Goal: Task Accomplishment & Management: Complete application form

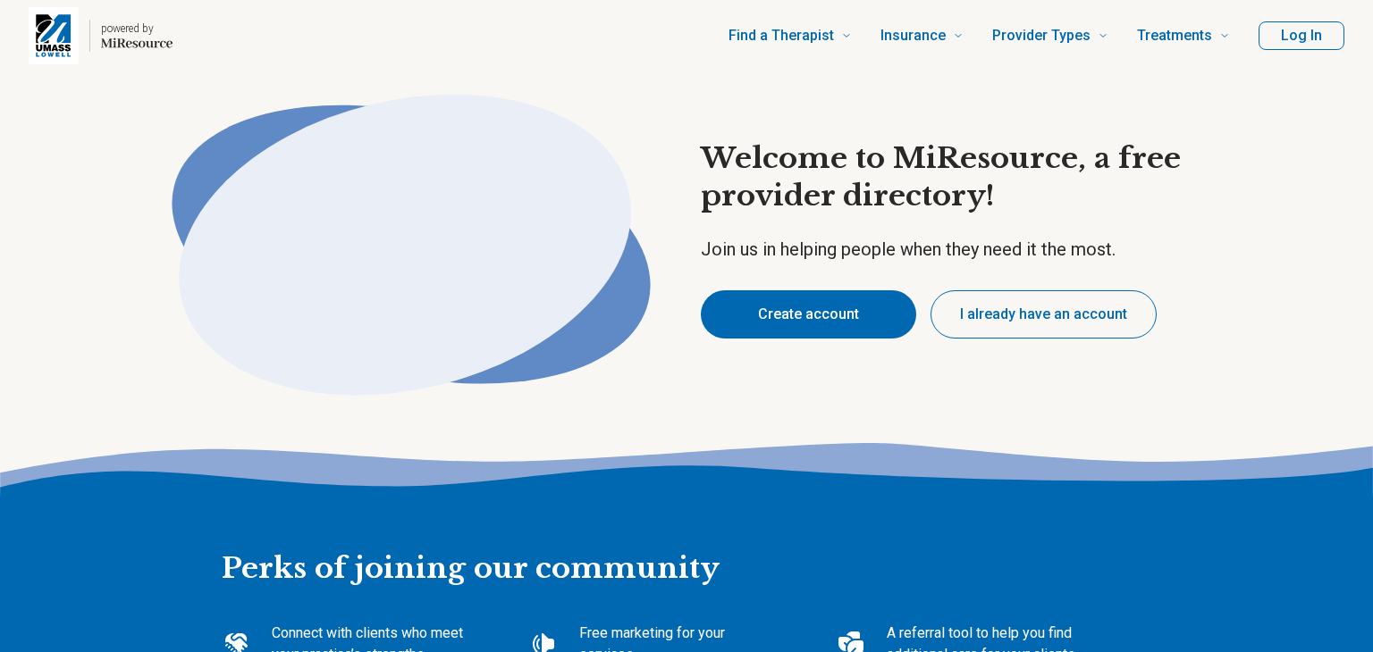
type textarea "*"
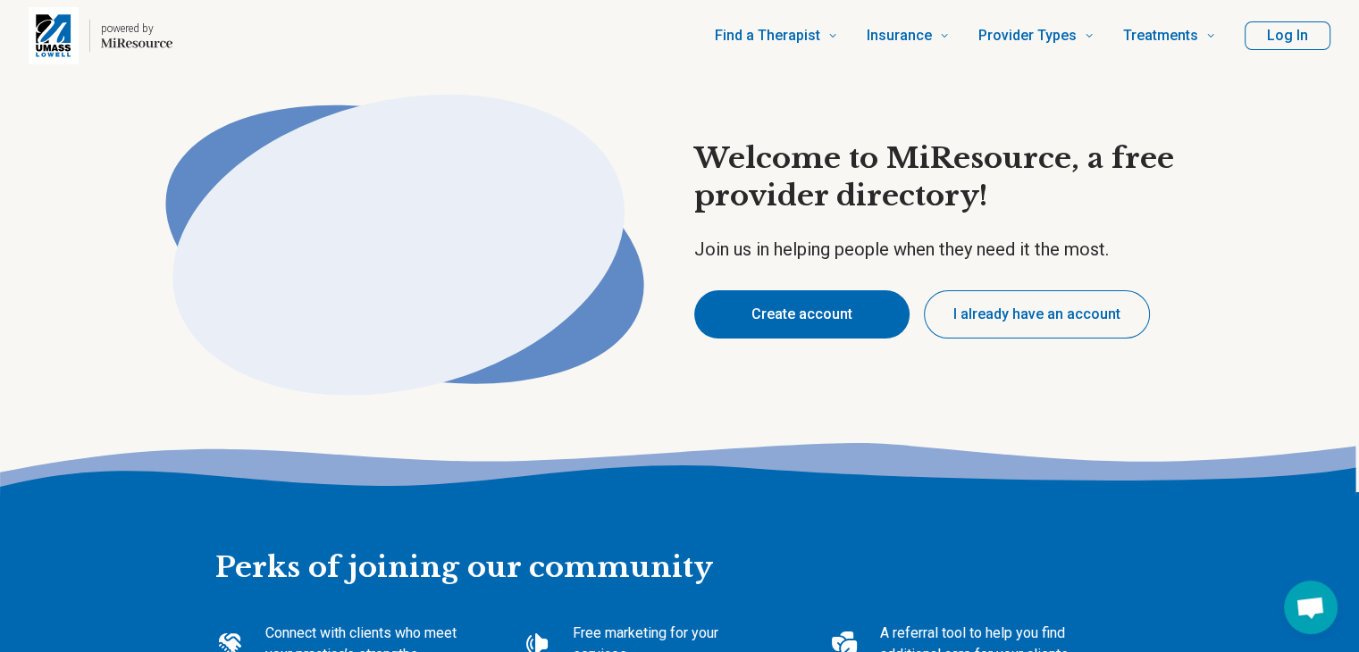
click at [789, 308] on button "Create account" at bounding box center [801, 314] width 215 height 48
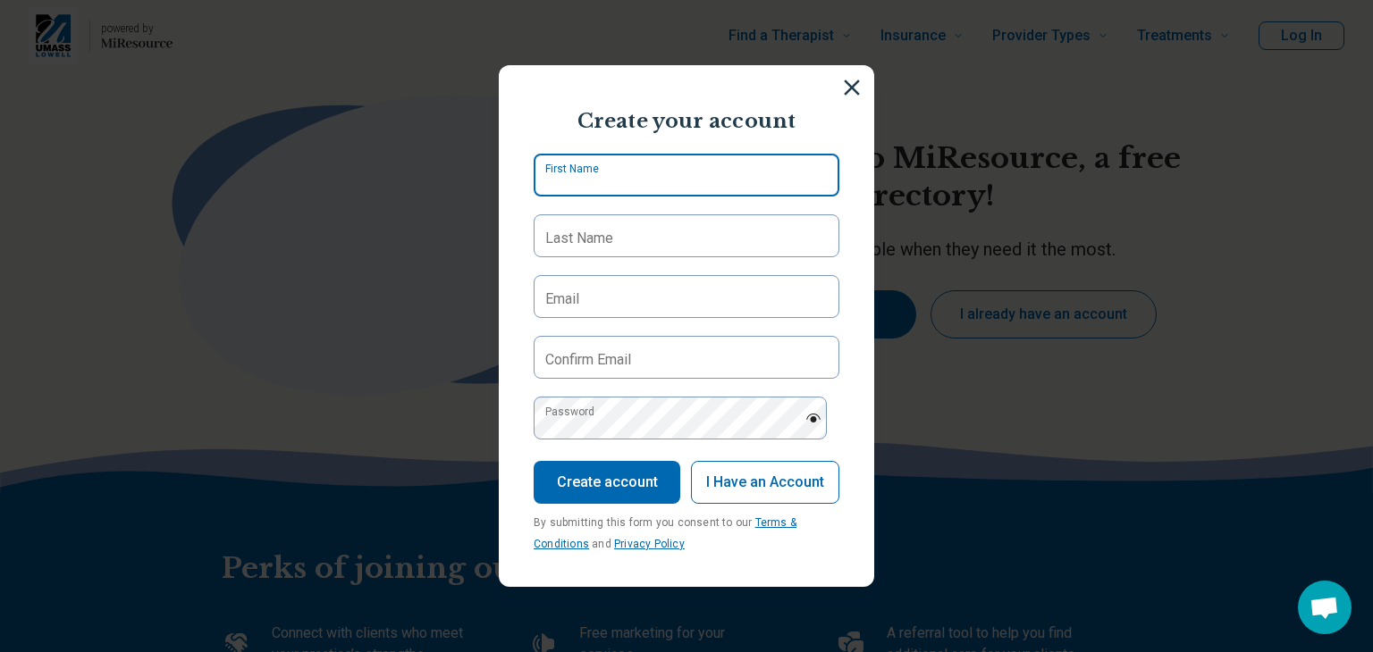
click at [679, 173] on input "First Name" at bounding box center [687, 175] width 306 height 43
type input "****"
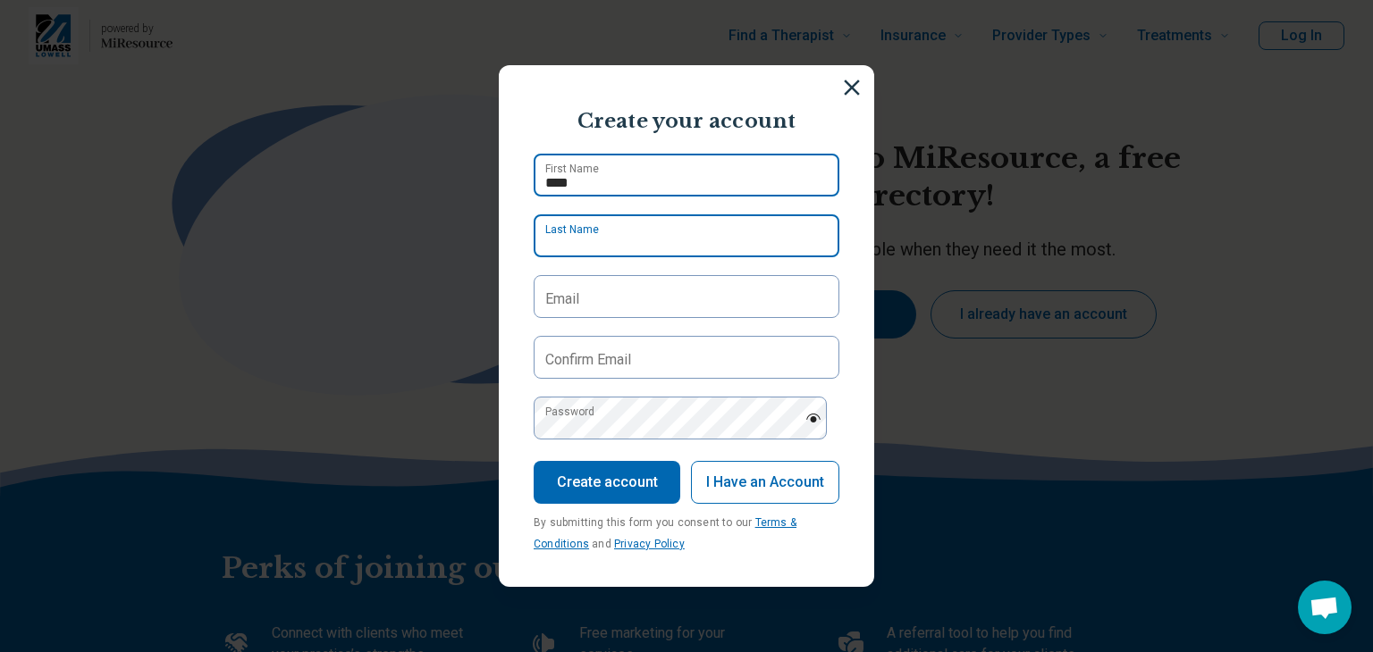
type input "*********"
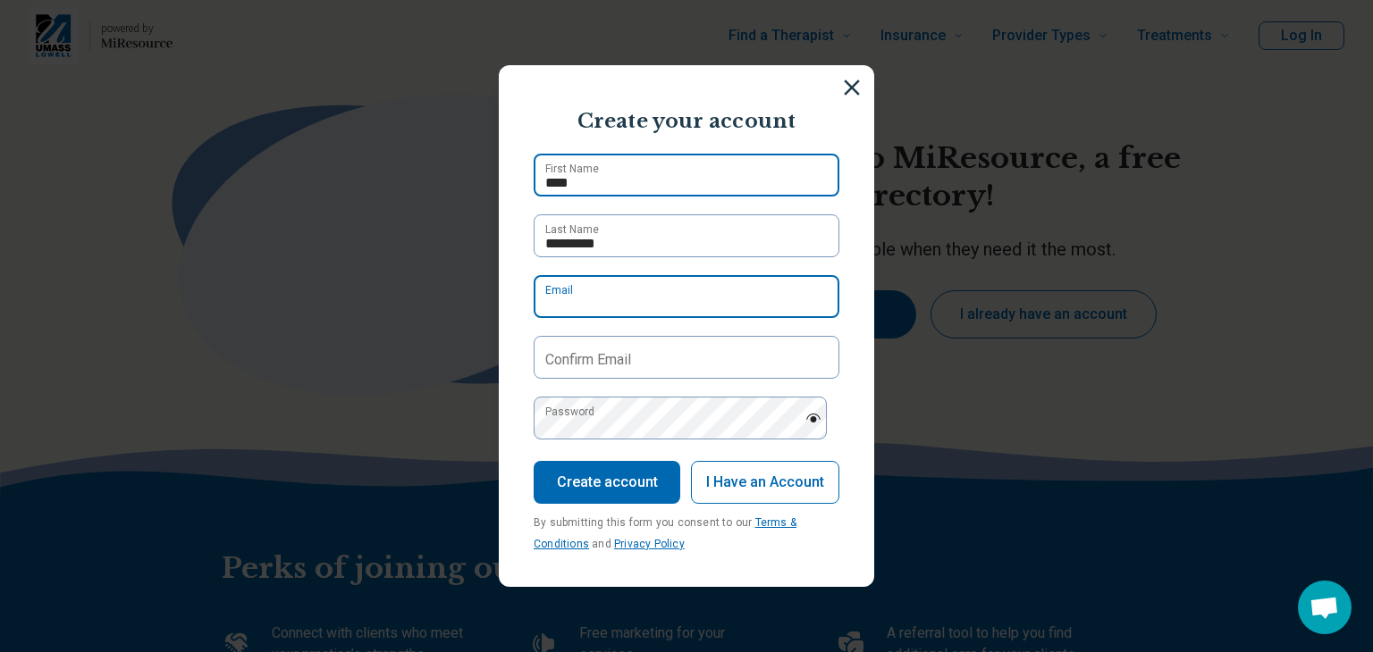
type input "**********"
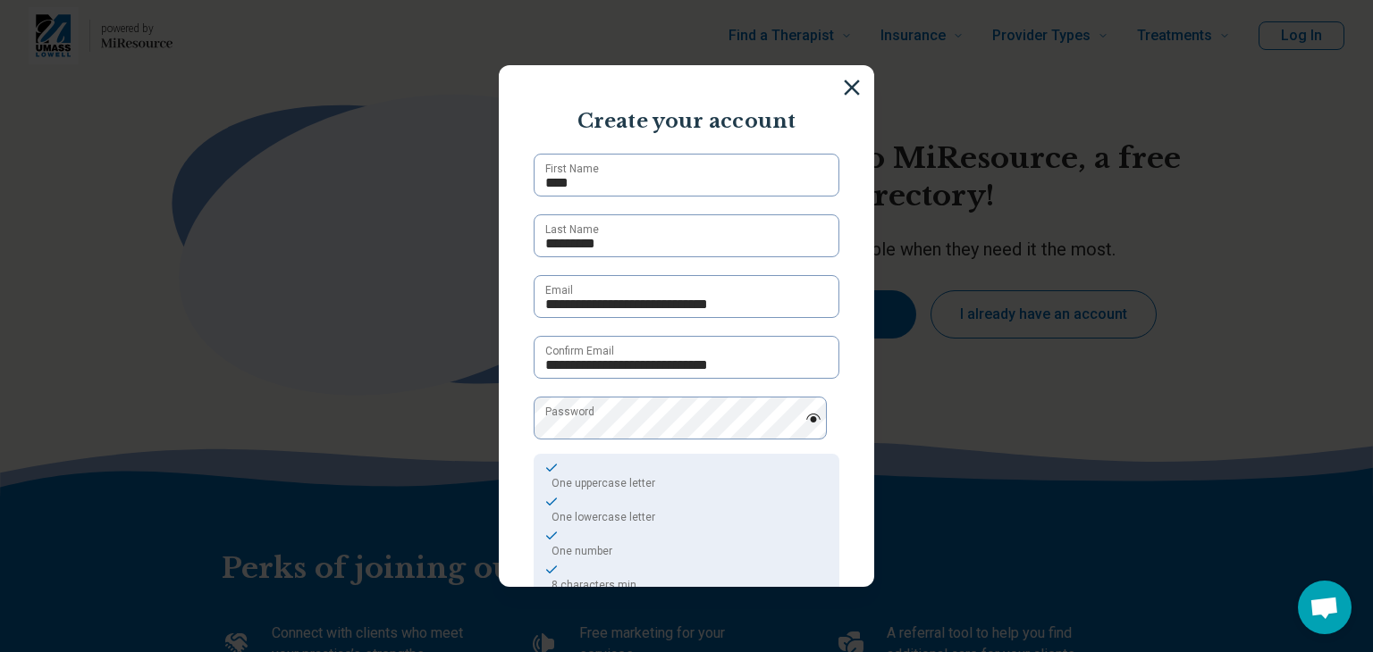
scroll to position [164, 0]
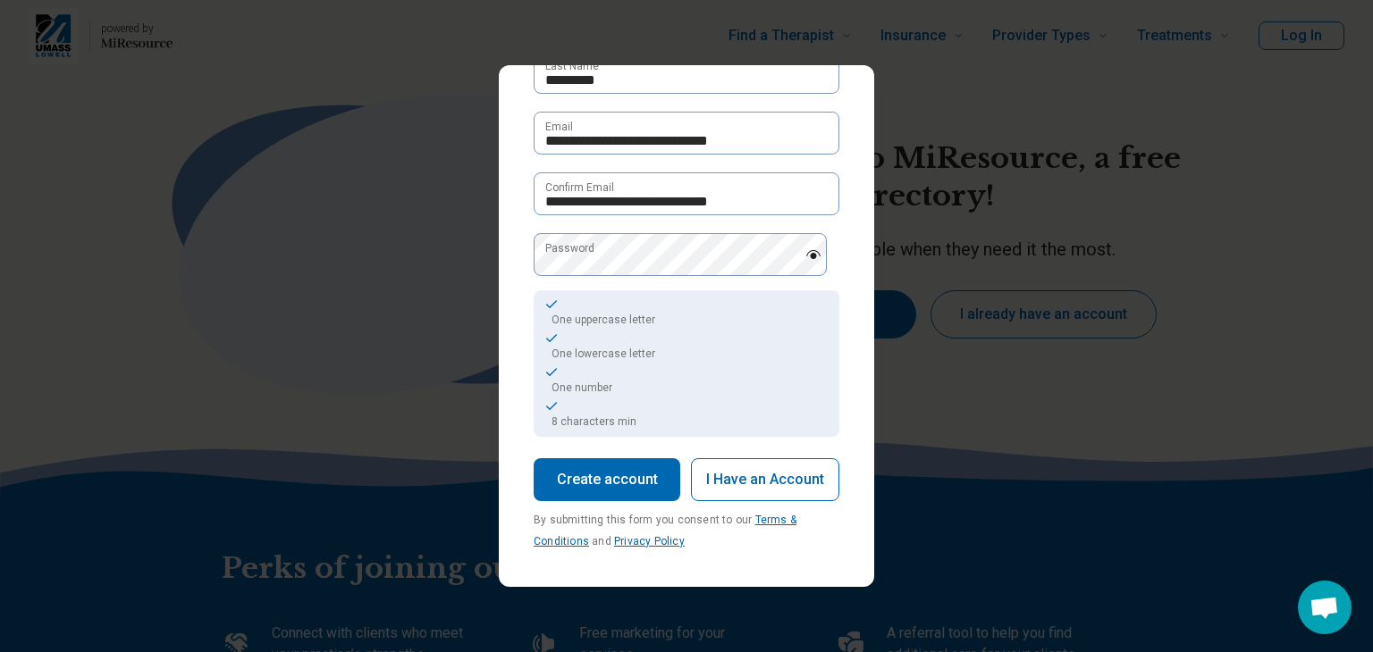
click at [597, 479] on button "Create account" at bounding box center [607, 480] width 147 height 43
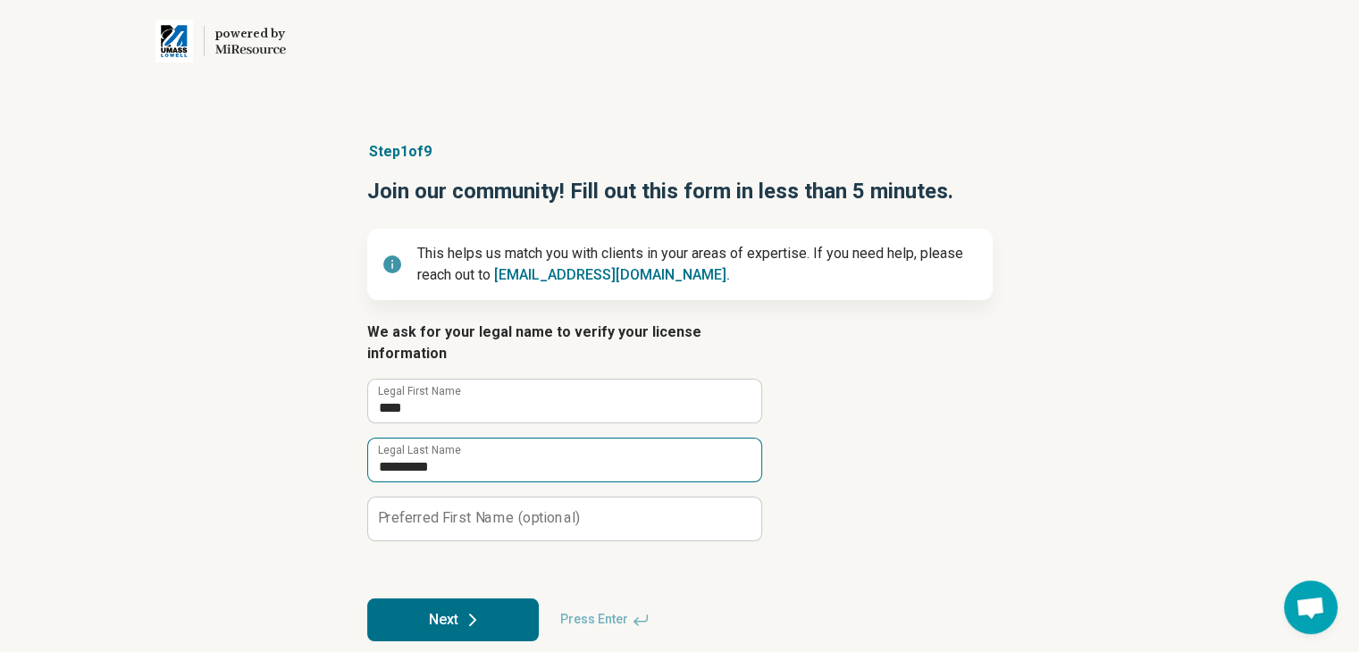
scroll to position [16, 0]
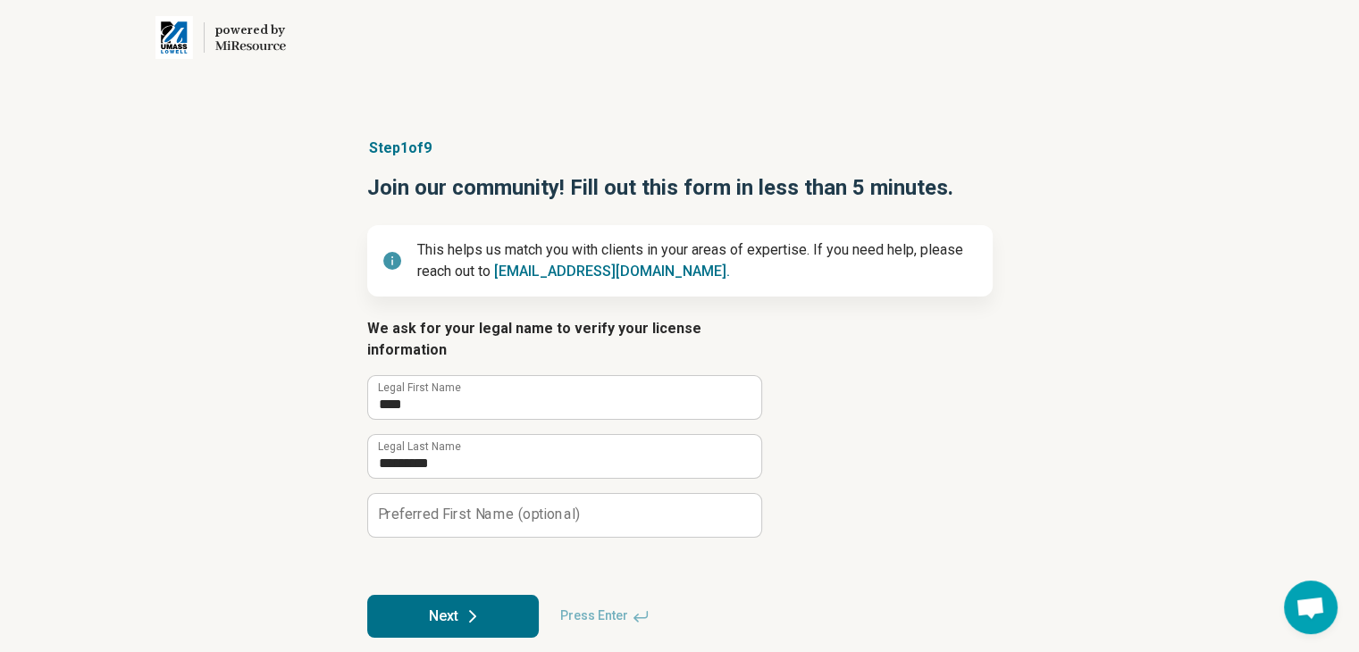
click at [467, 606] on icon at bounding box center [472, 616] width 21 height 21
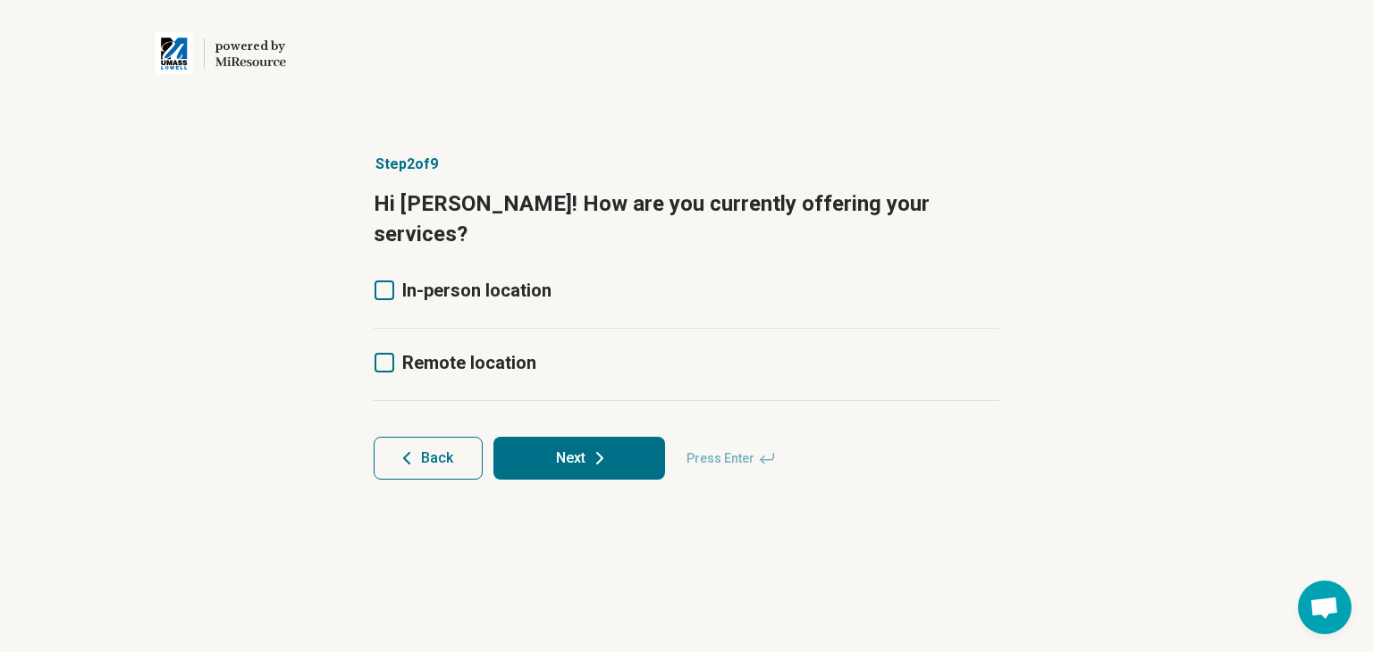
click at [379, 353] on icon at bounding box center [384, 363] width 20 height 20
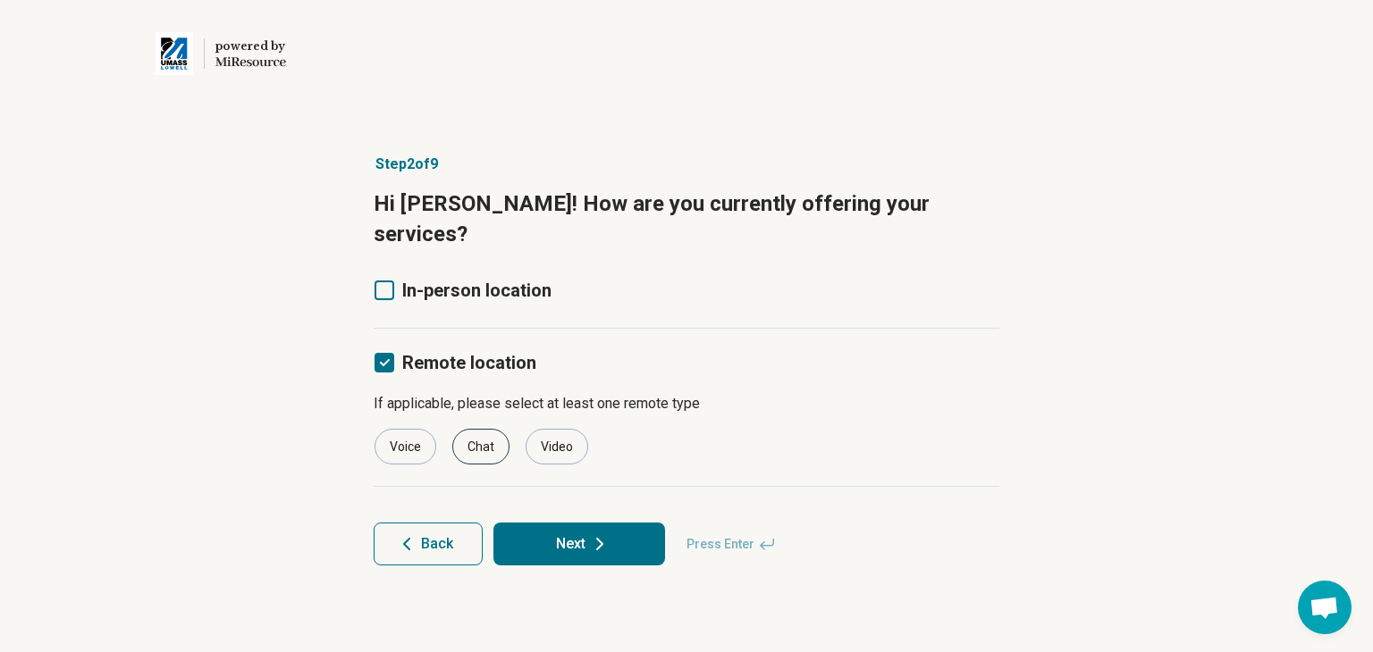
click at [474, 429] on div "Chat" at bounding box center [480, 447] width 57 height 36
click at [412, 429] on div "Voice" at bounding box center [405, 447] width 62 height 36
click at [556, 429] on div "Video" at bounding box center [557, 447] width 63 height 36
click at [615, 523] on button "Next" at bounding box center [579, 544] width 172 height 43
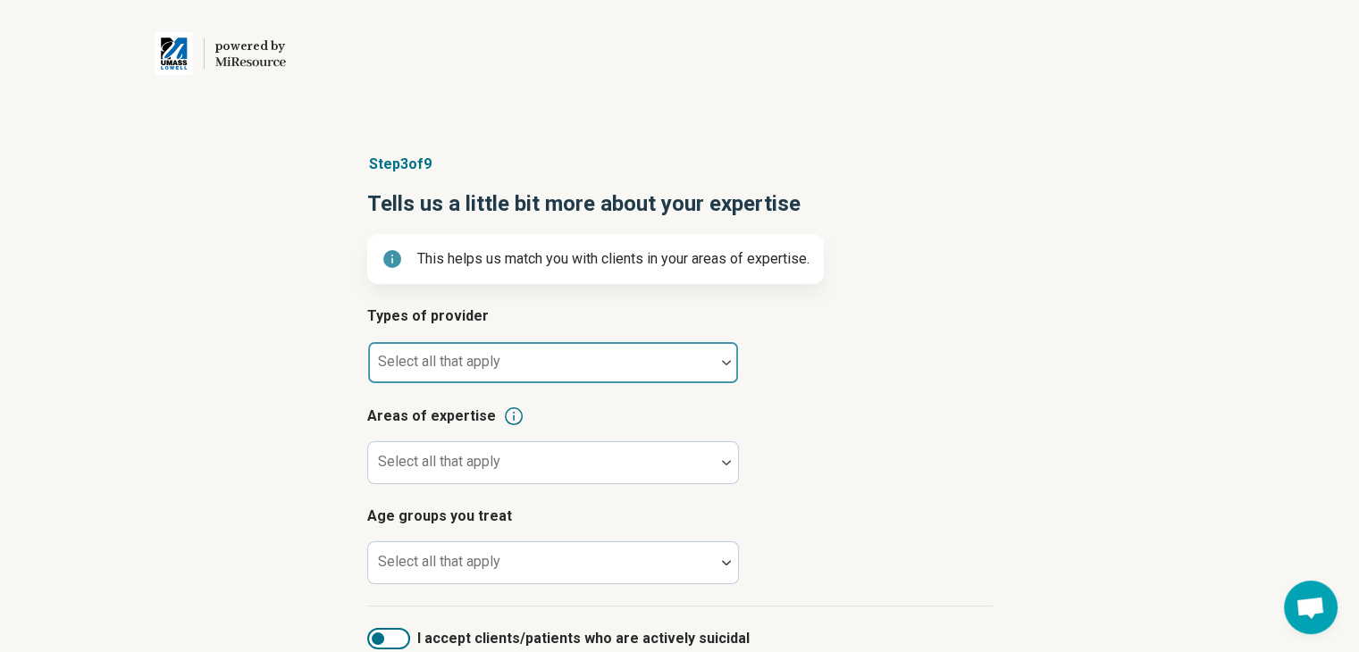
click at [637, 374] on div at bounding box center [541, 370] width 332 height 25
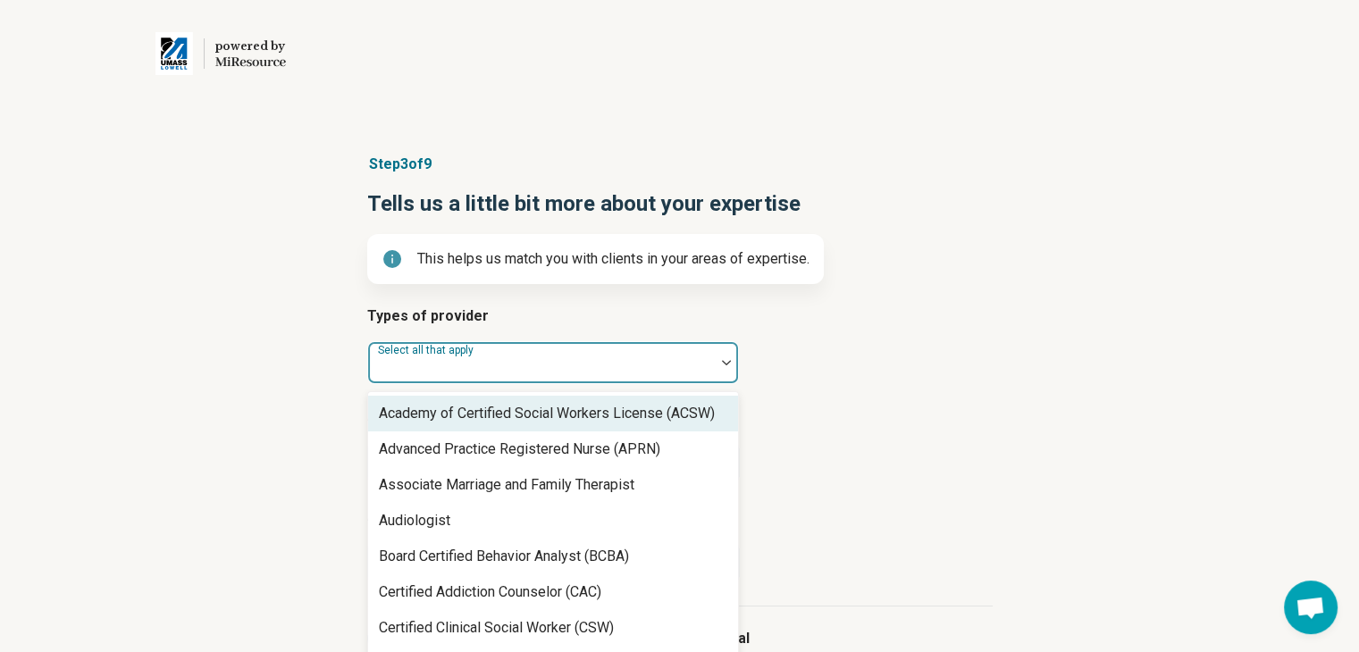
scroll to position [33, 0]
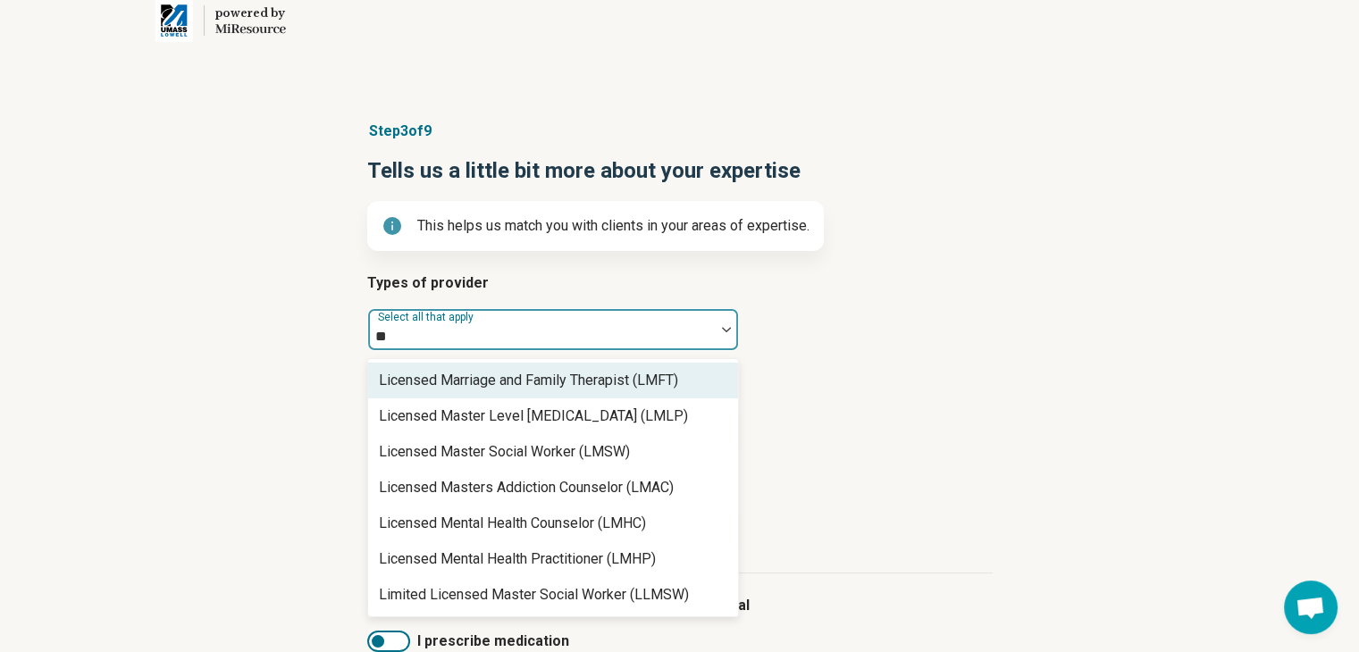
type input "***"
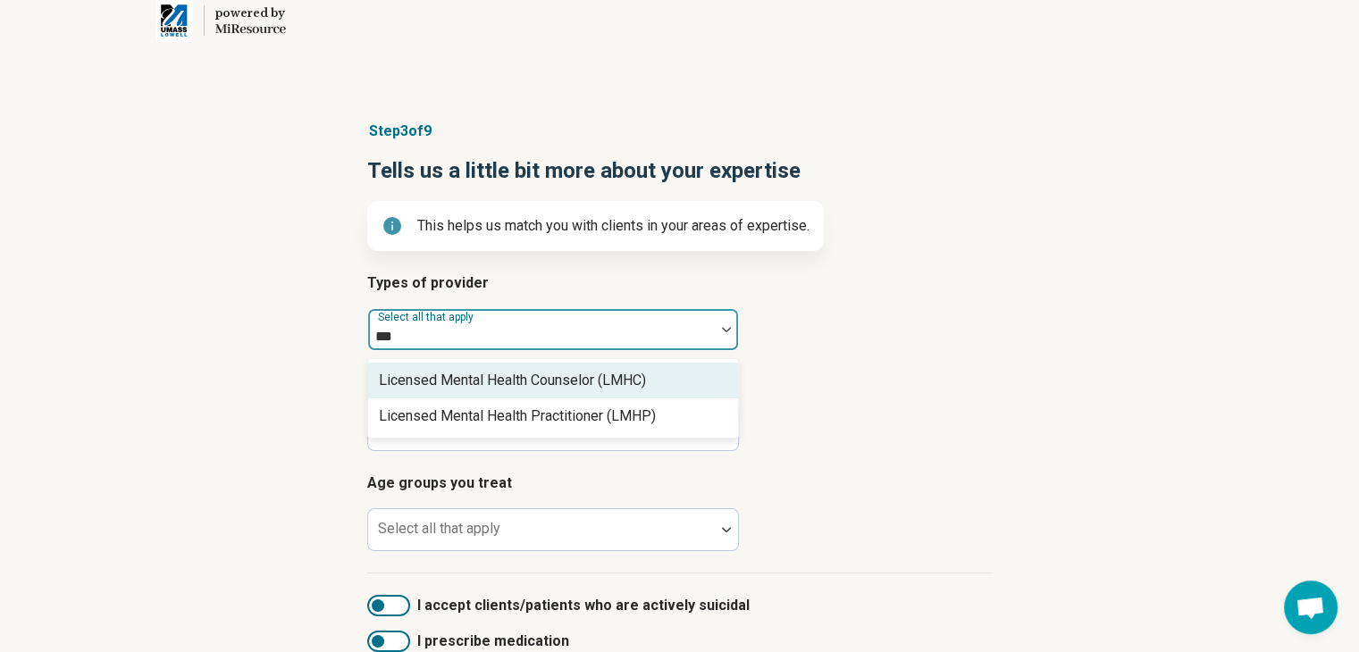
click at [512, 376] on div "Licensed Mental Health Counselor (LMHC)" at bounding box center [512, 380] width 267 height 21
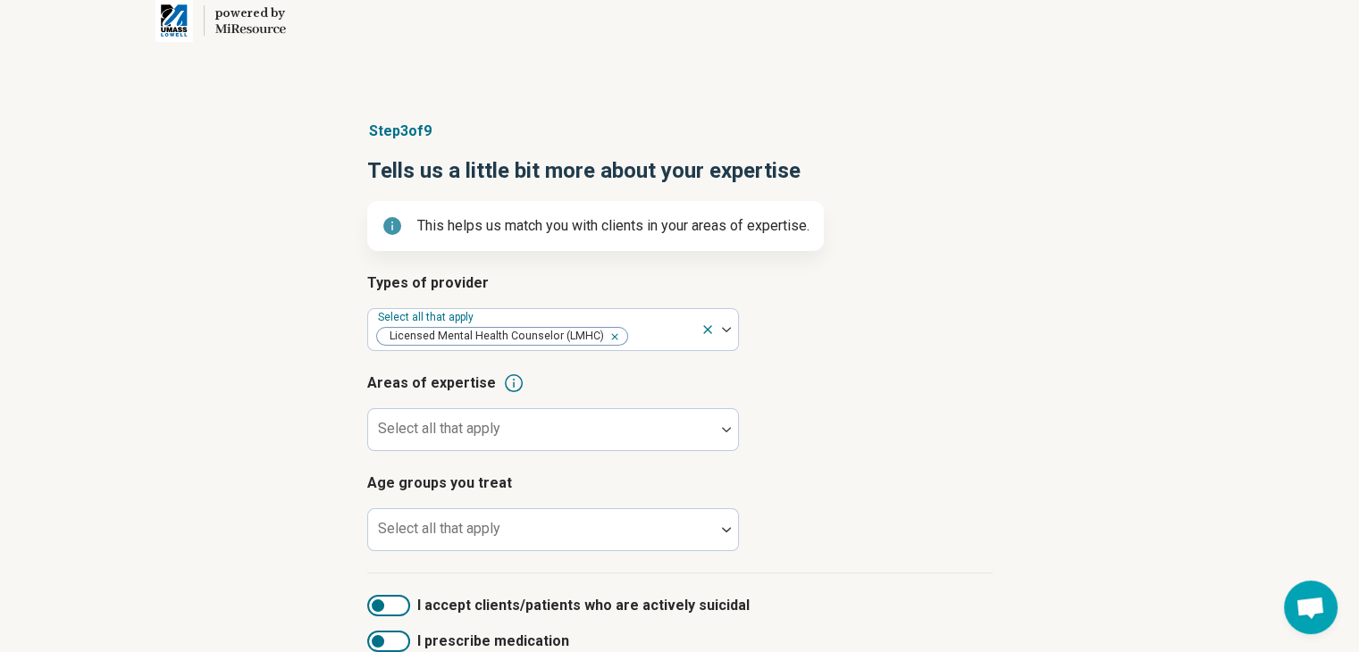
click at [835, 375] on h3 "Areas of expertise" at bounding box center [680, 383] width 626 height 21
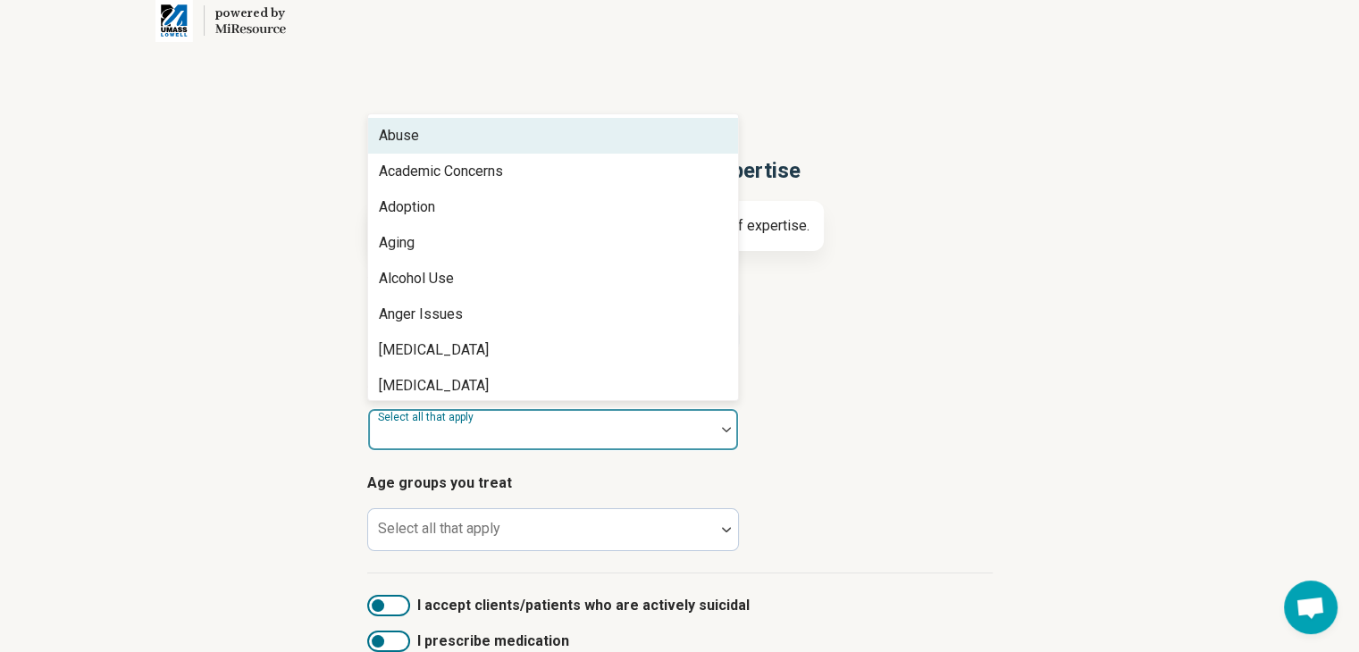
click at [641, 425] on div at bounding box center [541, 437] width 332 height 25
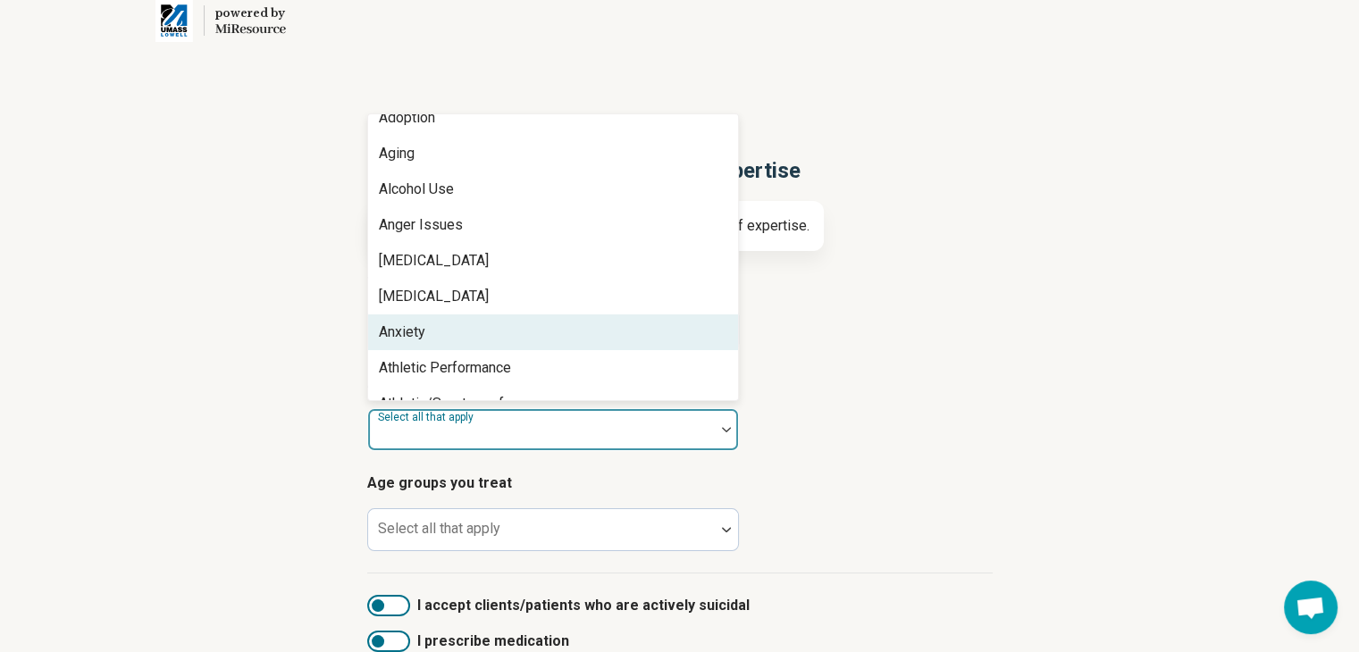
scroll to position [179, 0]
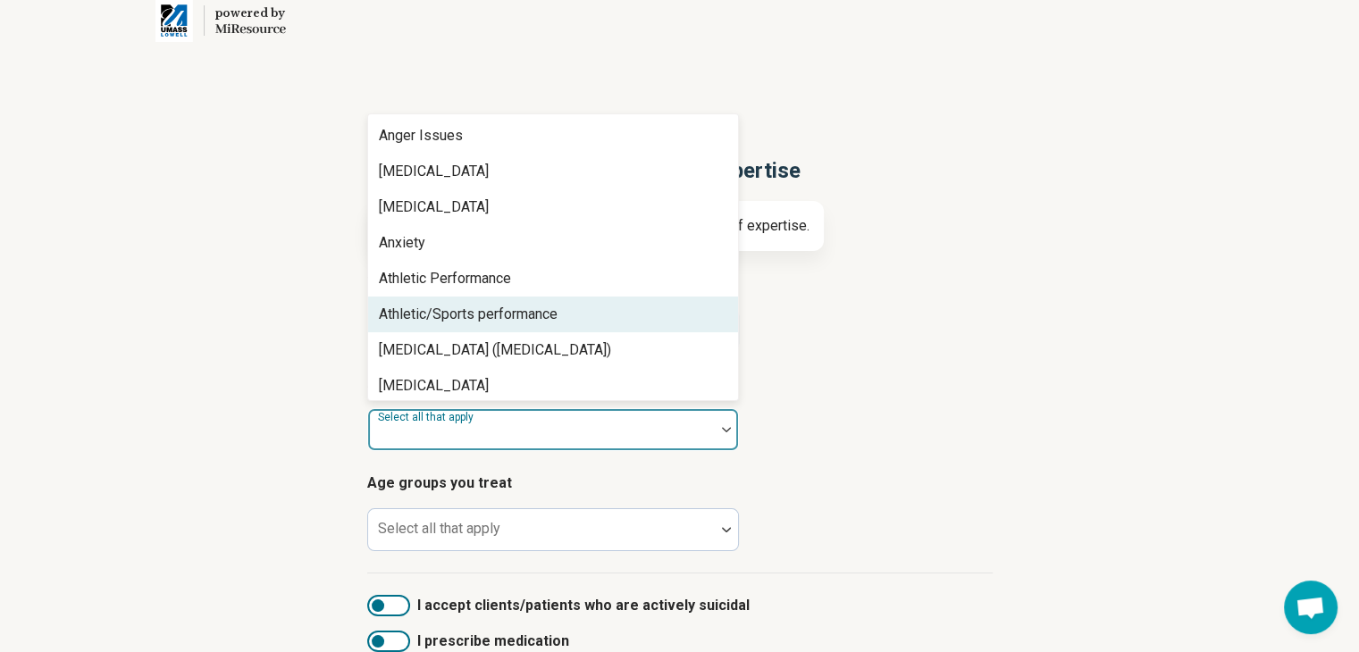
click at [1008, 442] on article "Step 3 of 9 Tells us a little bit more about your expertise This helps us match…" at bounding box center [680, 437] width 683 height 704
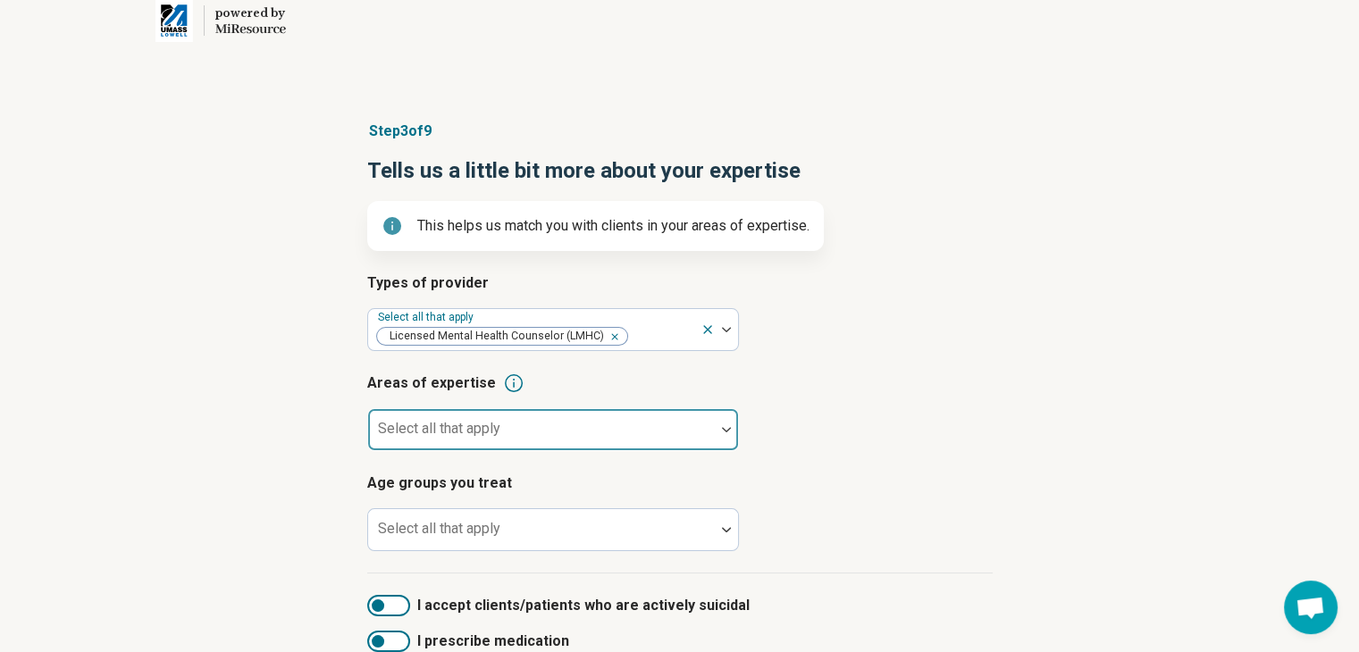
click at [583, 433] on div at bounding box center [541, 437] width 332 height 25
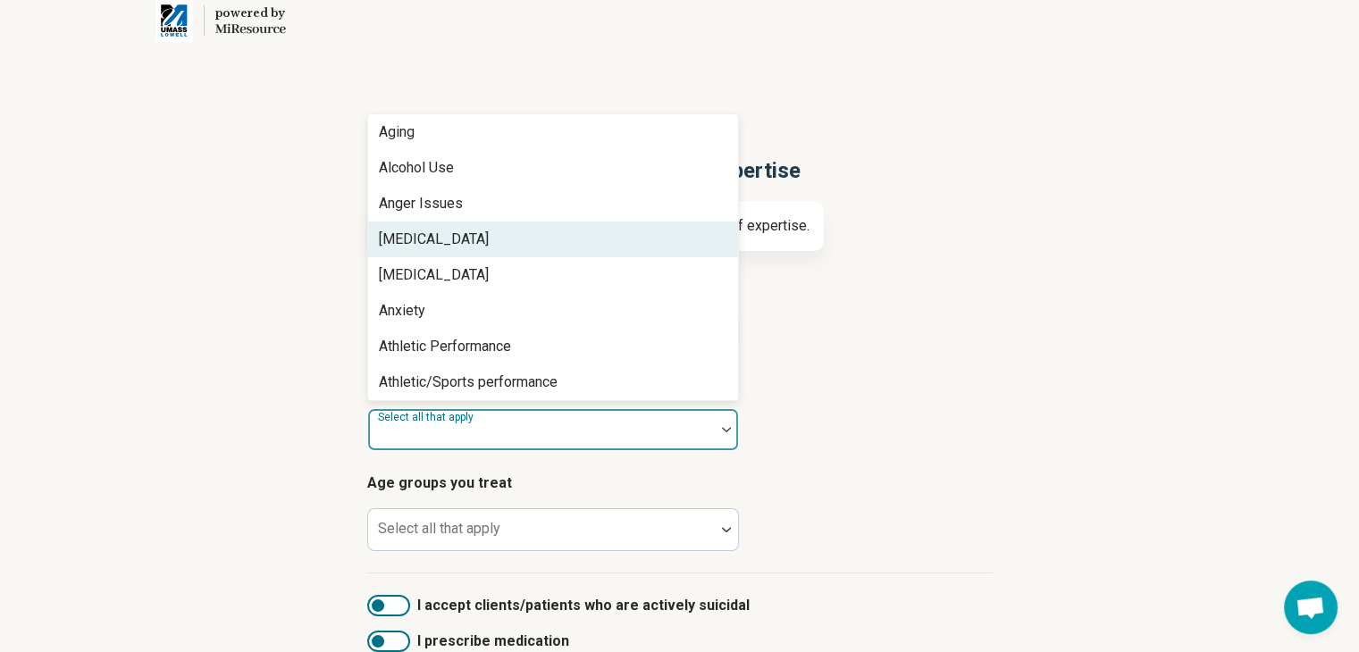
scroll to position [0, 0]
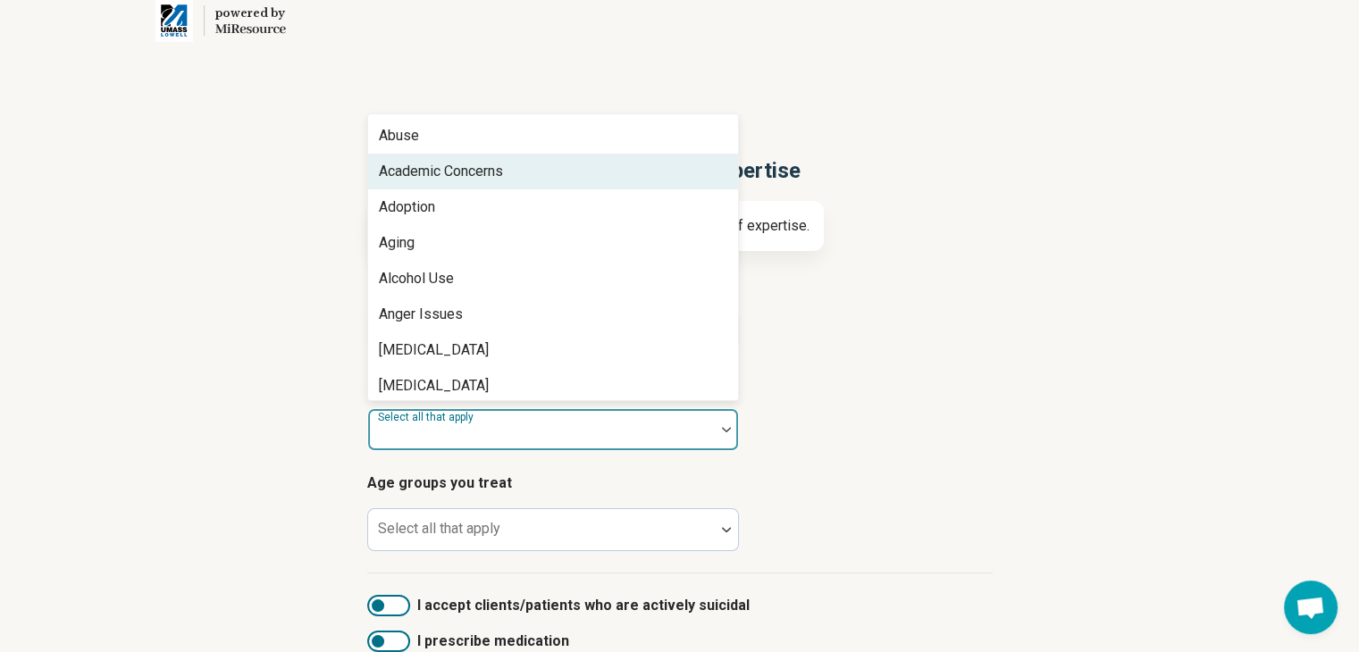
click at [550, 176] on div "Academic Concerns" at bounding box center [553, 172] width 370 height 36
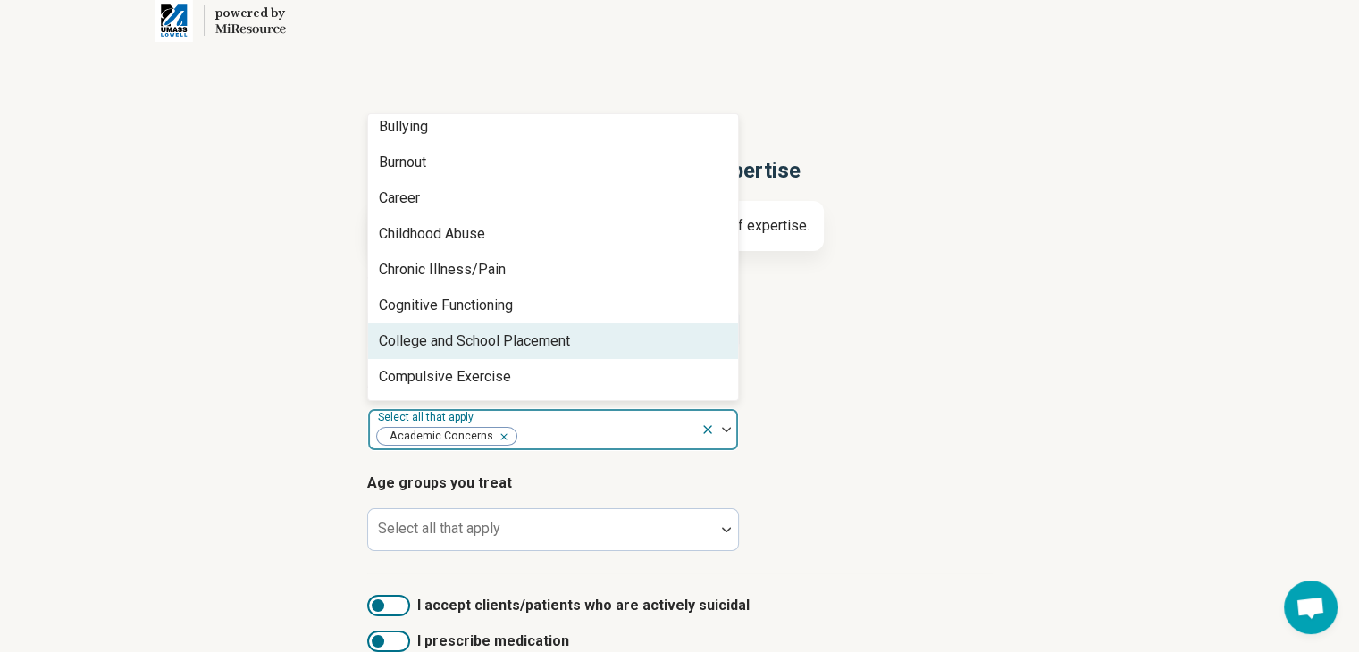
scroll to position [715, 0]
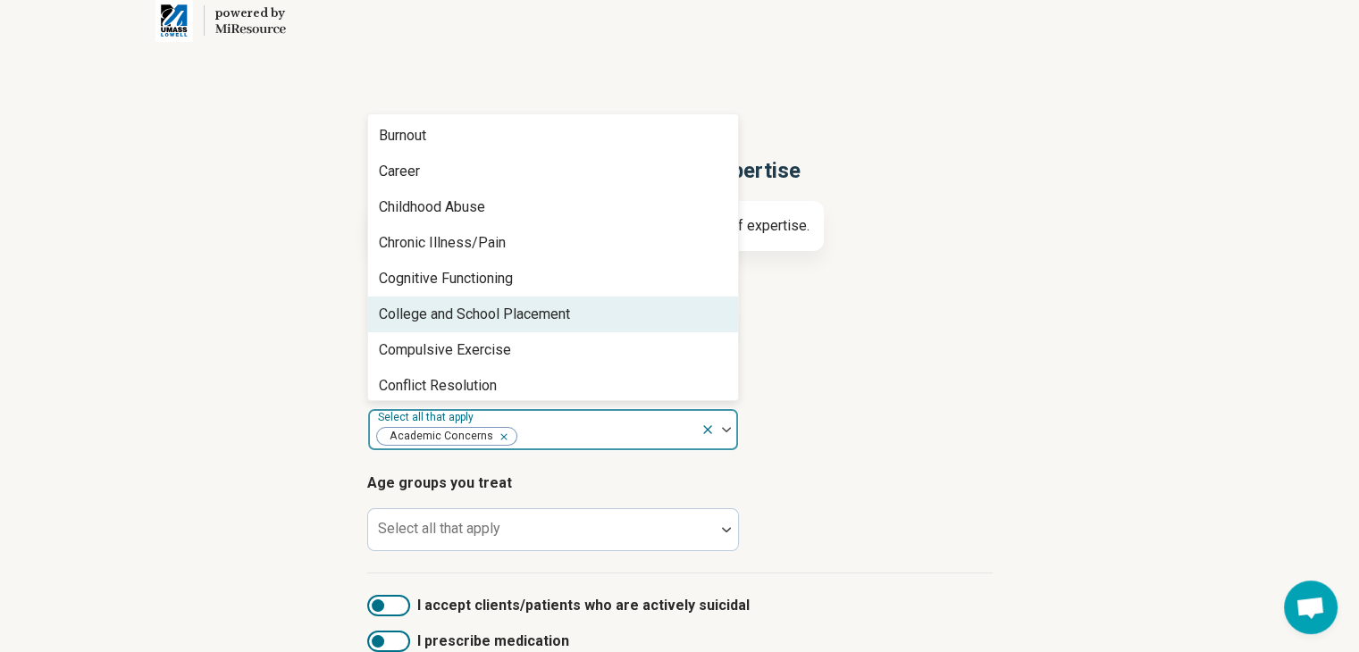
click at [545, 309] on div "College and School Placement" at bounding box center [474, 314] width 191 height 21
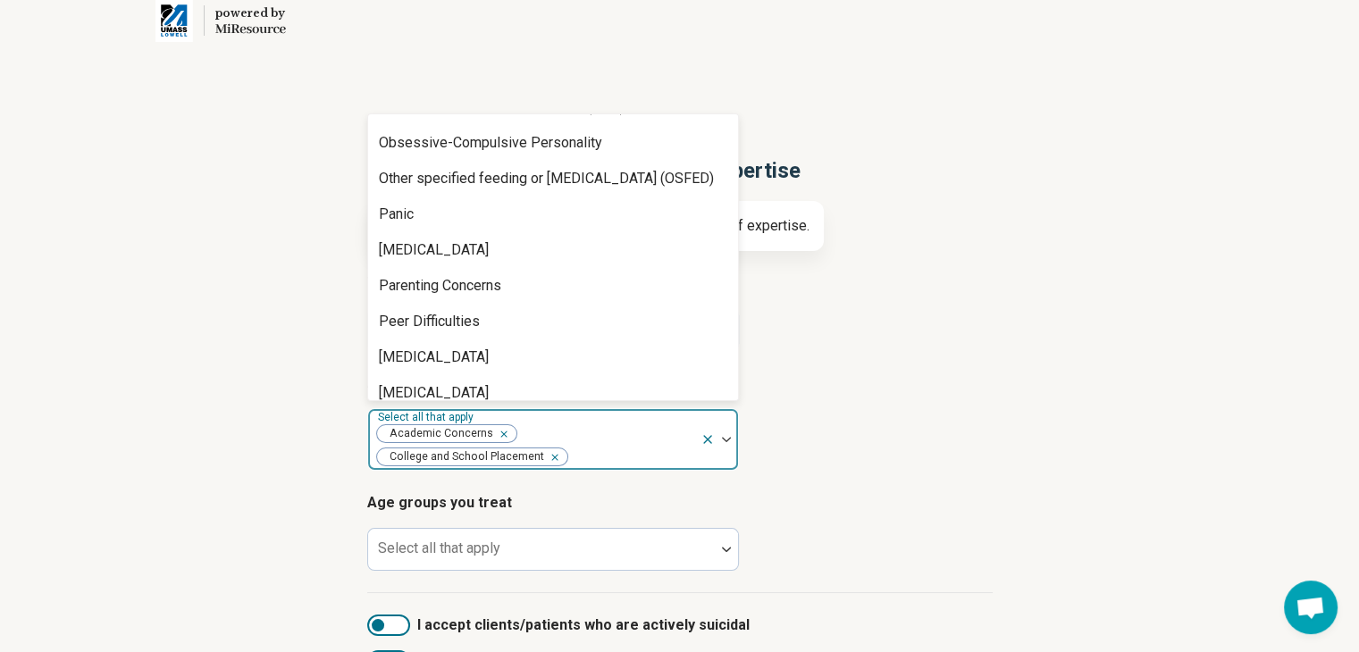
scroll to position [1966, 0]
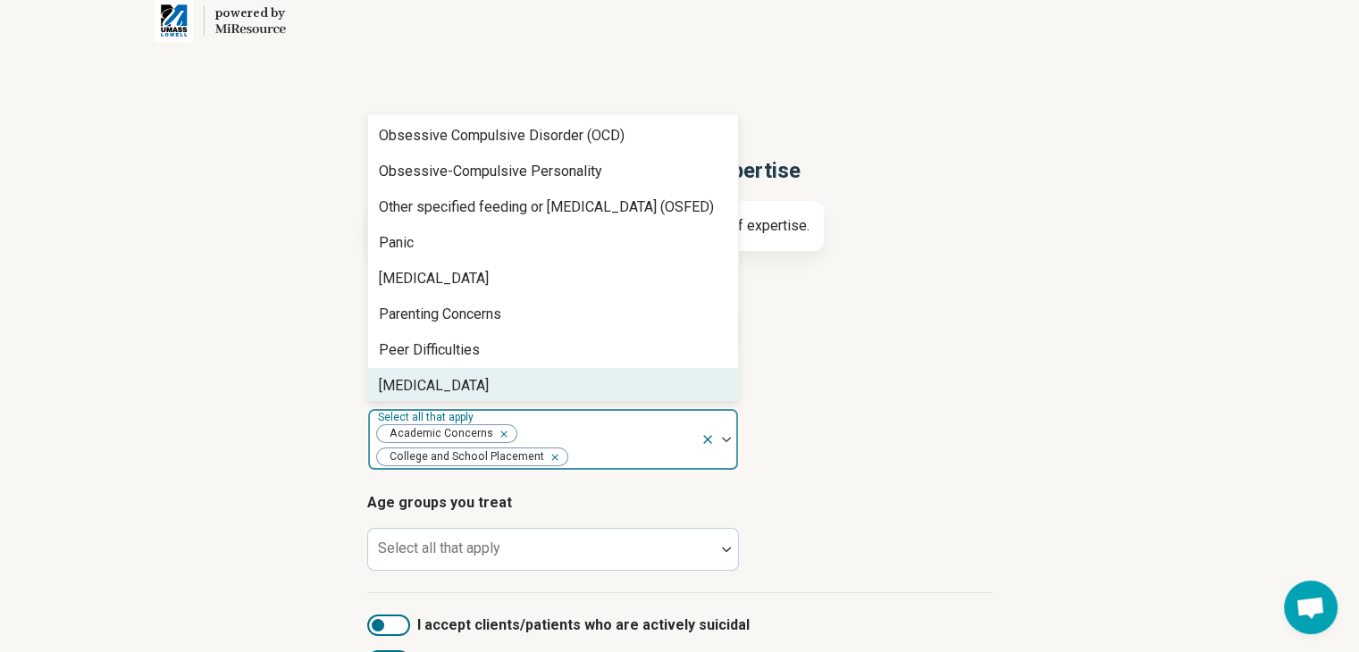
click at [502, 383] on div "[MEDICAL_DATA]" at bounding box center [553, 386] width 370 height 36
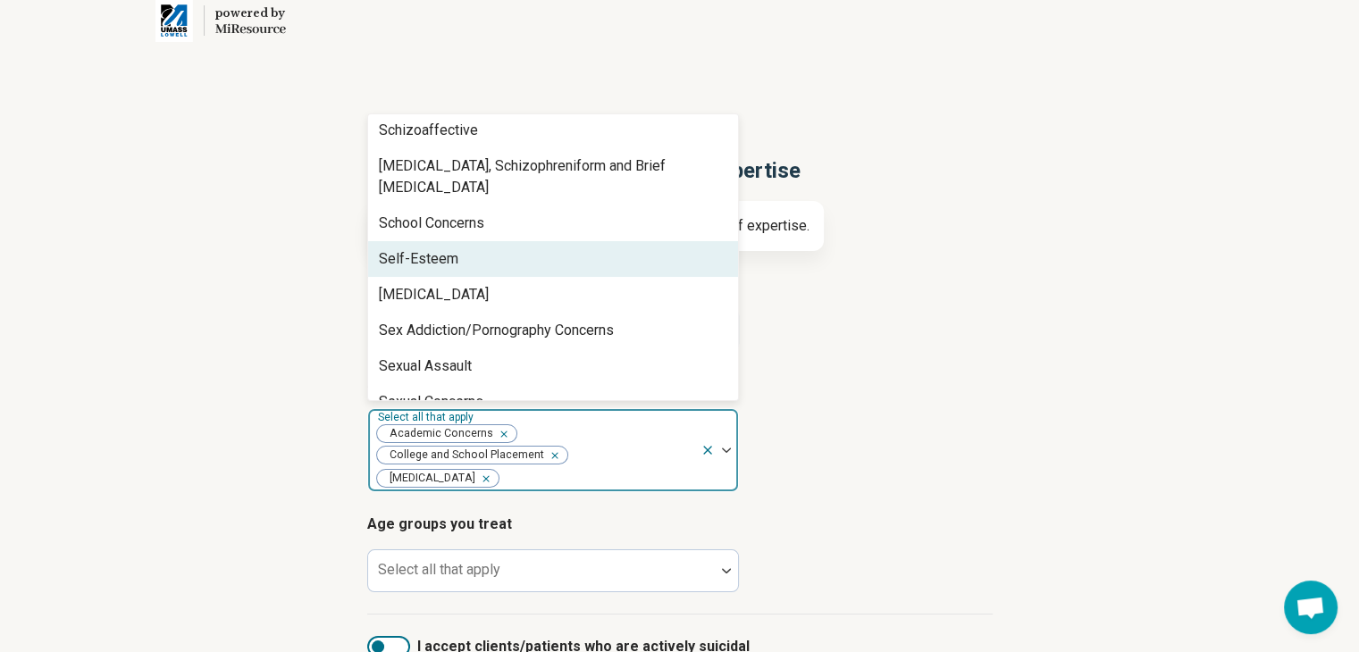
scroll to position [2860, 0]
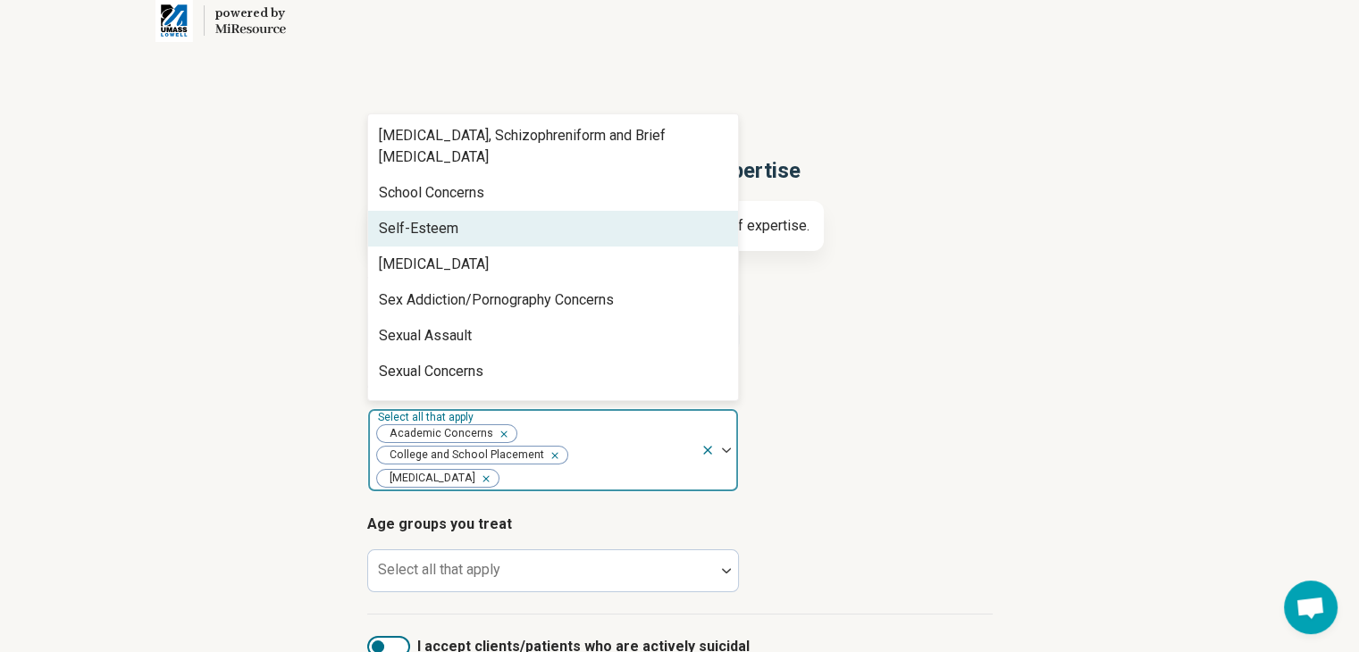
click at [534, 215] on div "Self-Esteem" at bounding box center [553, 229] width 370 height 36
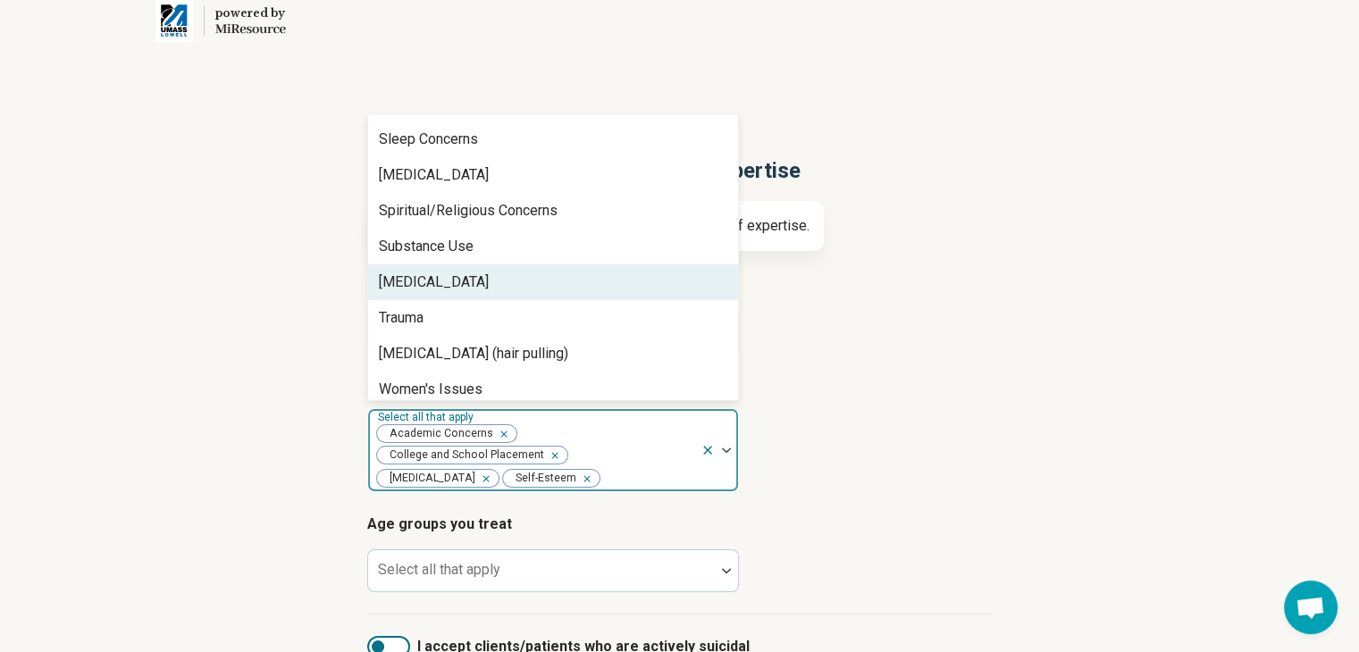
scroll to position [3153, 0]
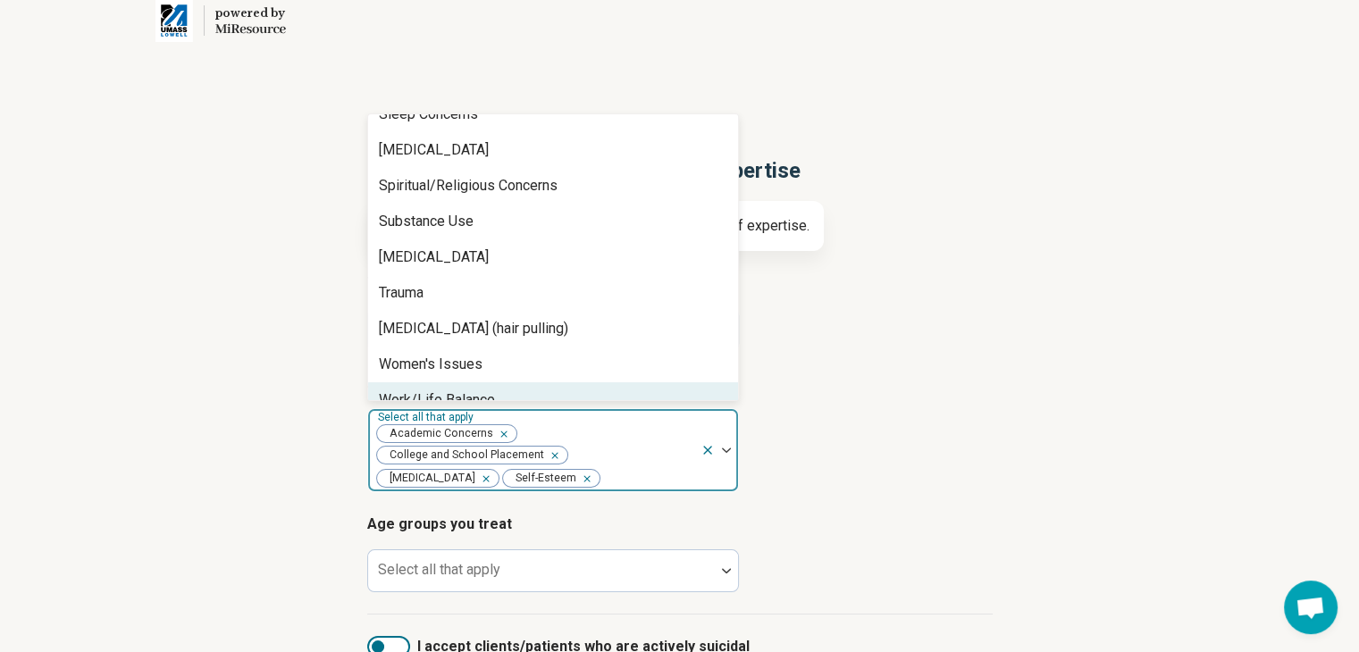
click at [489, 390] on div "Work/Life Balance" at bounding box center [437, 400] width 116 height 21
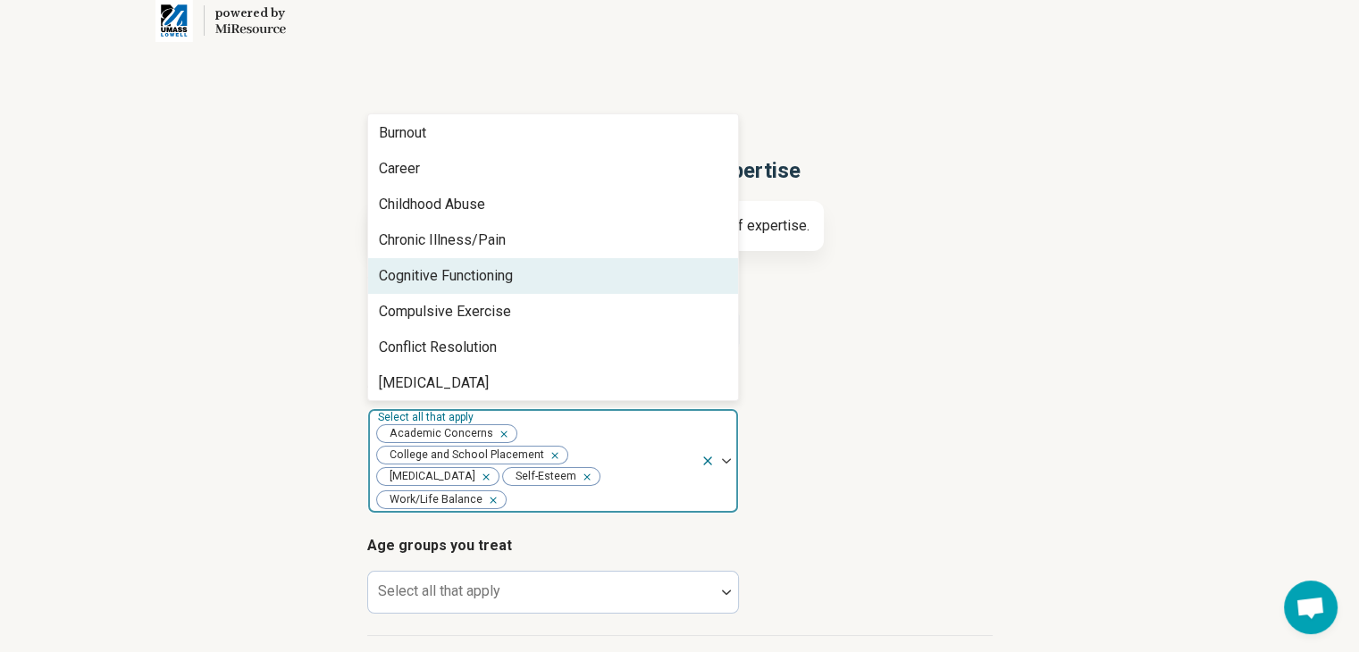
scroll to position [715, 0]
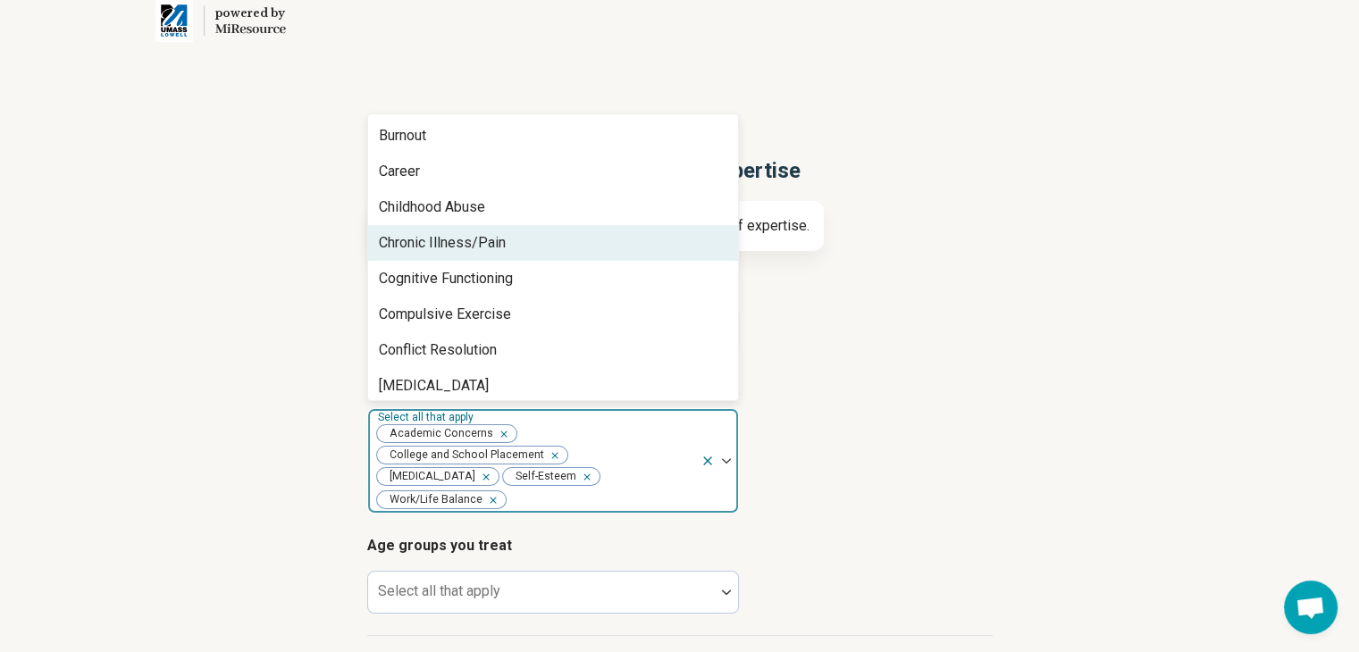
click at [552, 251] on div "Chronic Illness/Pain" at bounding box center [553, 243] width 370 height 36
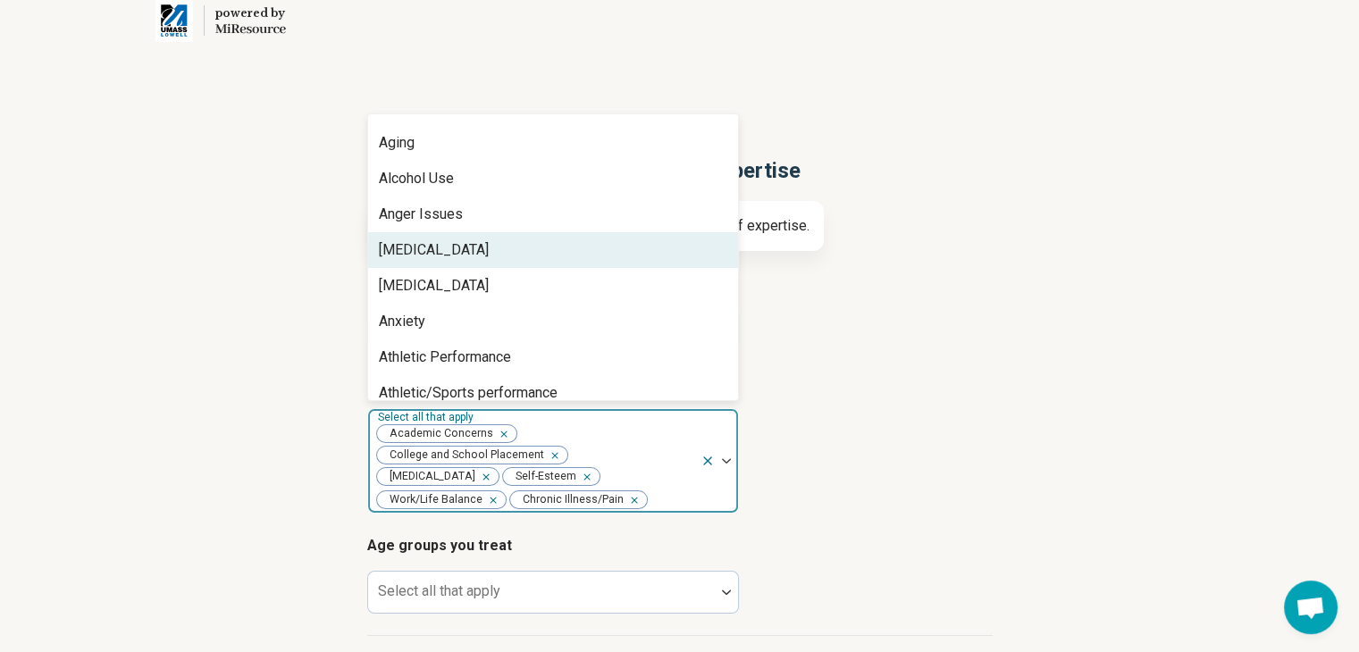
scroll to position [89, 0]
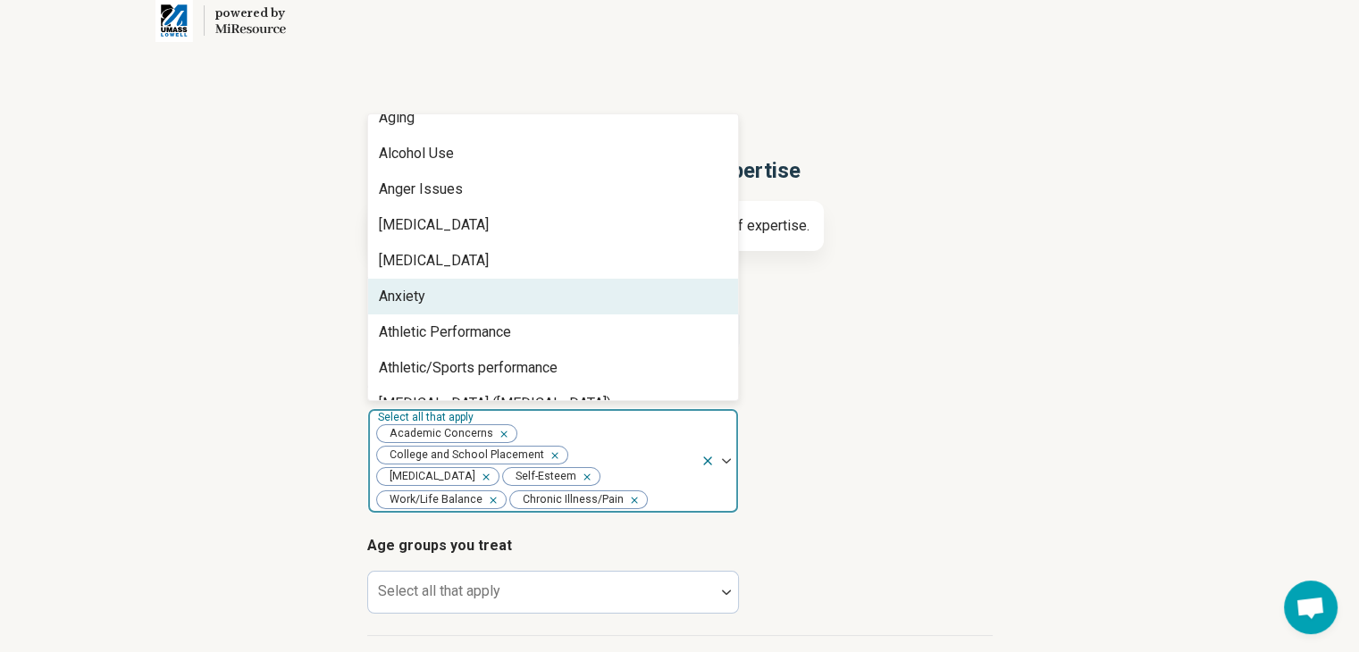
click at [528, 295] on div "Anxiety" at bounding box center [553, 297] width 370 height 36
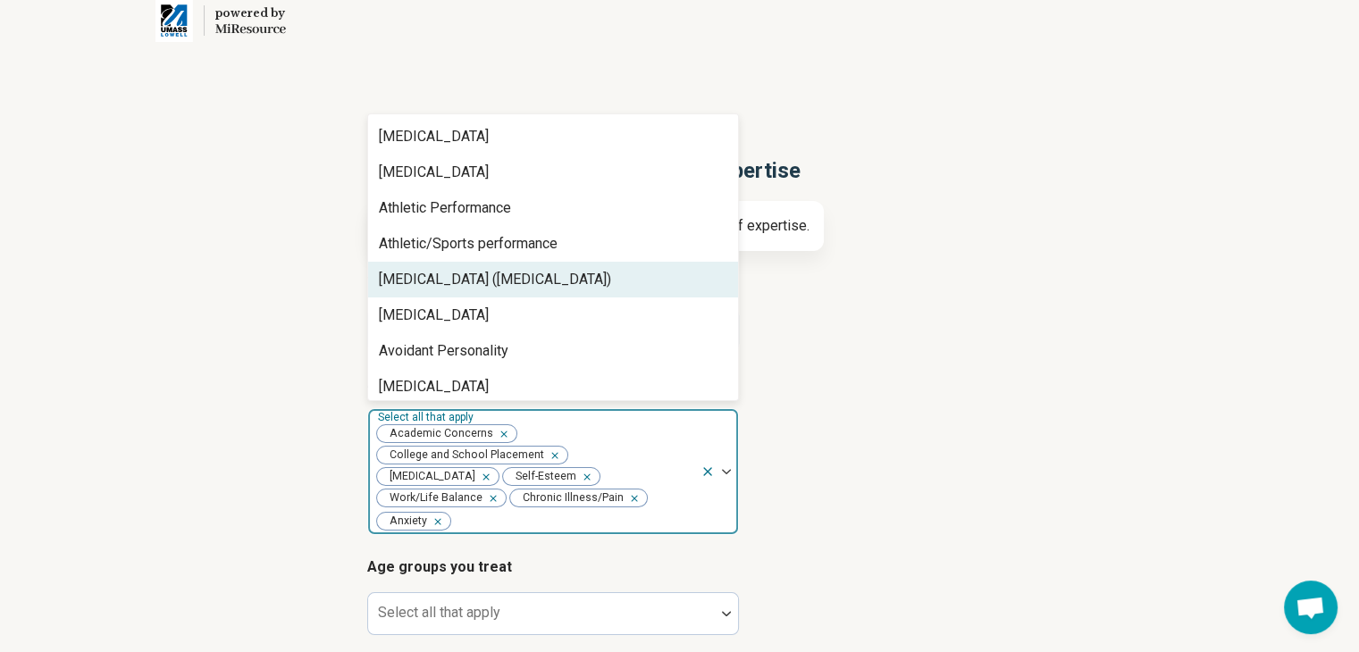
scroll to position [179, 0]
click at [579, 280] on div "[MEDICAL_DATA] ([MEDICAL_DATA])" at bounding box center [495, 278] width 232 height 21
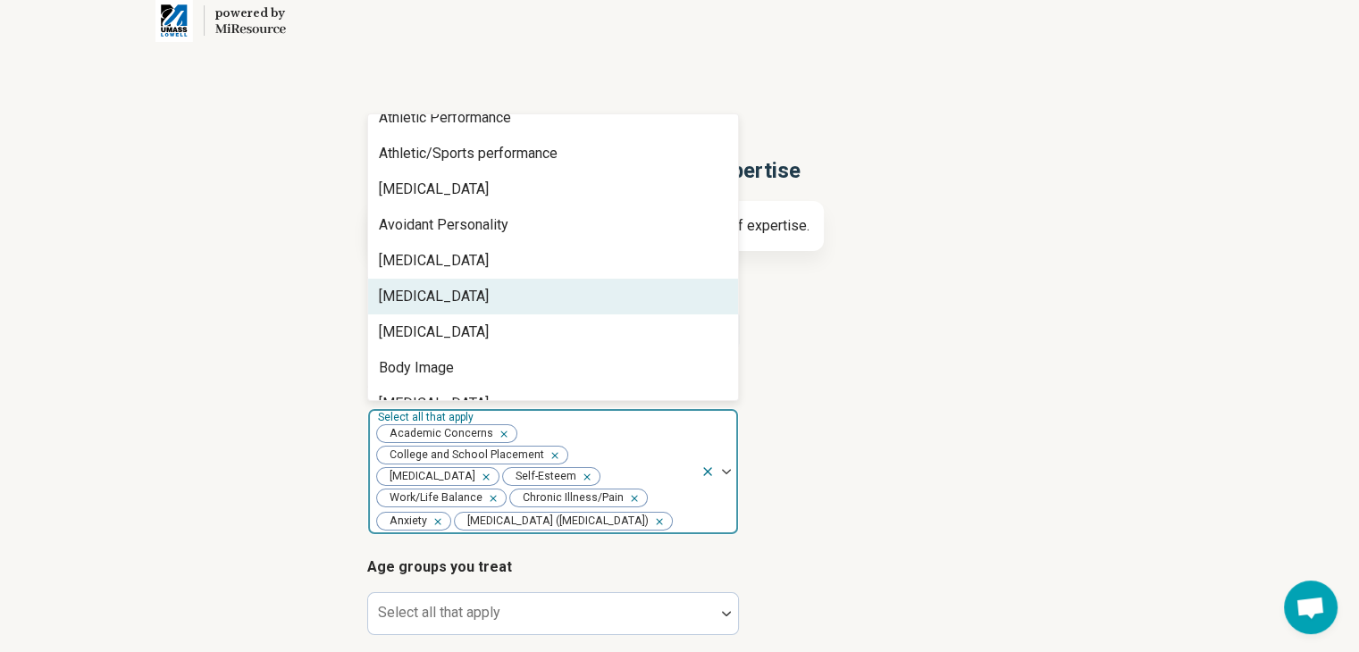
scroll to position [358, 0]
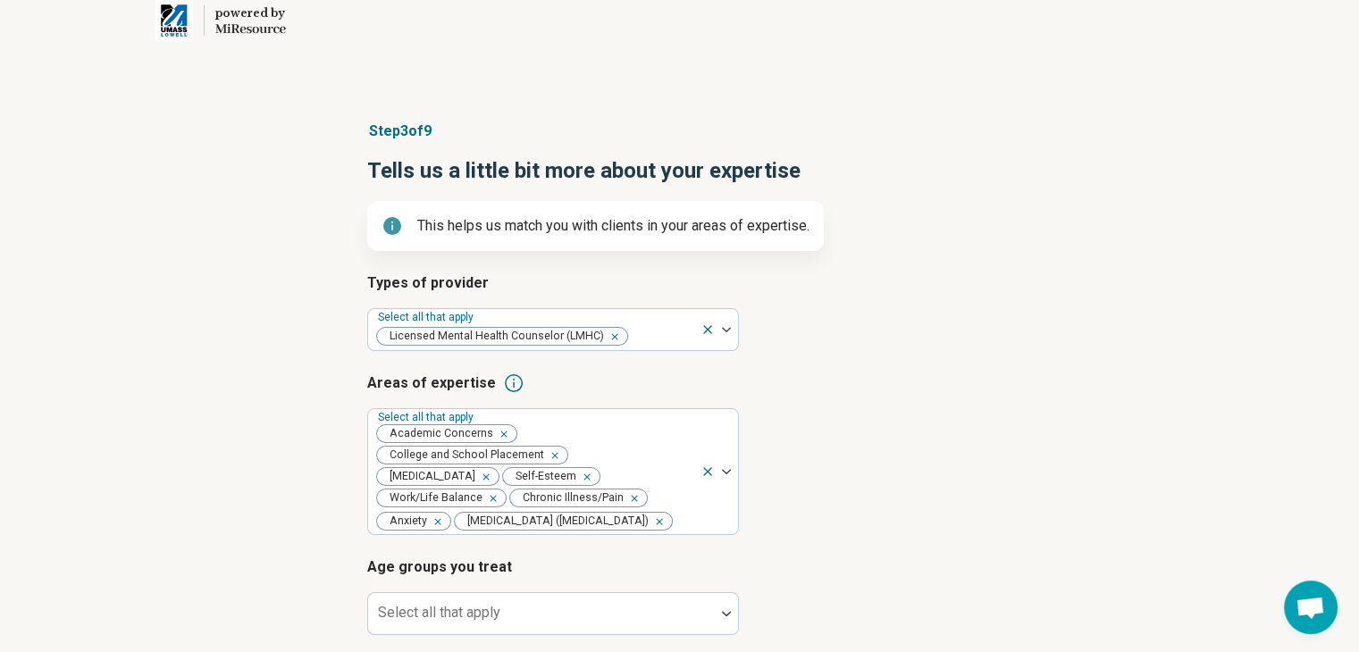
drag, startPoint x: 531, startPoint y: 282, endPoint x: 198, endPoint y: 276, distance: 333.4
click at [188, 276] on div "Step 3 of 9 Tells us a little bit more about your expertise This helps us match…" at bounding box center [679, 479] width 1359 height 788
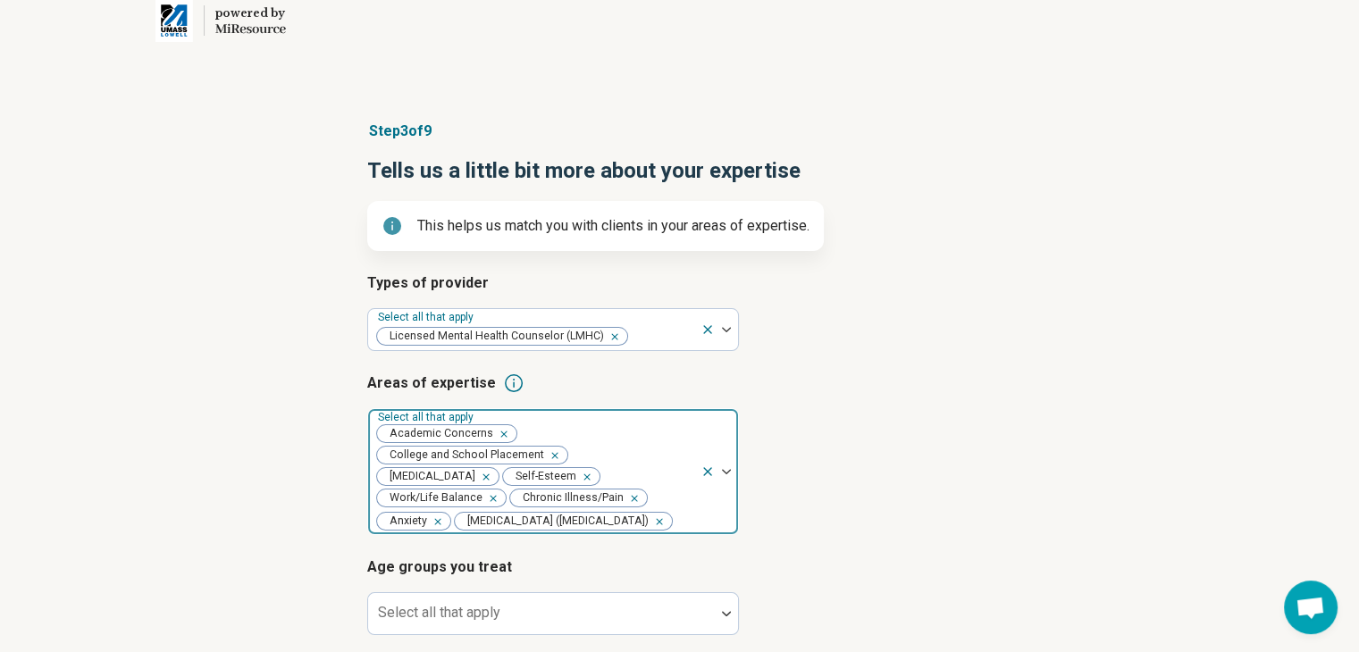
click at [675, 512] on div at bounding box center [684, 521] width 19 height 25
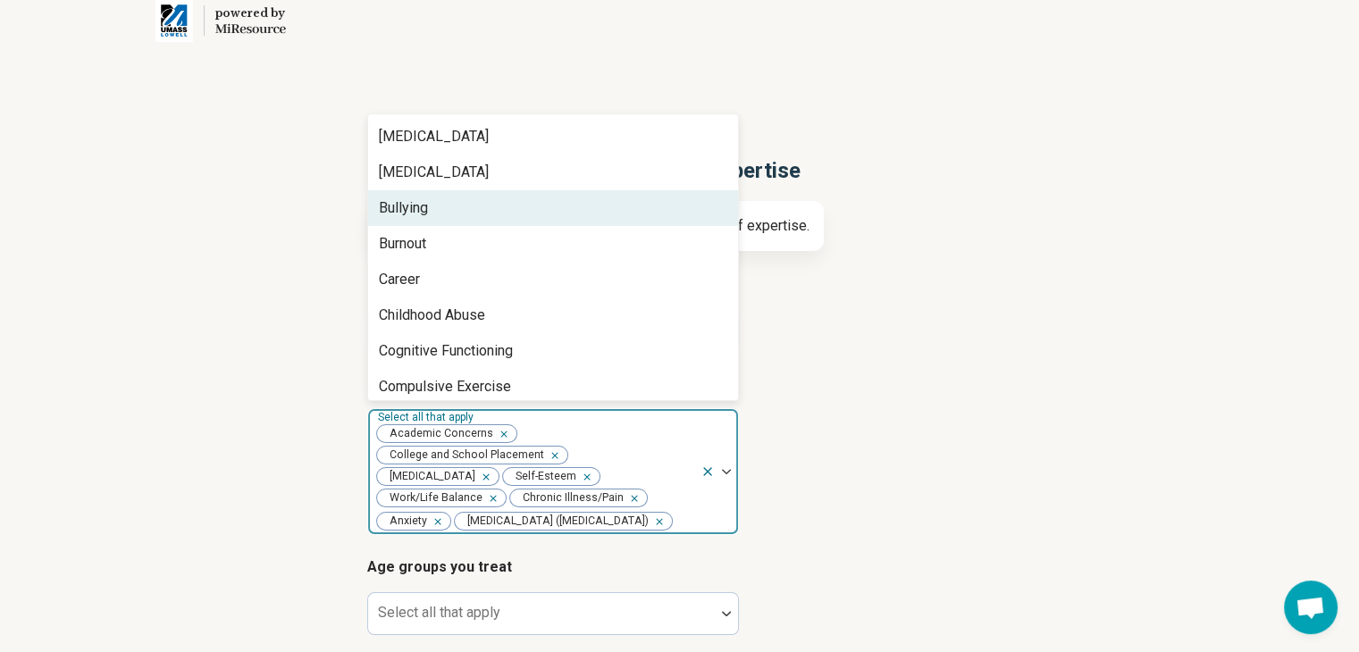
scroll to position [536, 0]
click at [545, 223] on div "Bullying" at bounding box center [553, 207] width 370 height 36
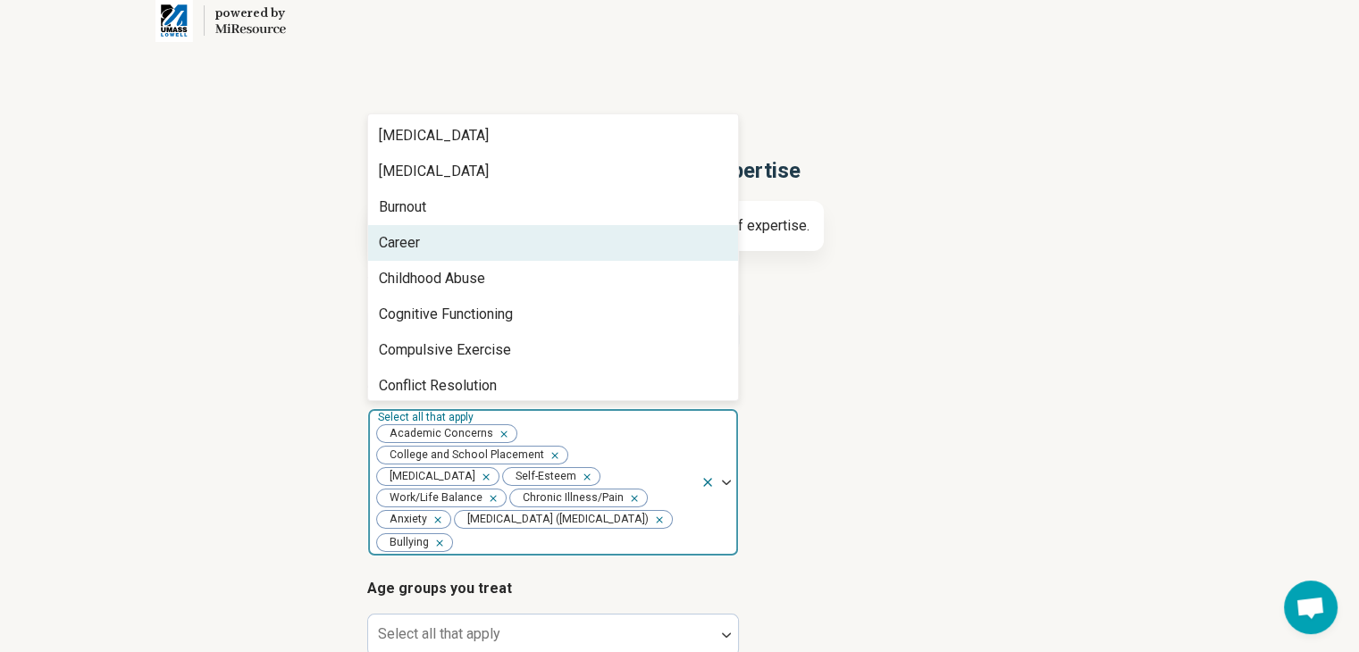
click at [547, 248] on div "Career" at bounding box center [553, 243] width 370 height 36
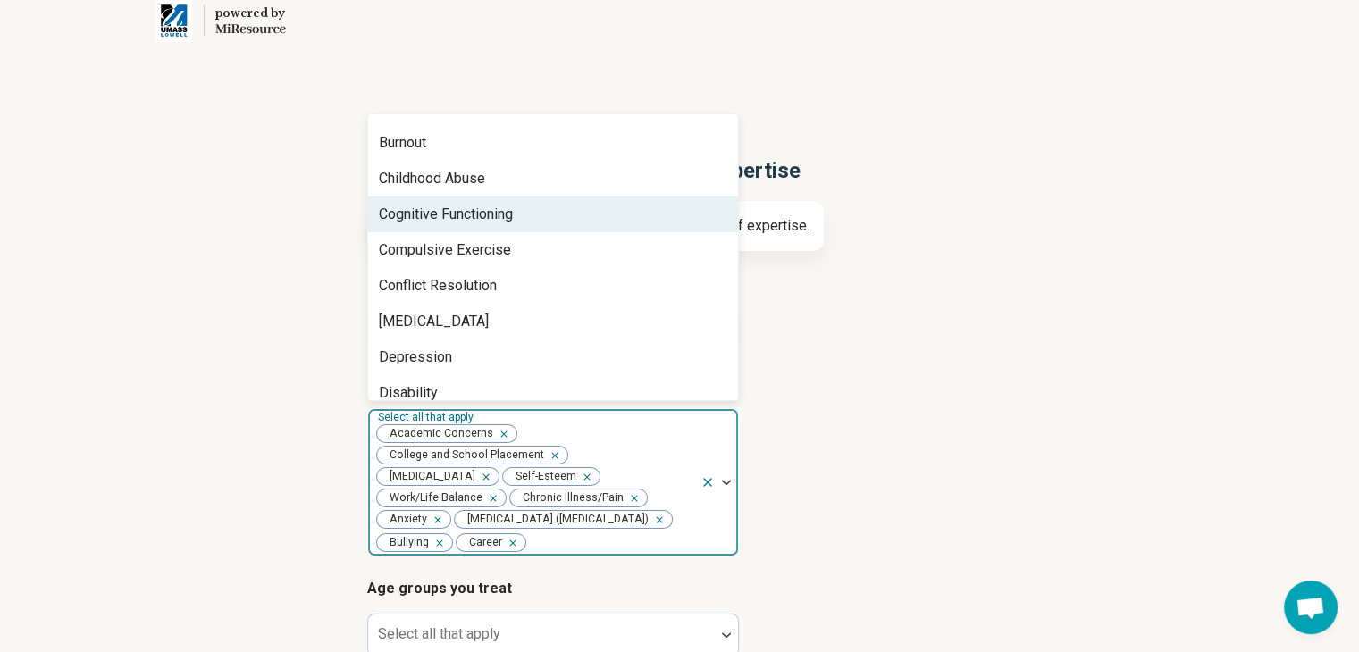
scroll to position [626, 0]
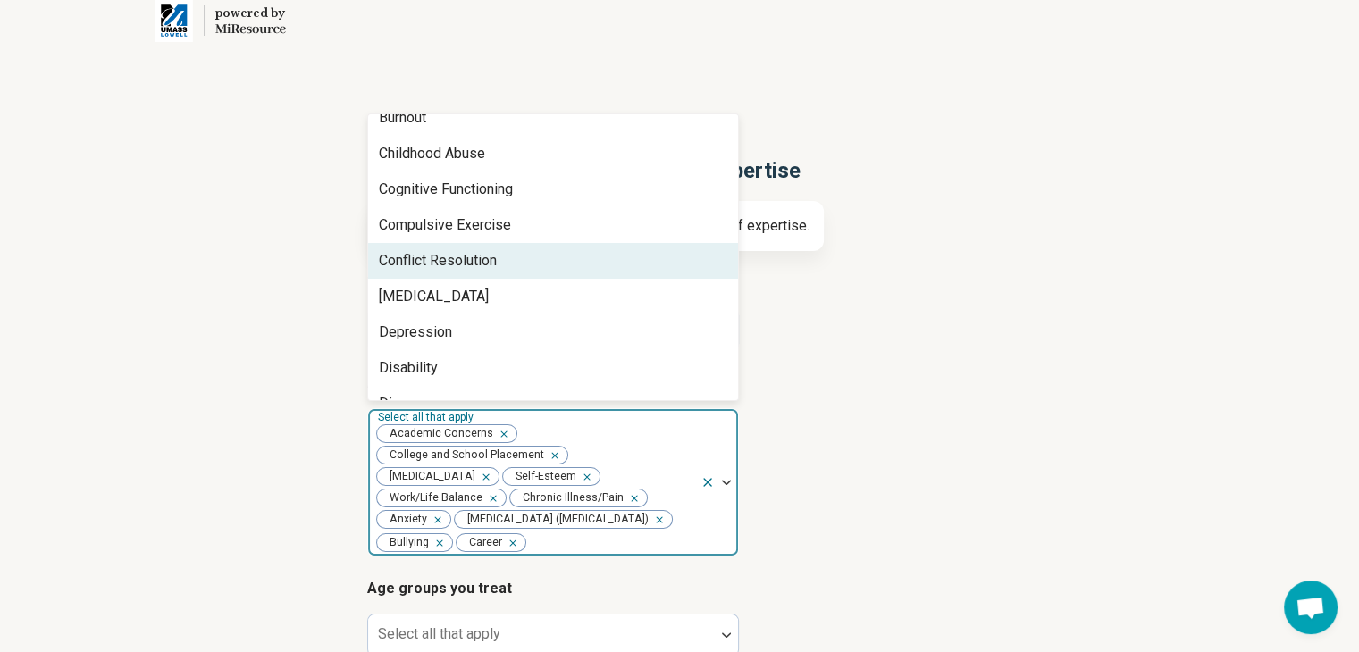
click at [554, 268] on div "Conflict Resolution" at bounding box center [553, 261] width 370 height 36
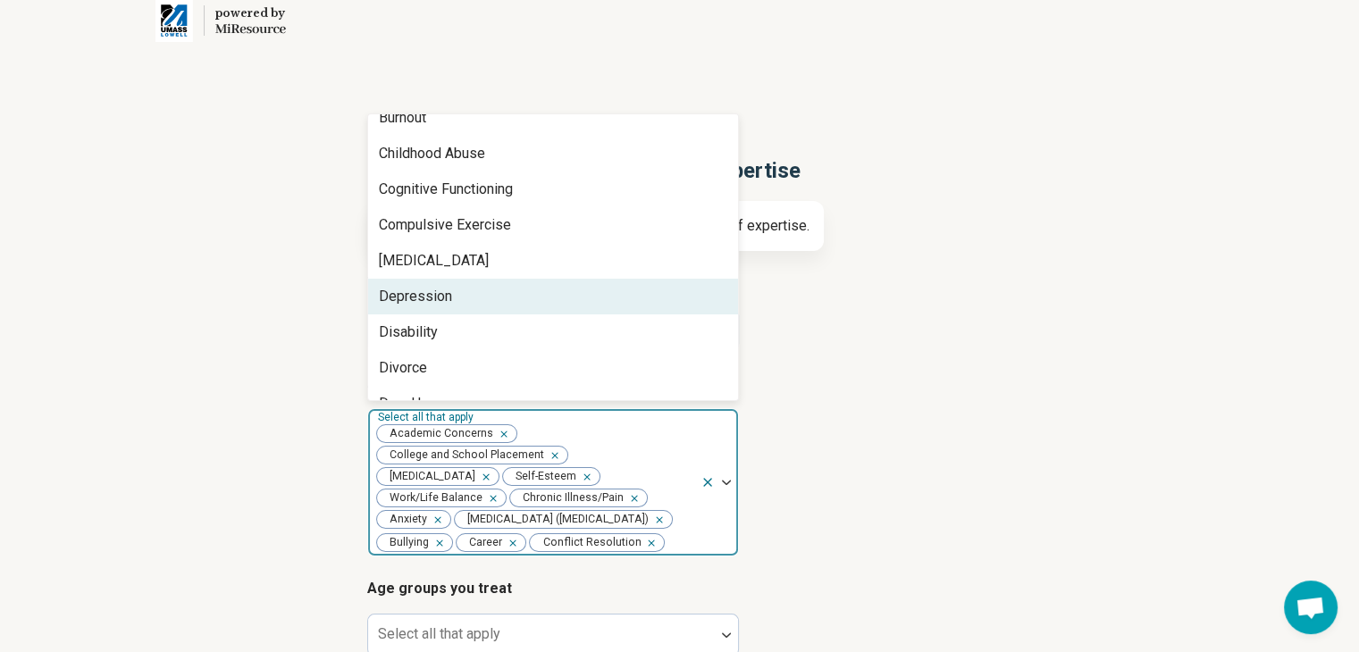
click at [545, 294] on div "Depression" at bounding box center [553, 297] width 370 height 36
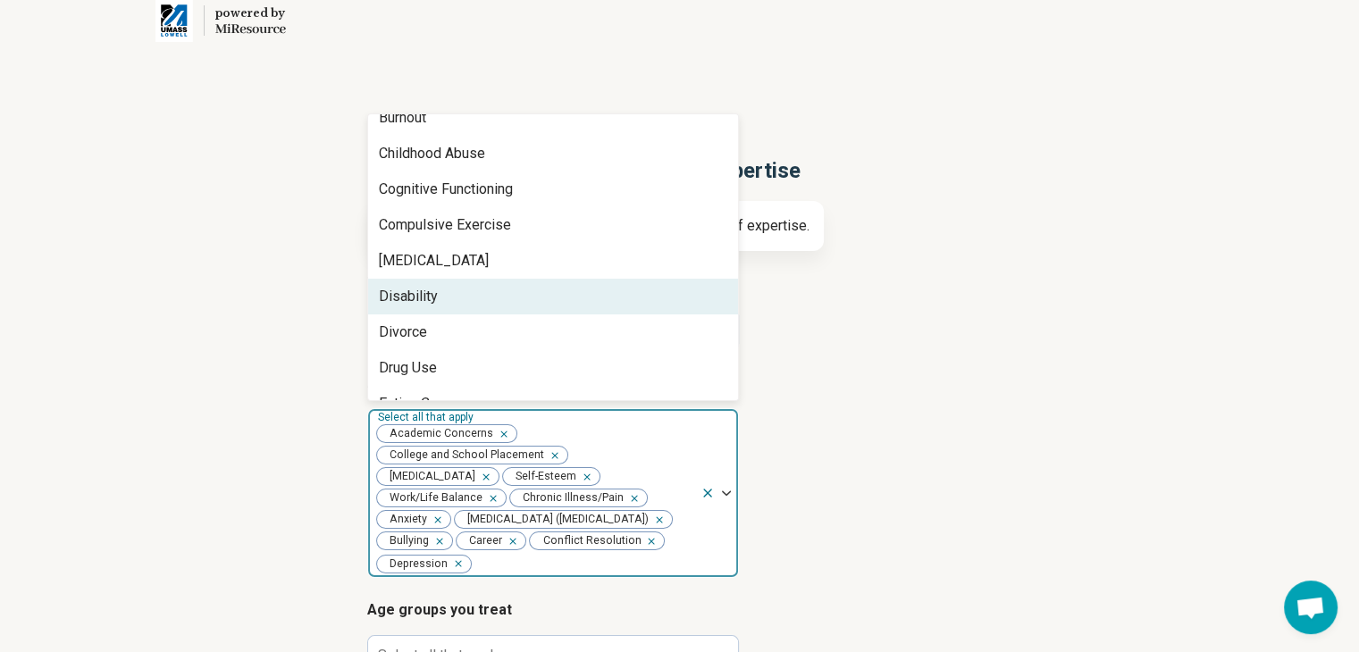
click at [545, 294] on div "Disability" at bounding box center [553, 297] width 370 height 36
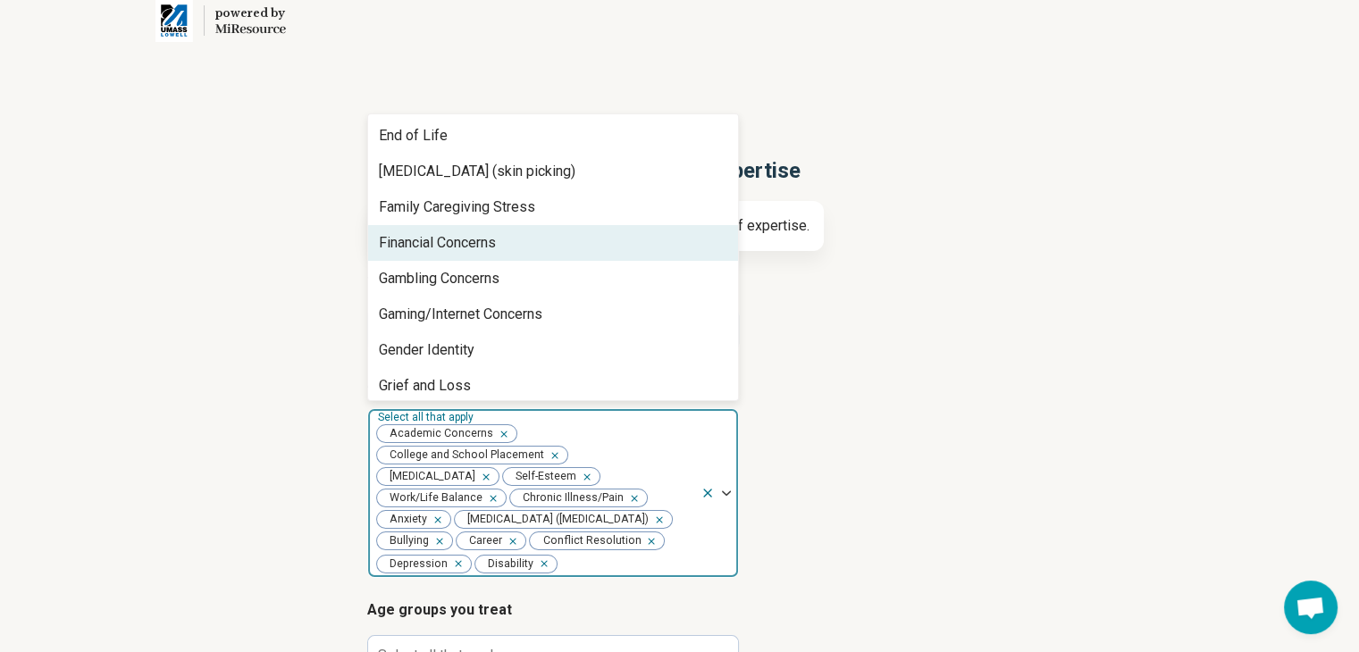
scroll to position [983, 0]
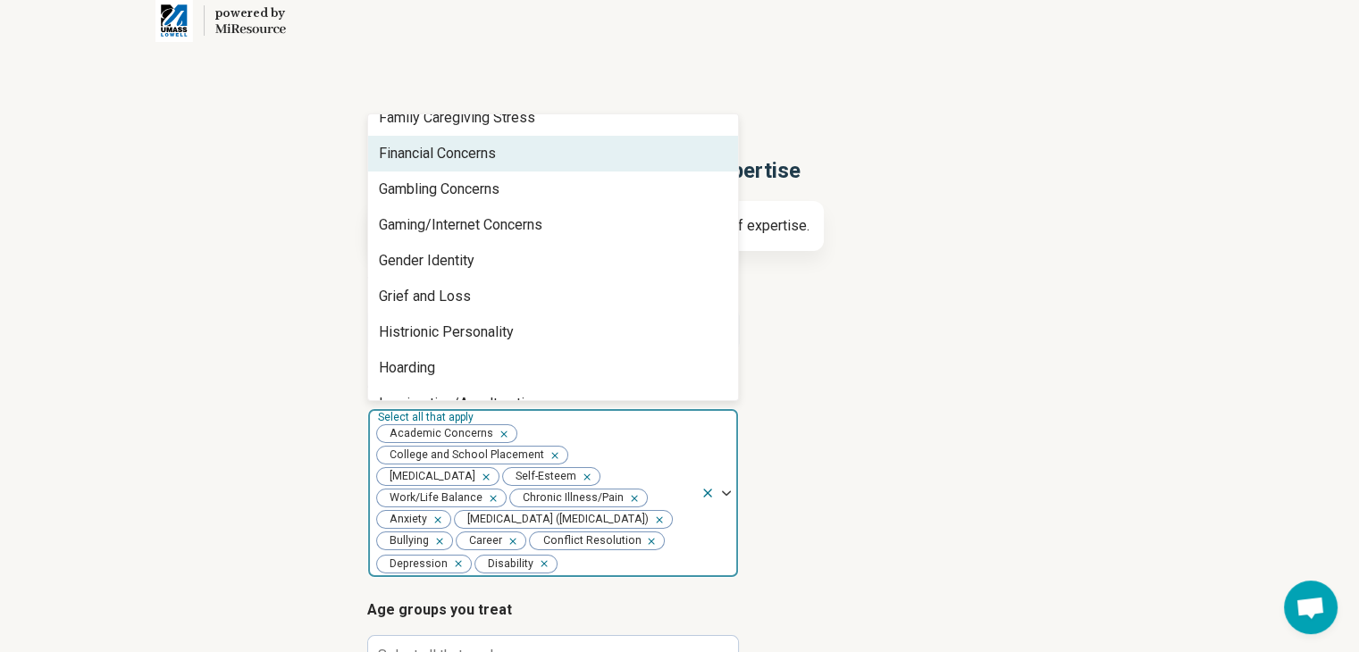
click at [588, 163] on div "Financial Concerns" at bounding box center [553, 154] width 370 height 36
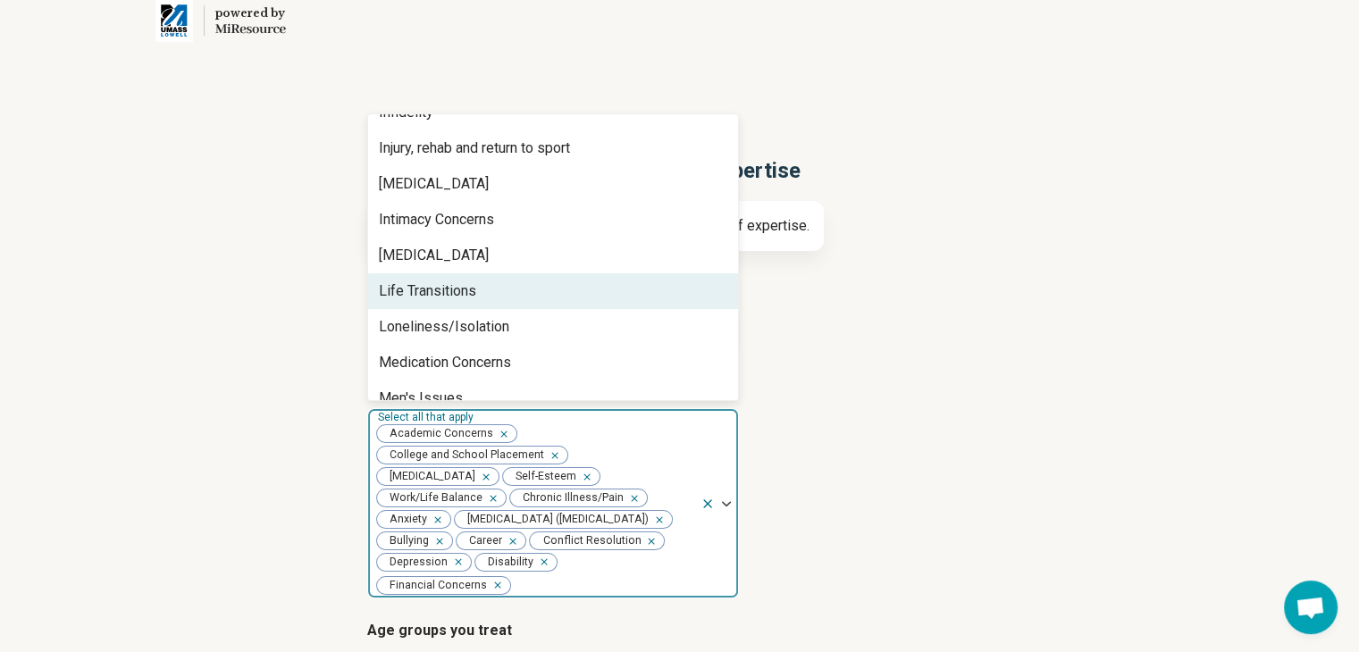
scroll to position [1341, 0]
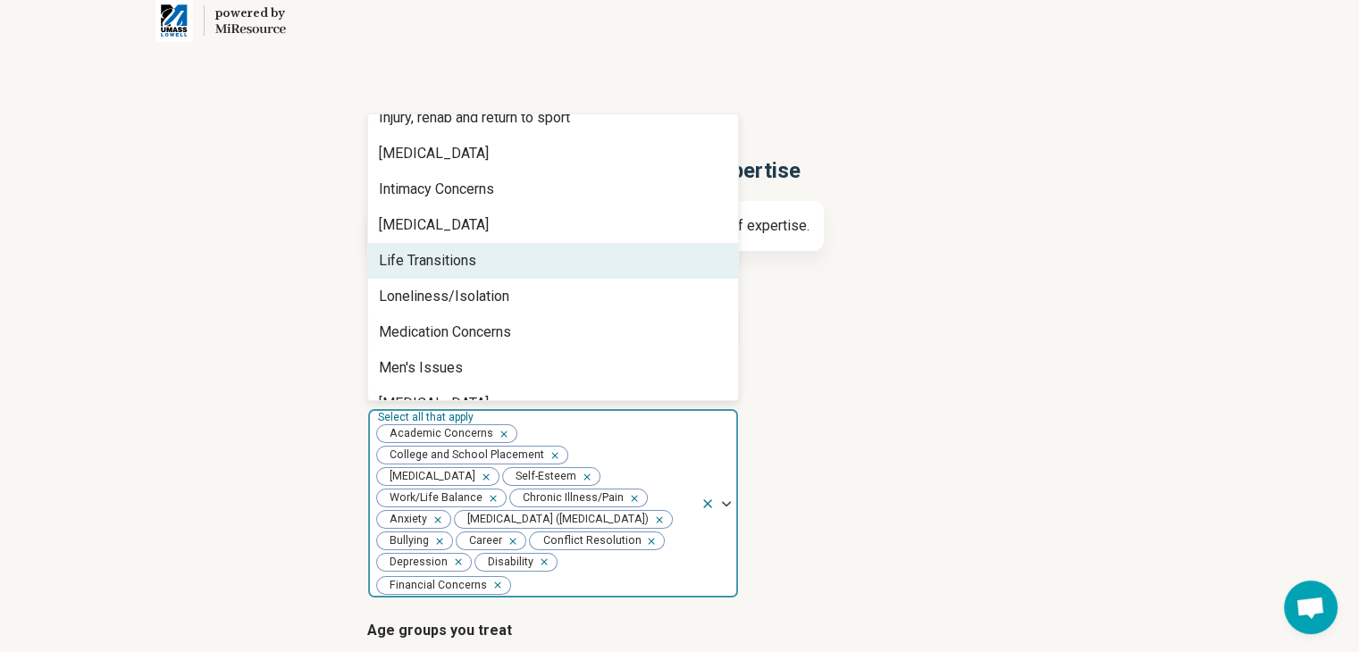
click at [567, 258] on div "Life Transitions" at bounding box center [553, 261] width 370 height 36
click at [579, 263] on div "Loneliness/Isolation" at bounding box center [553, 261] width 370 height 36
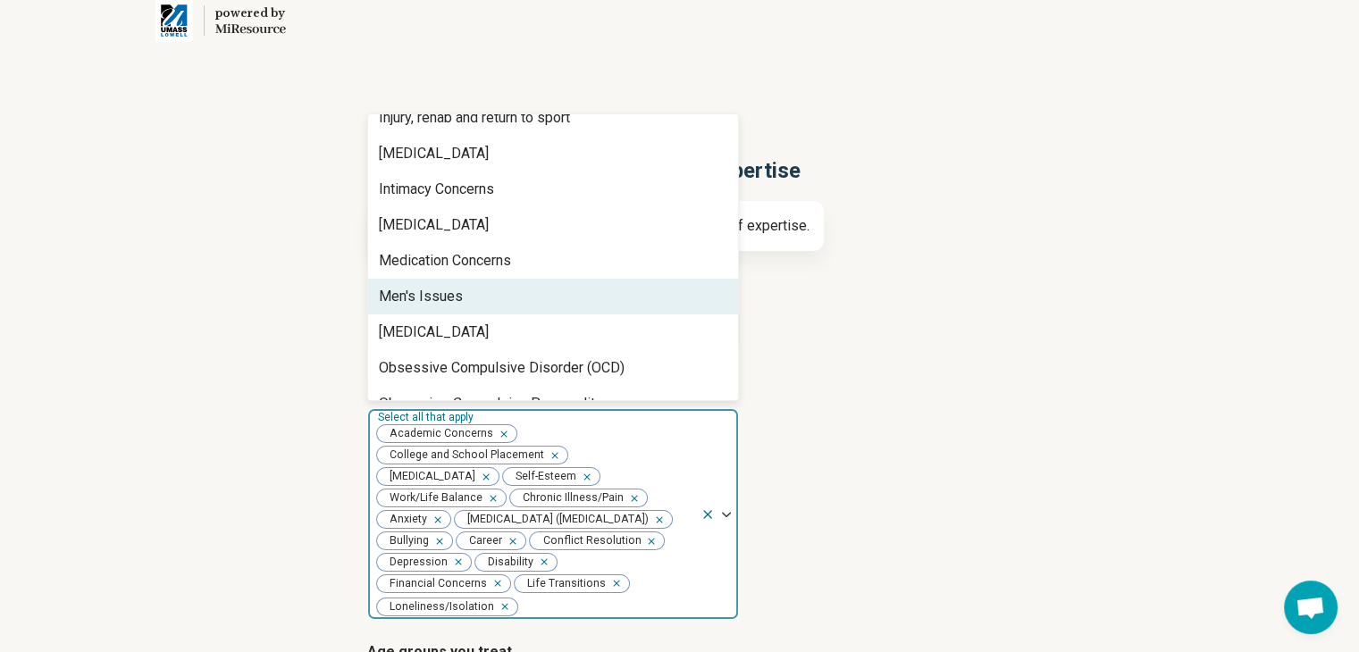
click at [571, 298] on div "Men's Issues" at bounding box center [553, 297] width 370 height 36
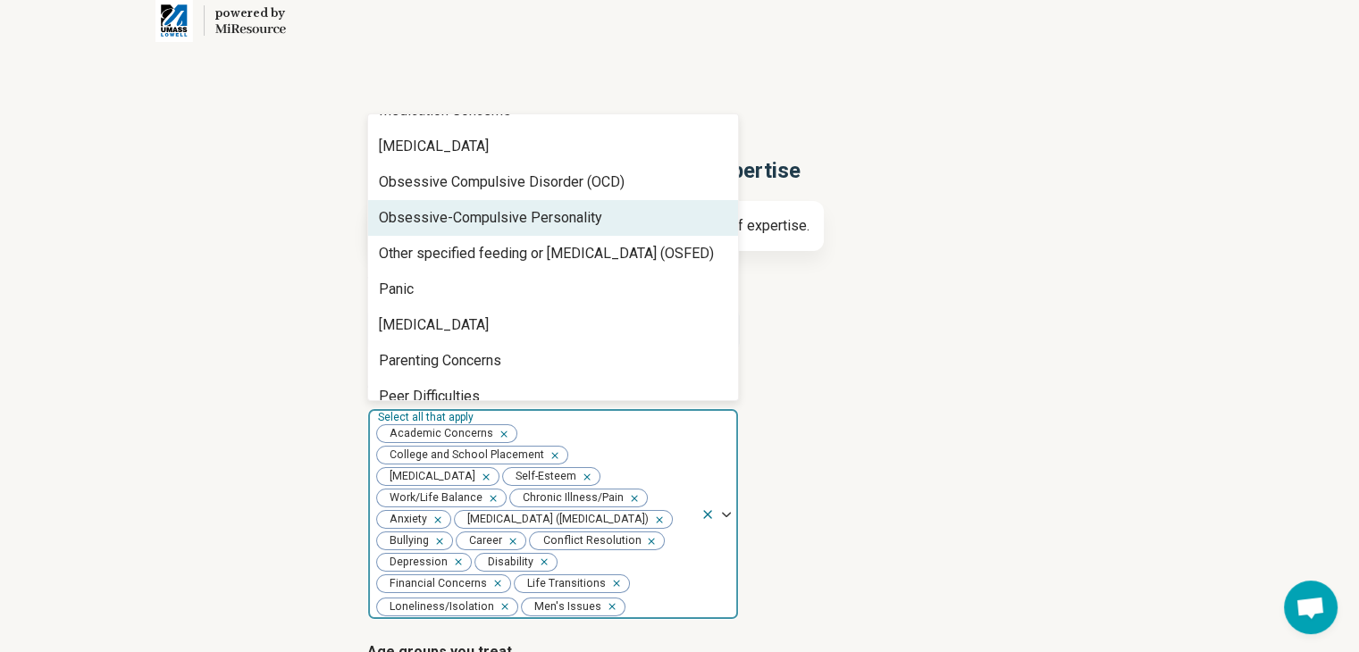
scroll to position [1519, 0]
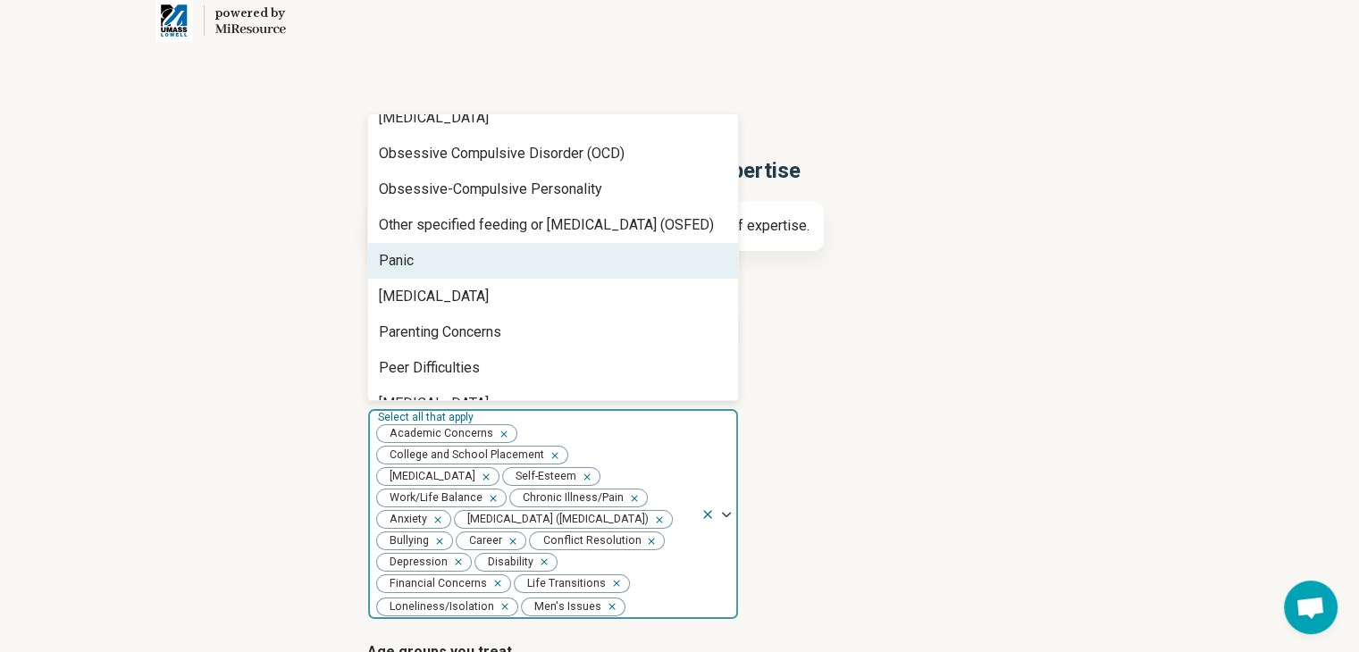
click at [568, 267] on div "Panic" at bounding box center [553, 261] width 370 height 36
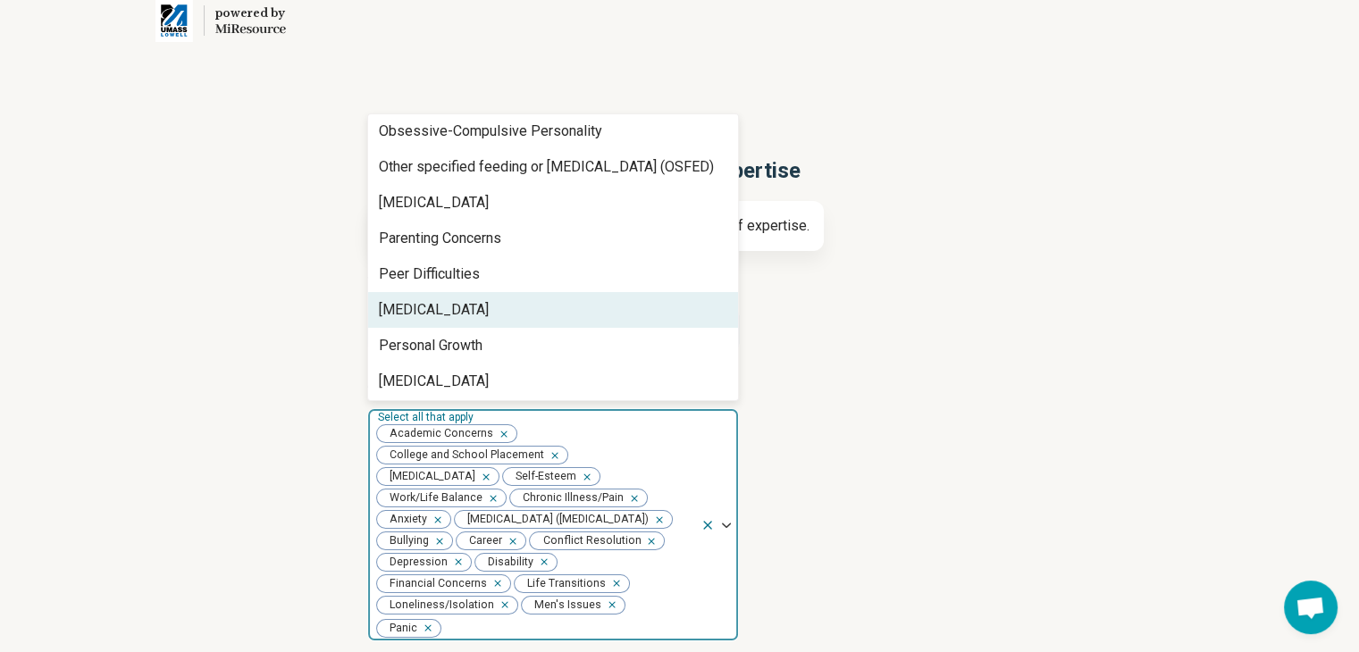
scroll to position [1609, 0]
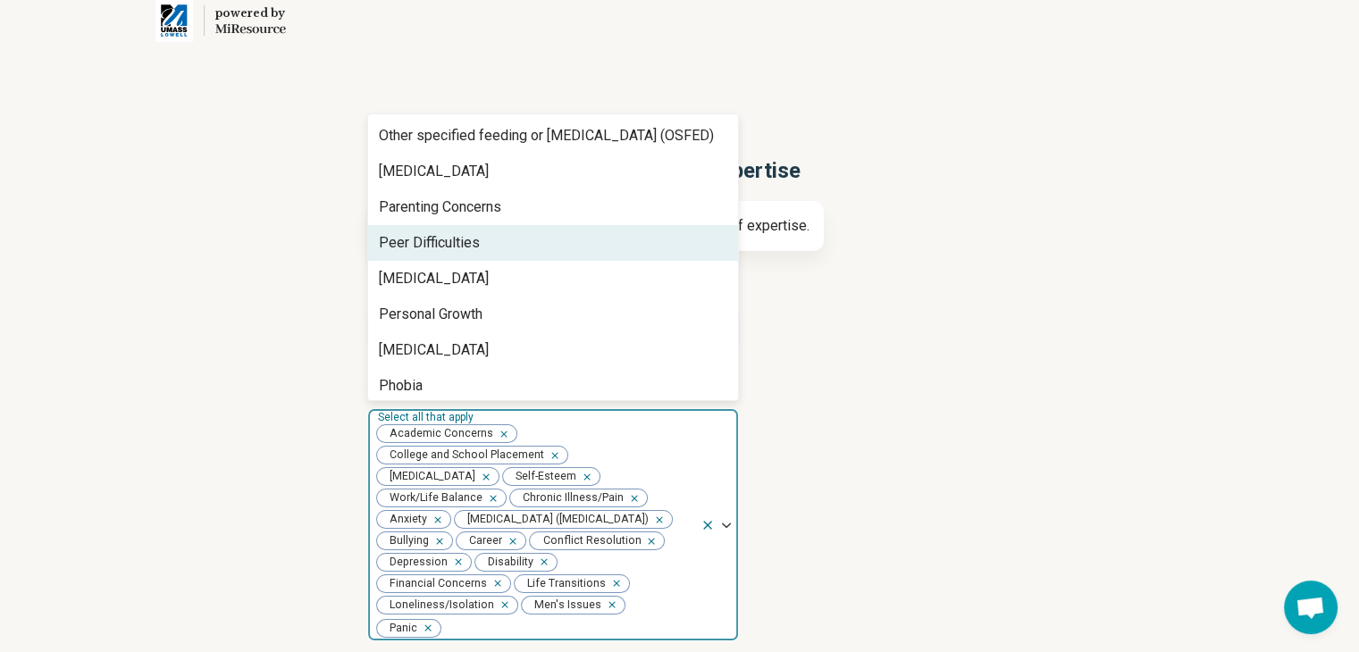
click at [573, 248] on div "Peer Difficulties" at bounding box center [553, 243] width 370 height 36
click at [574, 251] on div "[MEDICAL_DATA]" at bounding box center [553, 243] width 370 height 36
click at [575, 254] on div "Personal Growth" at bounding box center [553, 243] width 370 height 36
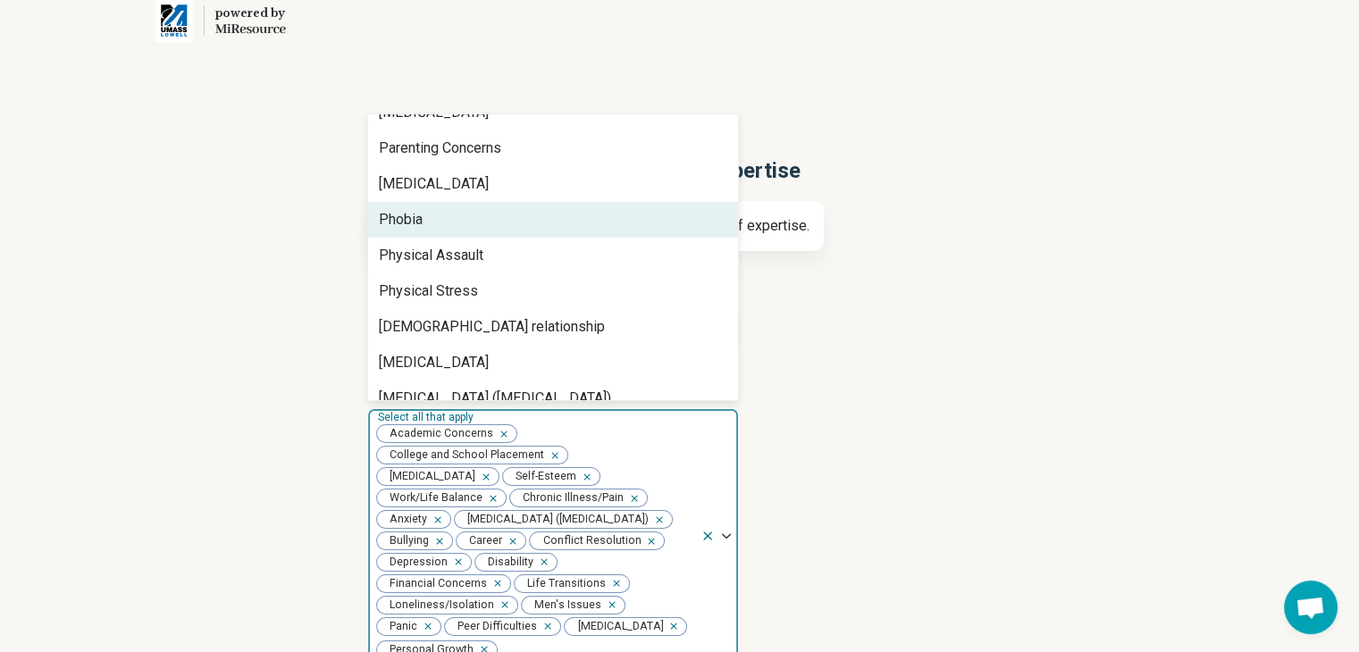
scroll to position [1698, 0]
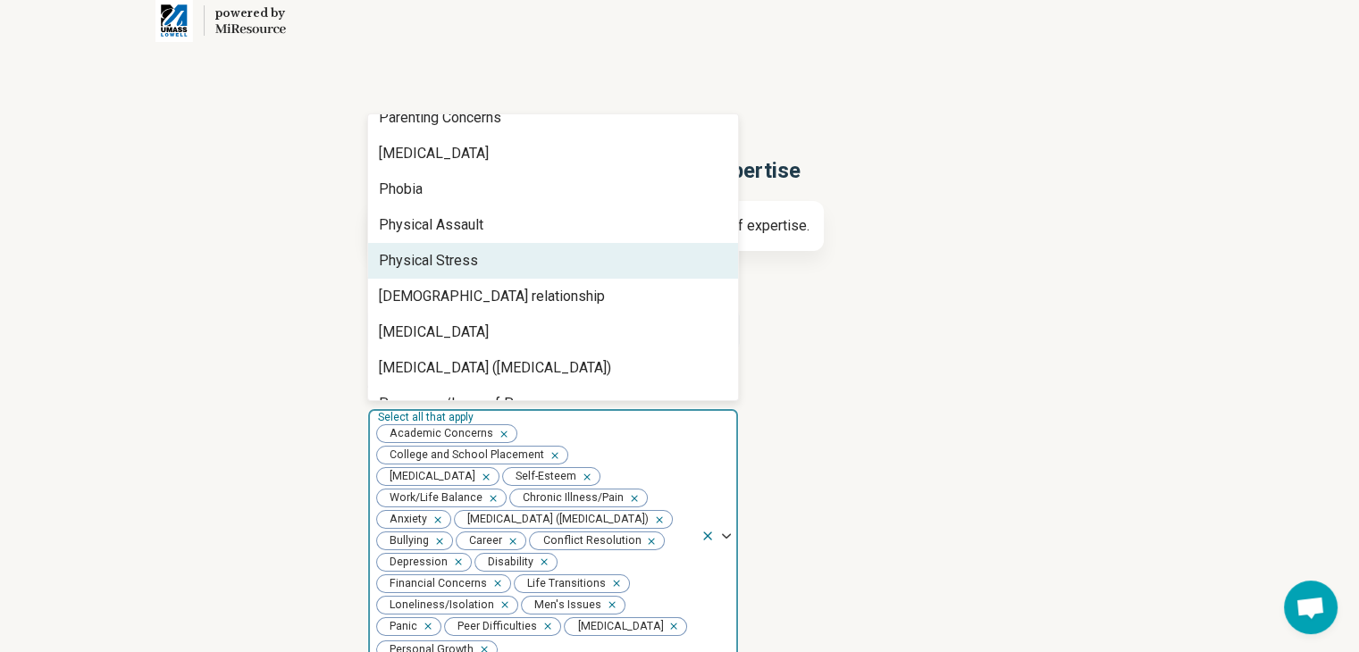
click at [551, 260] on div "Physical Stress" at bounding box center [553, 261] width 370 height 36
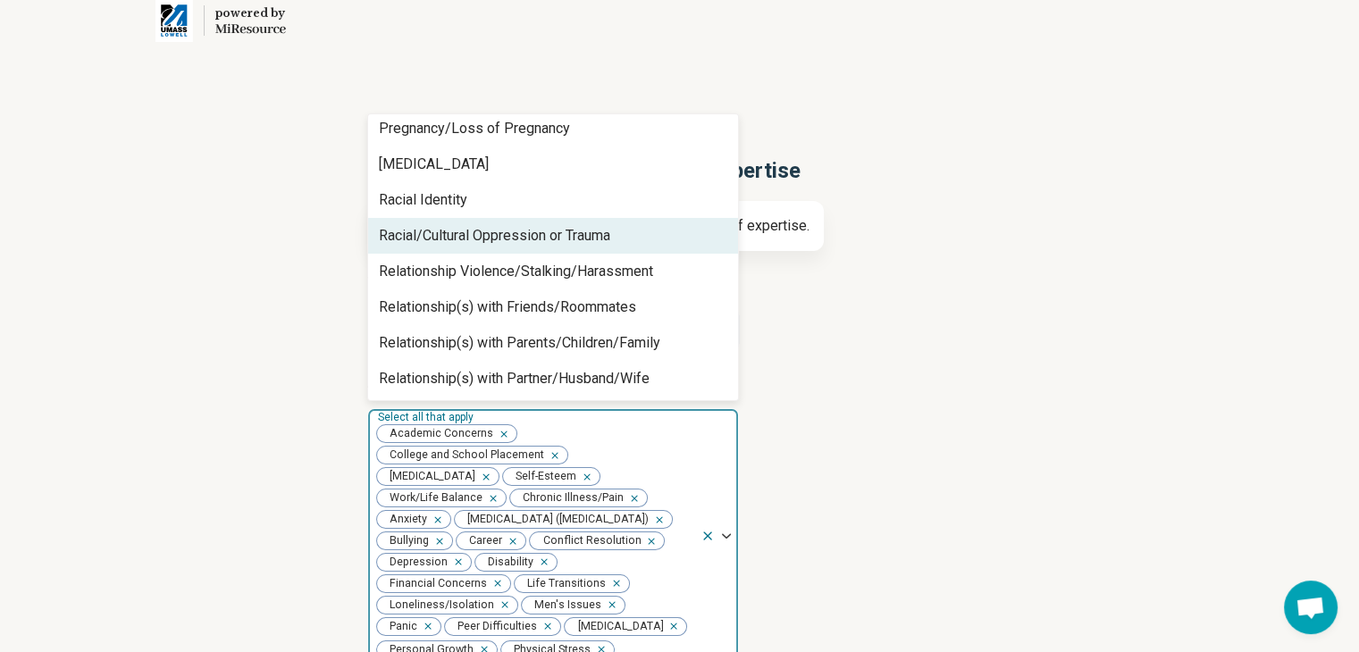
scroll to position [1966, 0]
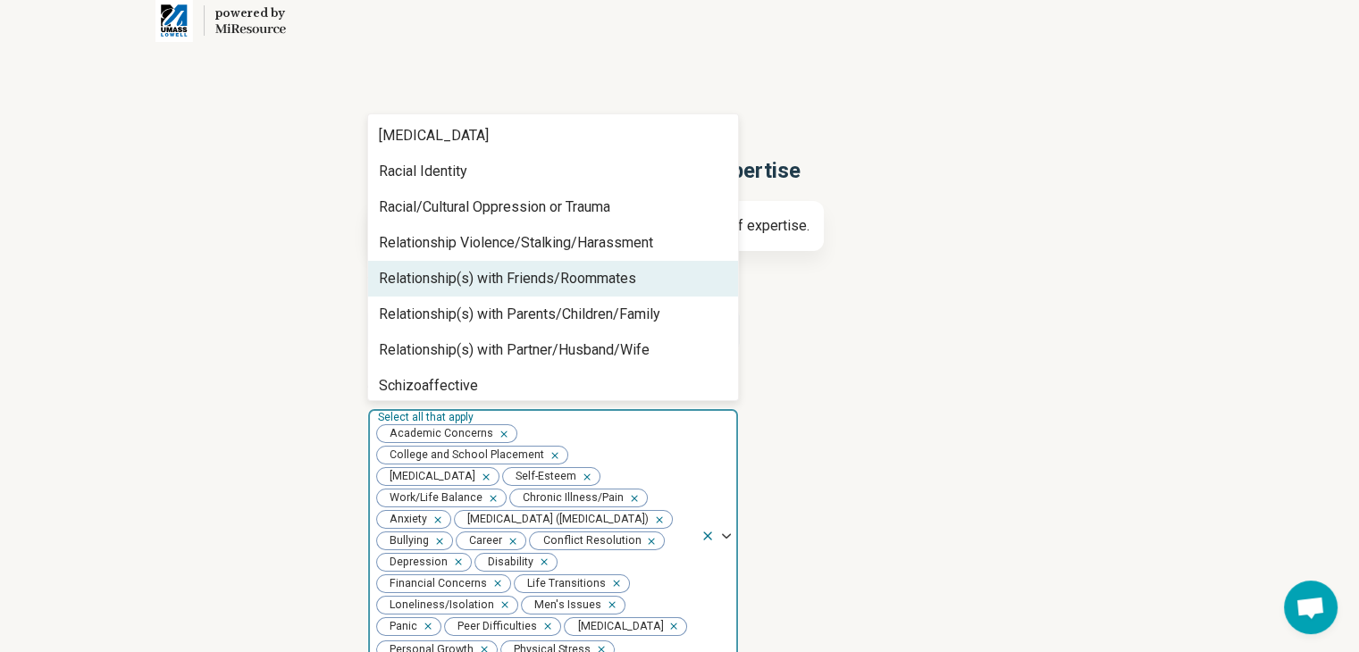
click at [580, 278] on div "Relationship(s) with Friends/Roommates" at bounding box center [507, 278] width 257 height 21
click at [580, 278] on div "Relationship(s) with Parents/Children/Family" at bounding box center [520, 278] width 282 height 21
click at [580, 278] on div "Relationship(s) with Partner/Husband/Wife" at bounding box center [514, 278] width 271 height 21
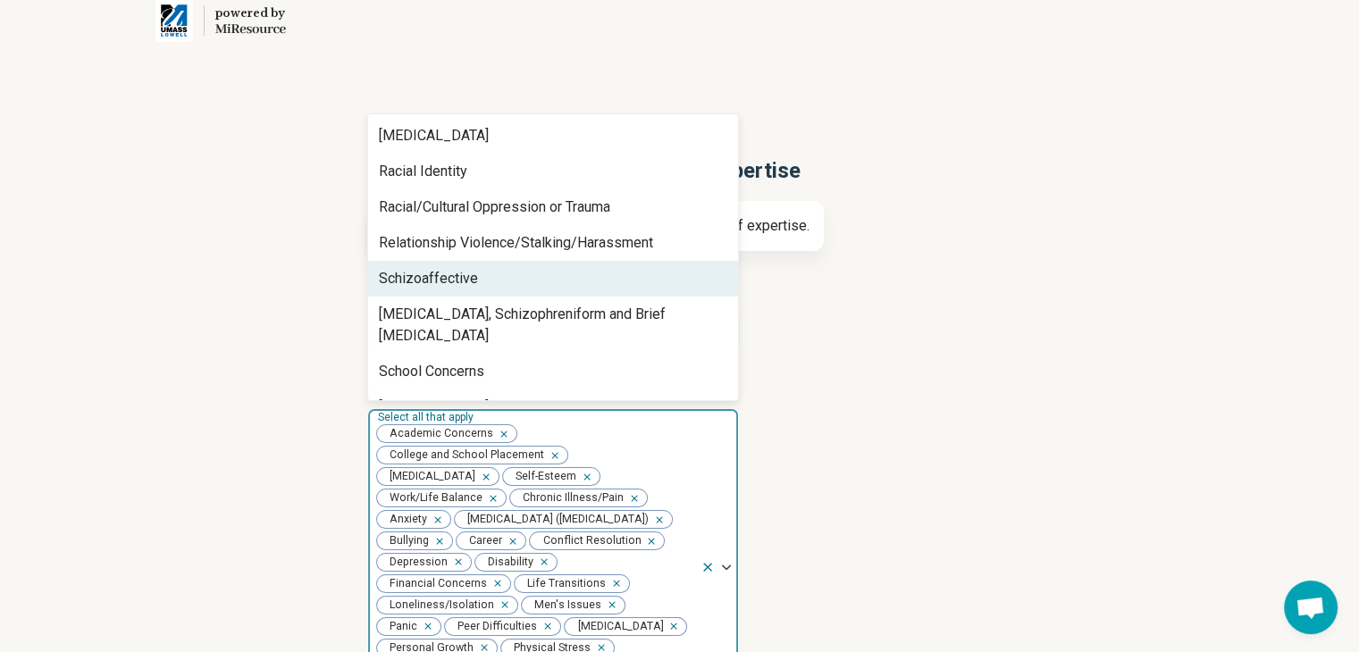
scroll to position [2056, 0]
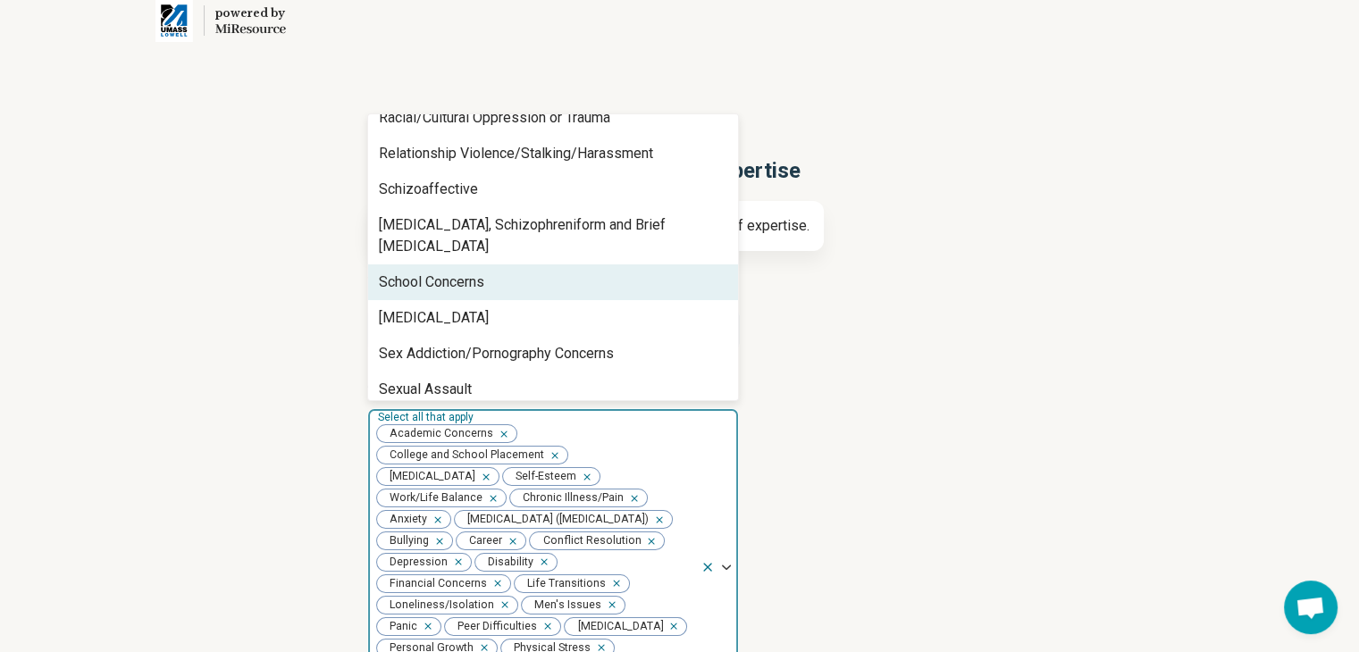
click at [569, 268] on div "School Concerns" at bounding box center [553, 283] width 370 height 36
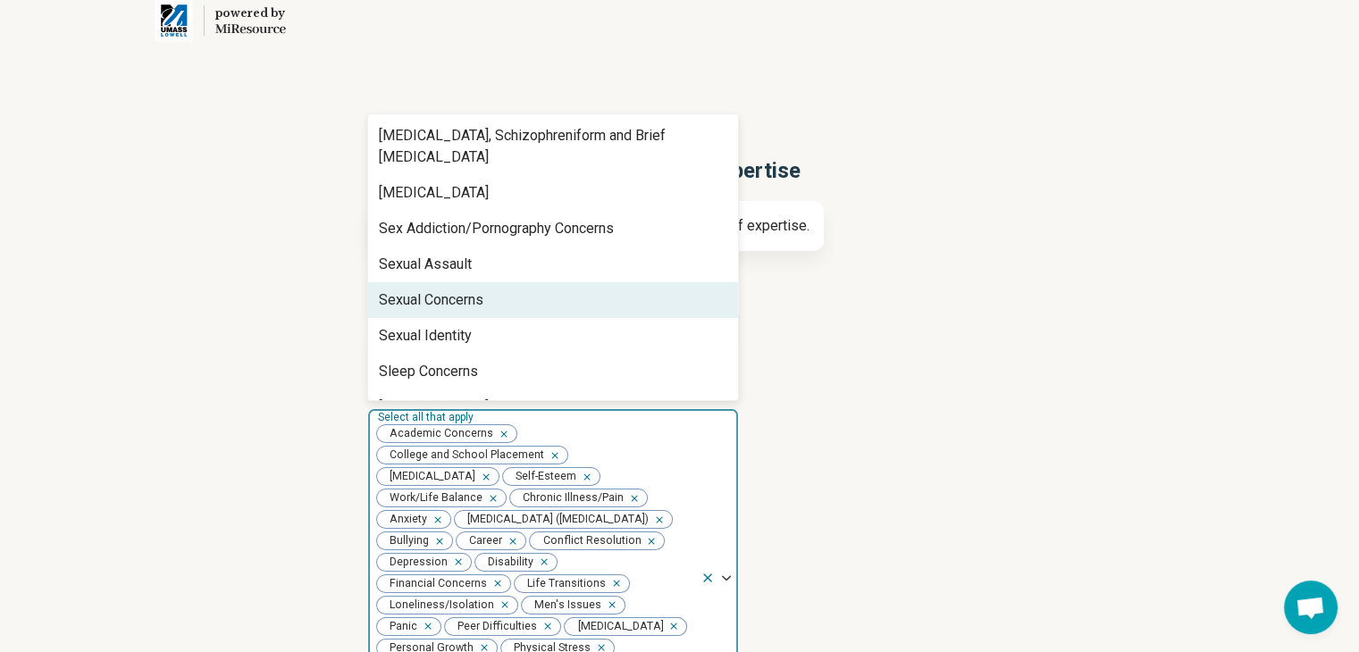
scroll to position [2234, 0]
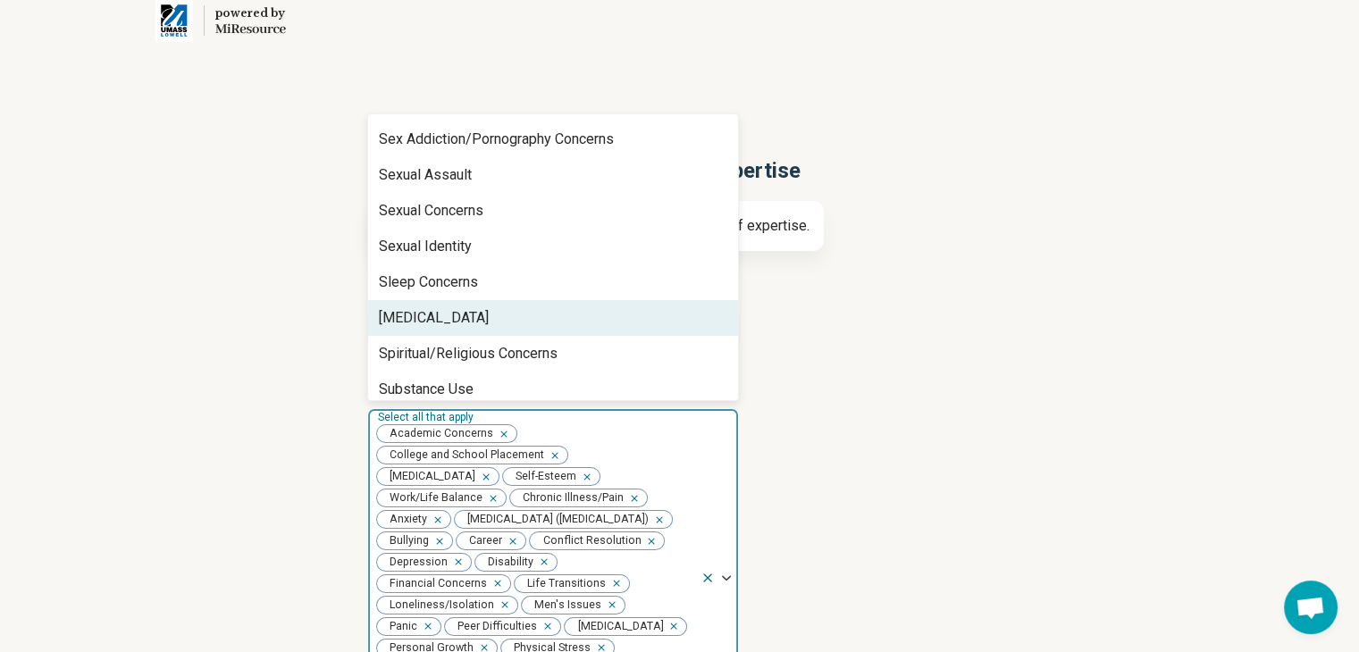
click at [564, 300] on div "[MEDICAL_DATA]" at bounding box center [553, 318] width 370 height 36
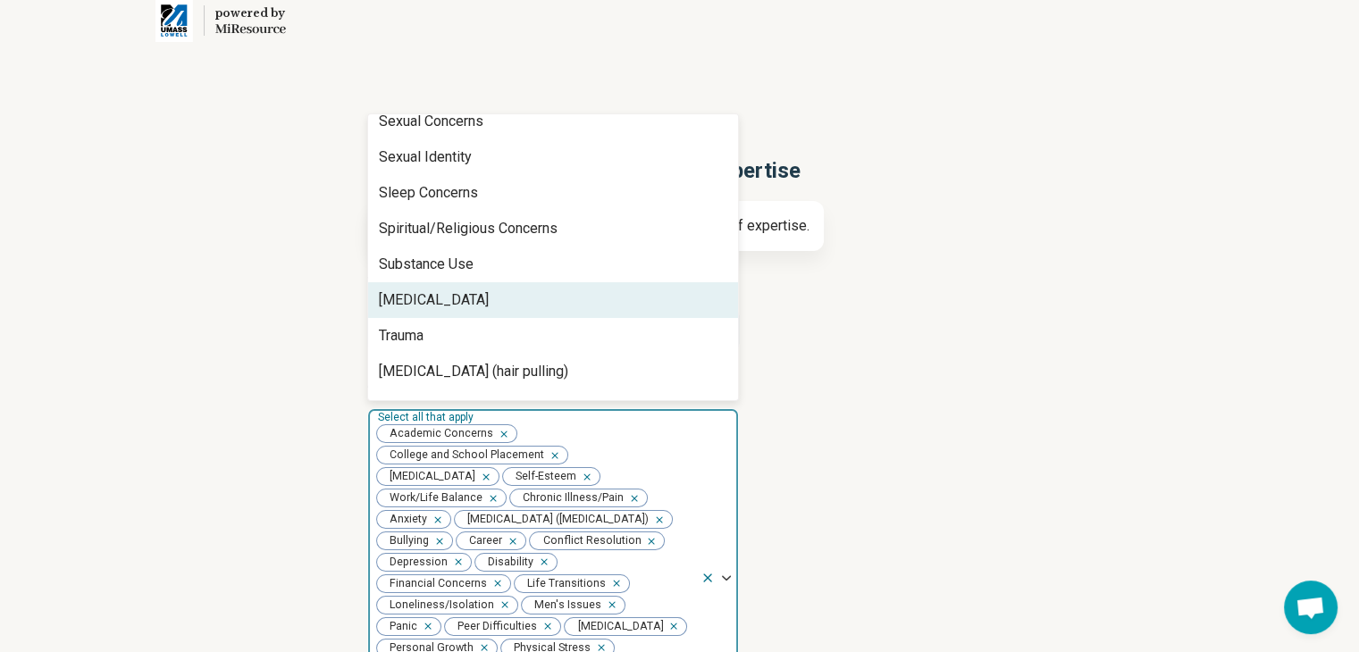
scroll to position [2331, 0]
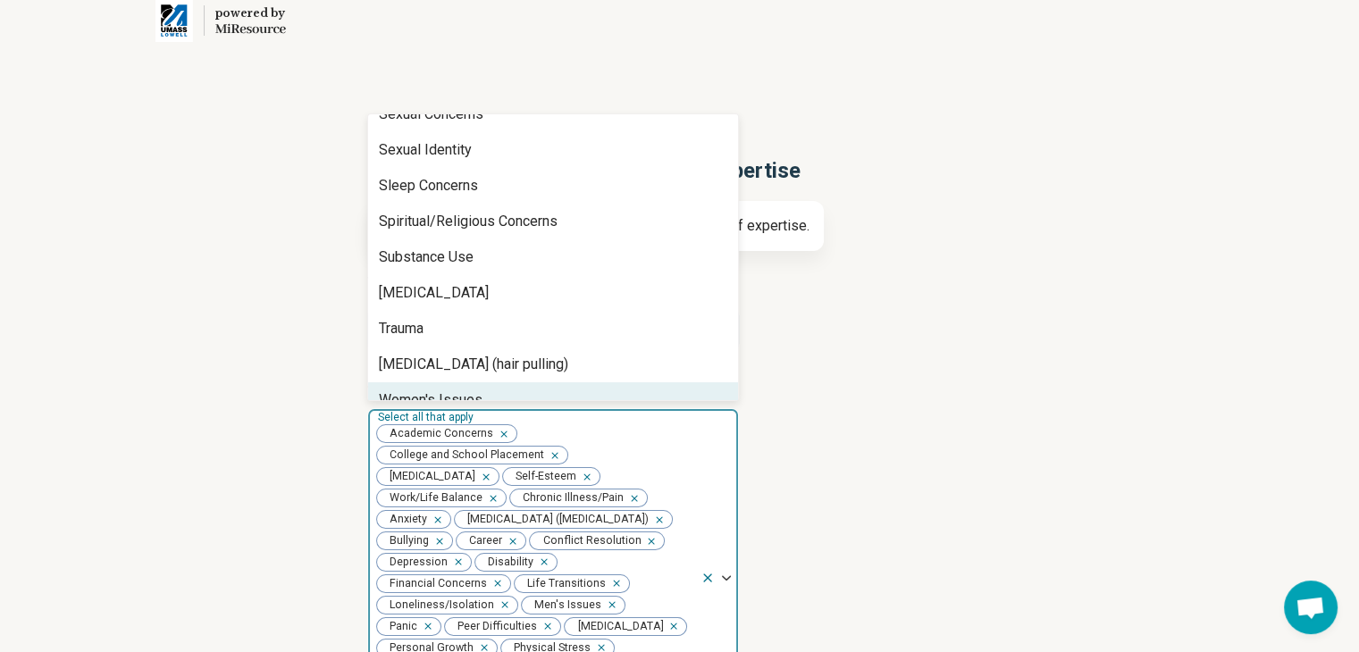
click at [938, 384] on h3 "Areas of expertise" at bounding box center [680, 383] width 626 height 21
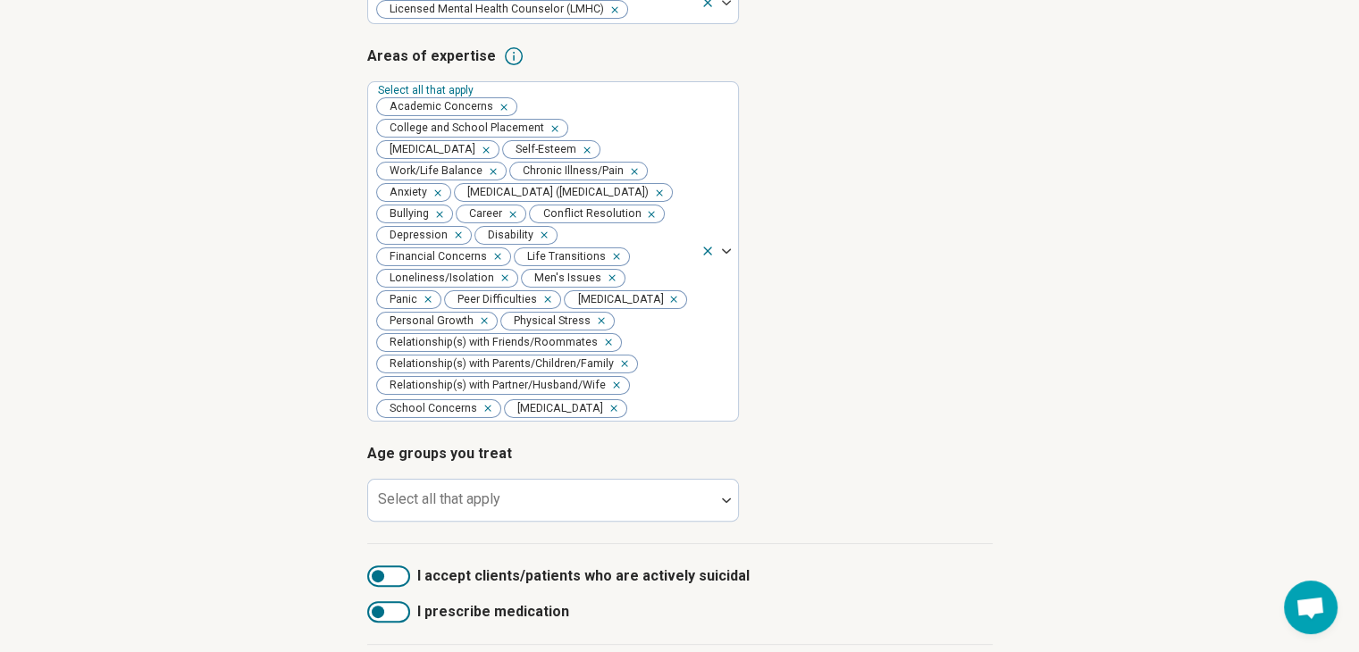
scroll to position [391, 0]
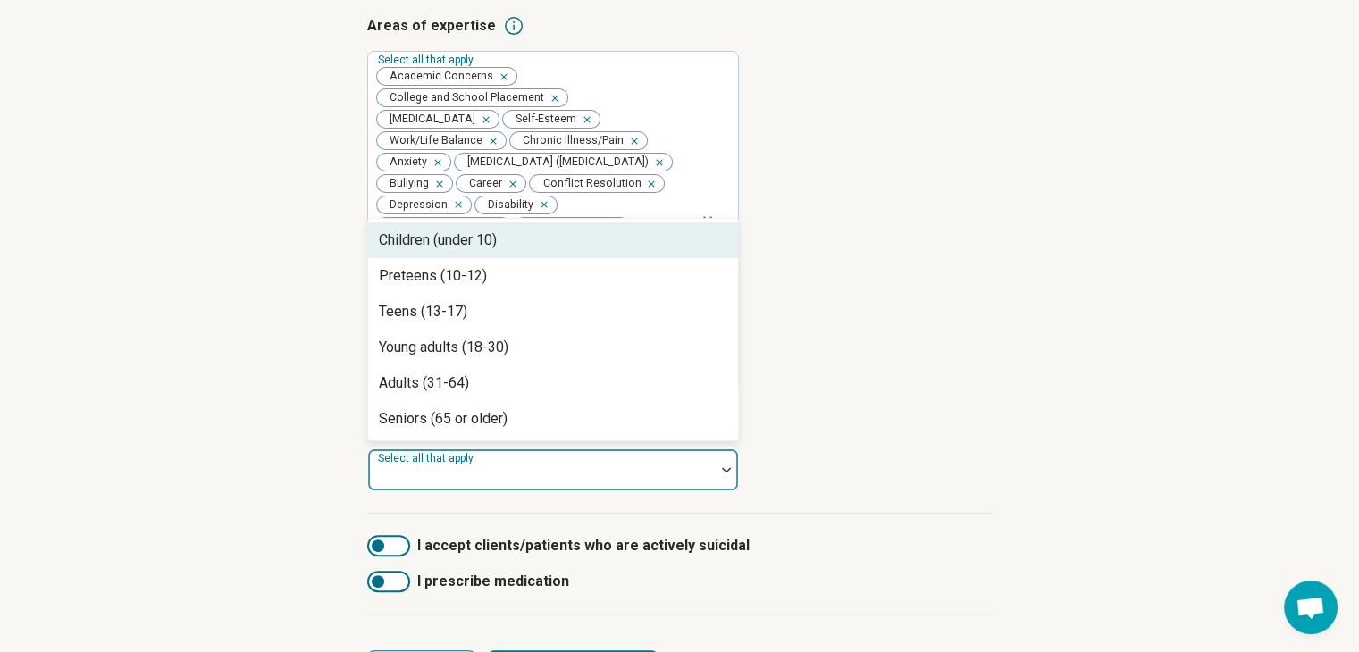
click at [611, 475] on div at bounding box center [541, 469] width 347 height 39
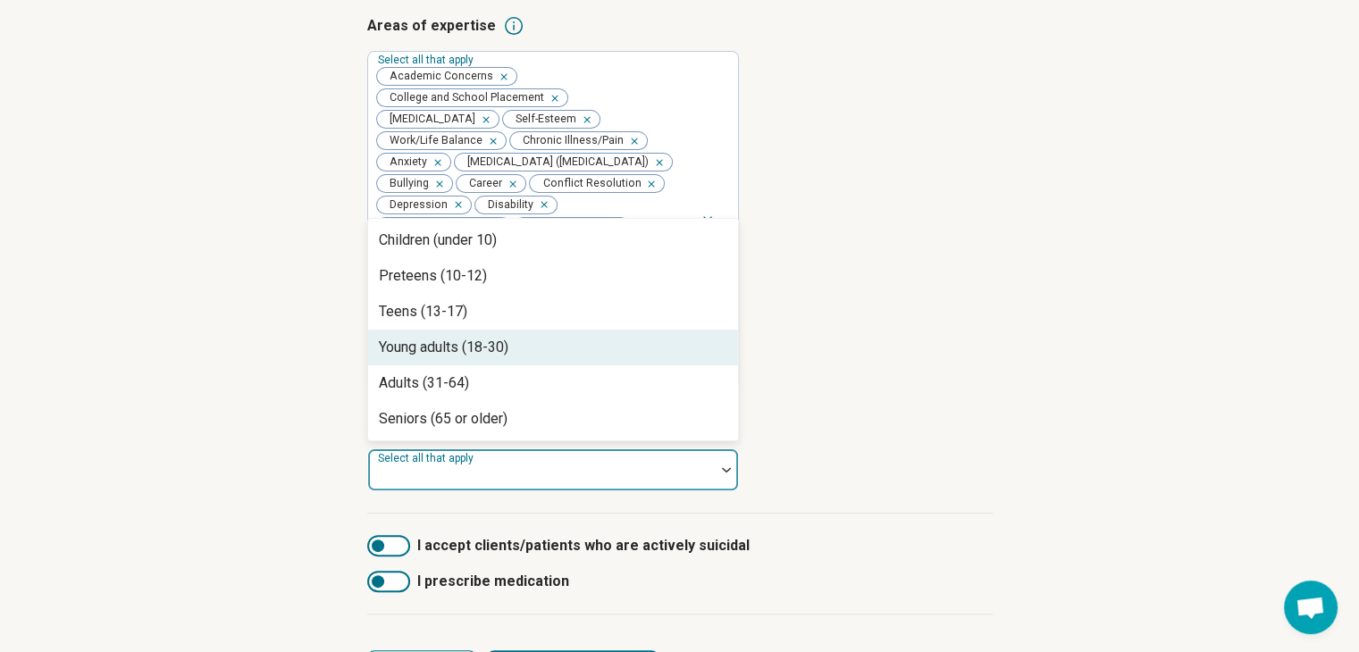
click at [552, 366] on div "Young adults (18-30)" at bounding box center [553, 348] width 370 height 36
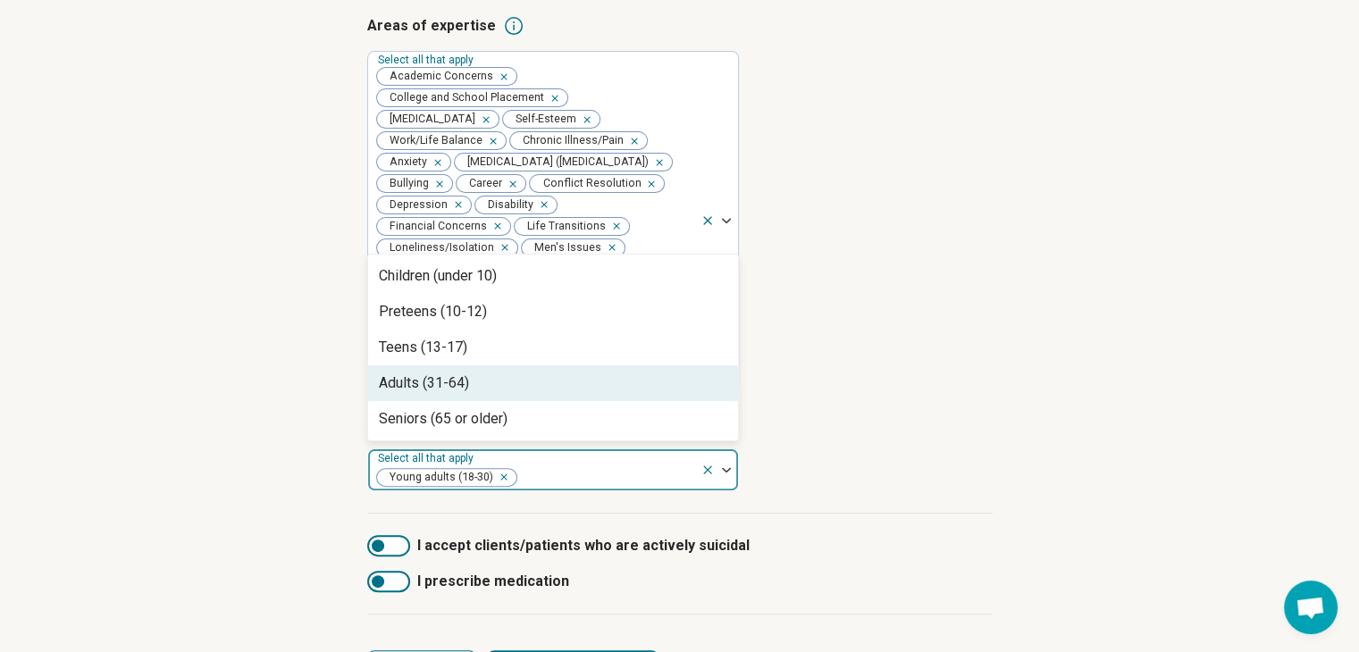
click at [618, 401] on div "Adults (31-64)" at bounding box center [553, 384] width 370 height 36
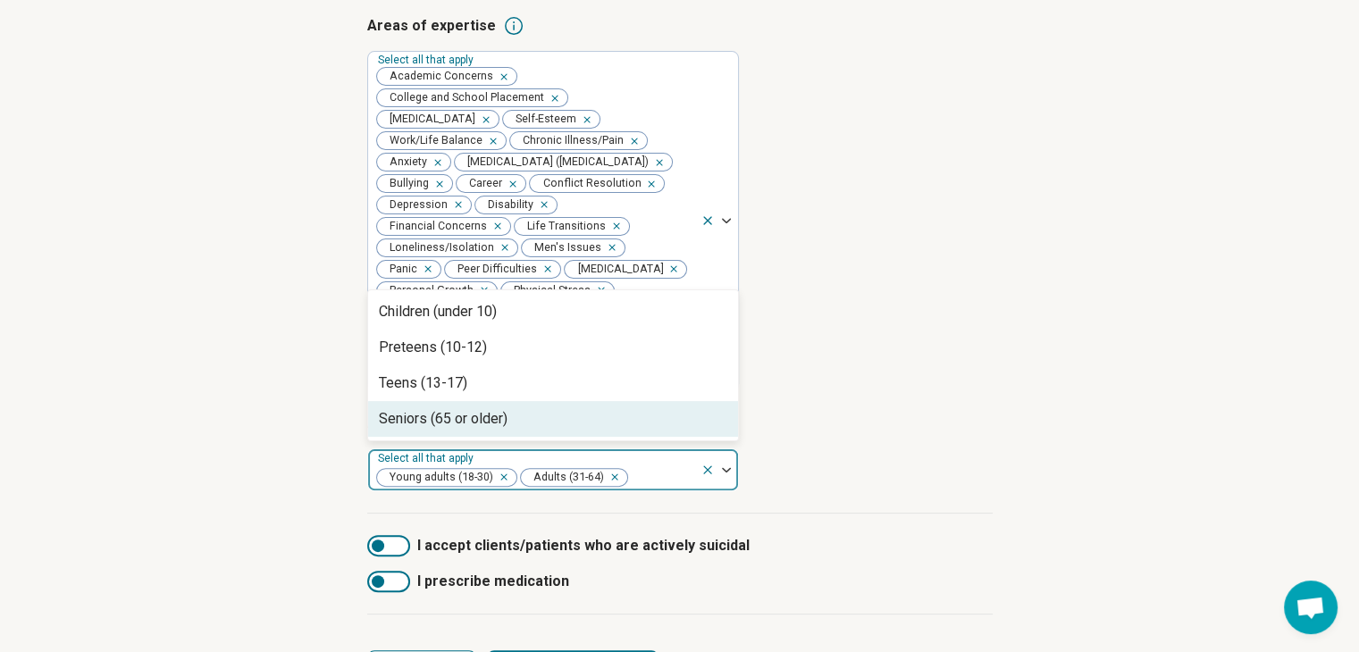
click at [611, 436] on div "Seniors (65 or older)" at bounding box center [553, 419] width 370 height 36
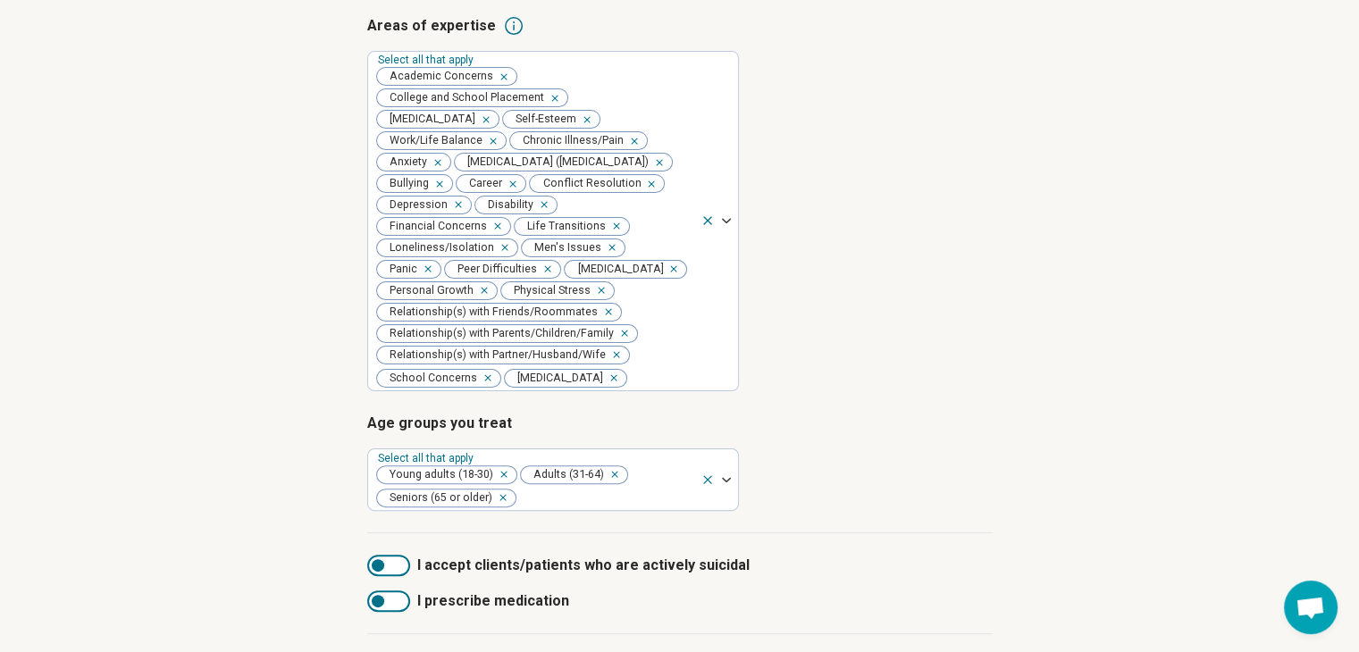
drag, startPoint x: 1033, startPoint y: 476, endPoint x: 1021, endPoint y: 475, distance: 12.6
click at [1032, 476] on div "Step 3 of 9 Tells us a little bit more about your expertise This helps us match…" at bounding box center [679, 238] width 1359 height 1022
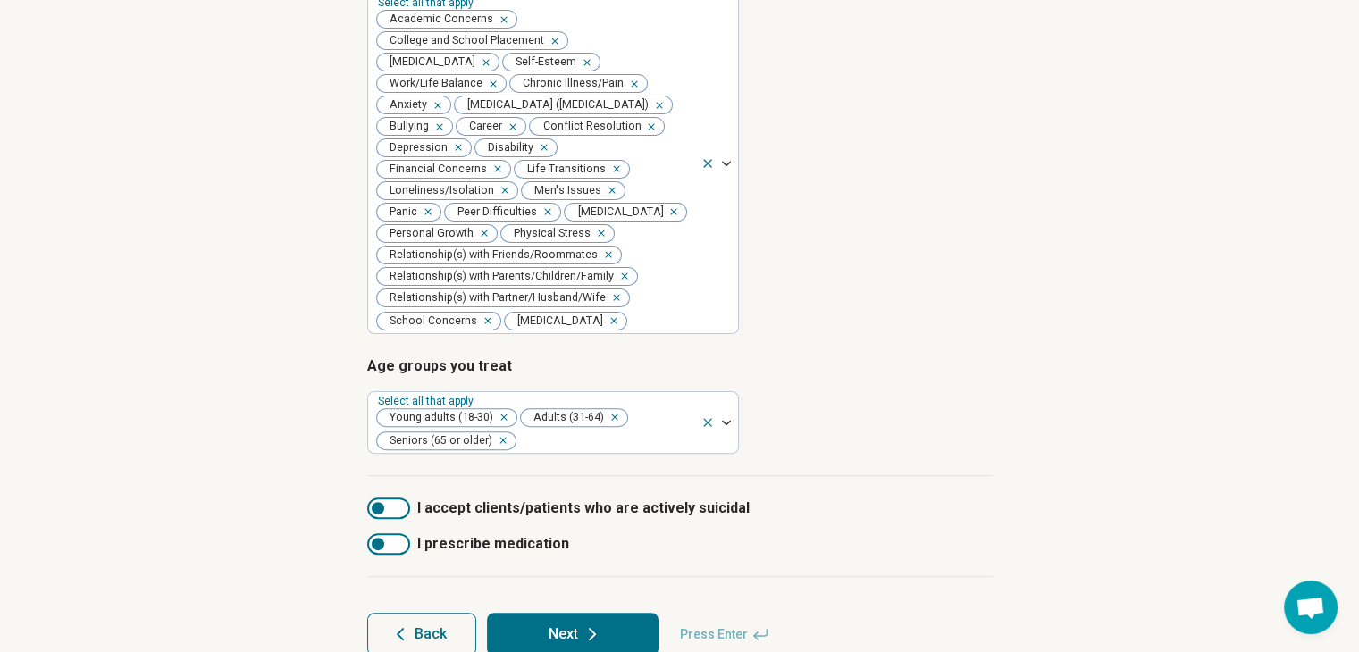
scroll to position [501, 0]
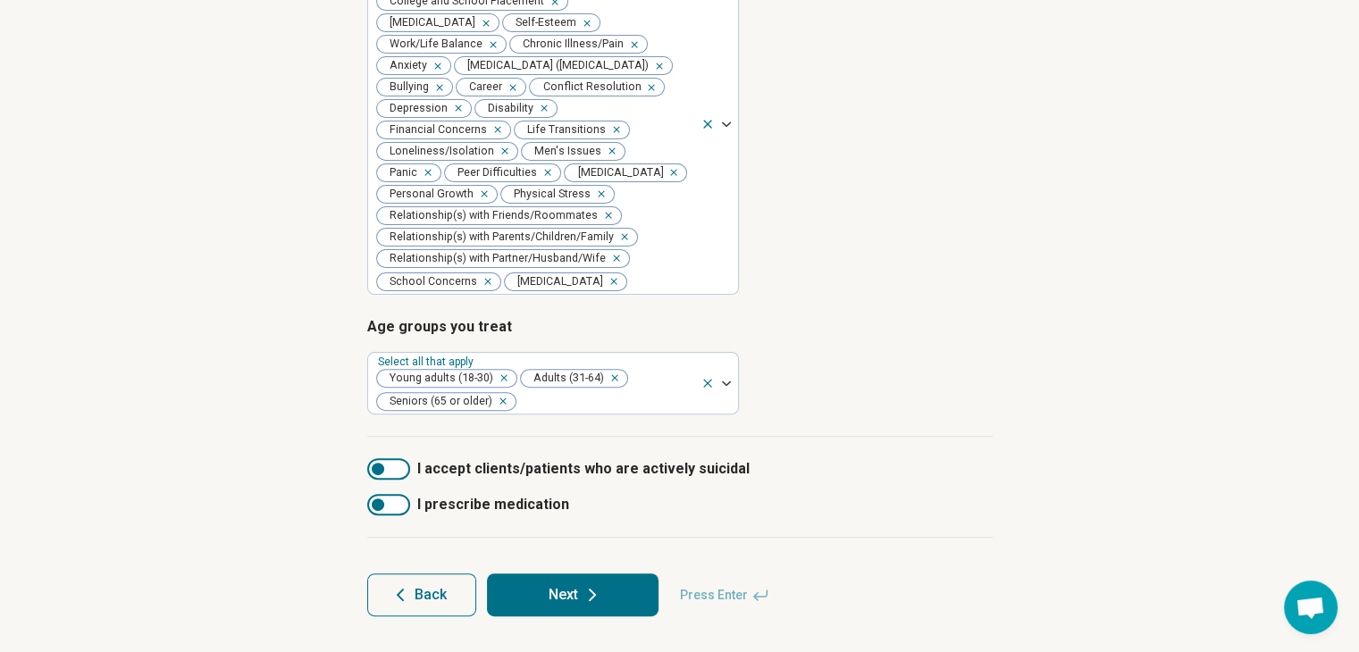
click at [601, 593] on icon at bounding box center [592, 595] width 21 height 21
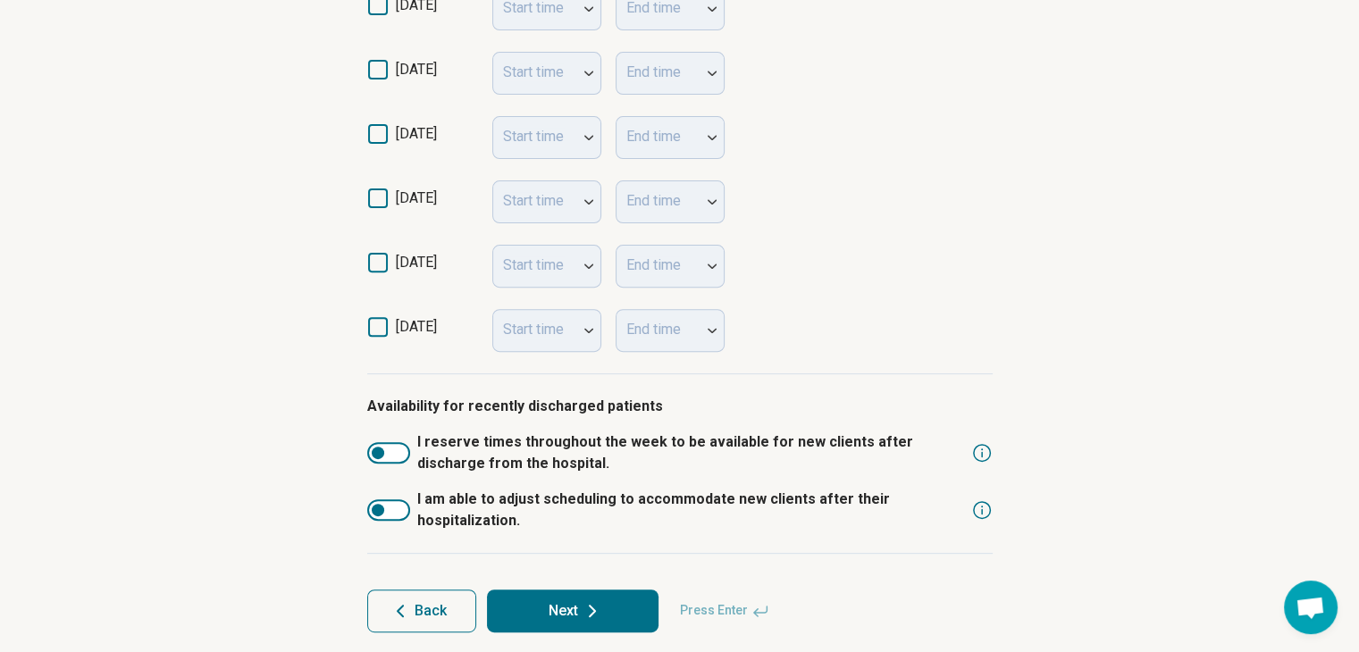
scroll to position [594, 0]
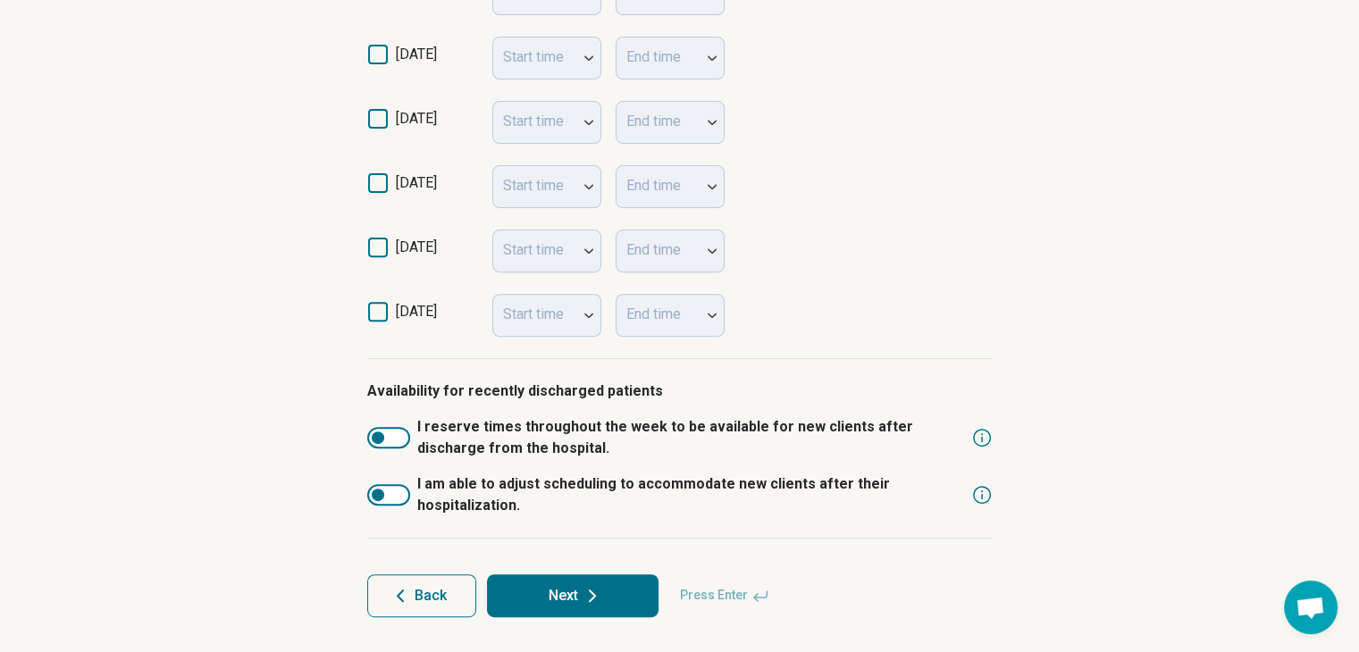
click at [597, 592] on icon at bounding box center [592, 595] width 21 height 21
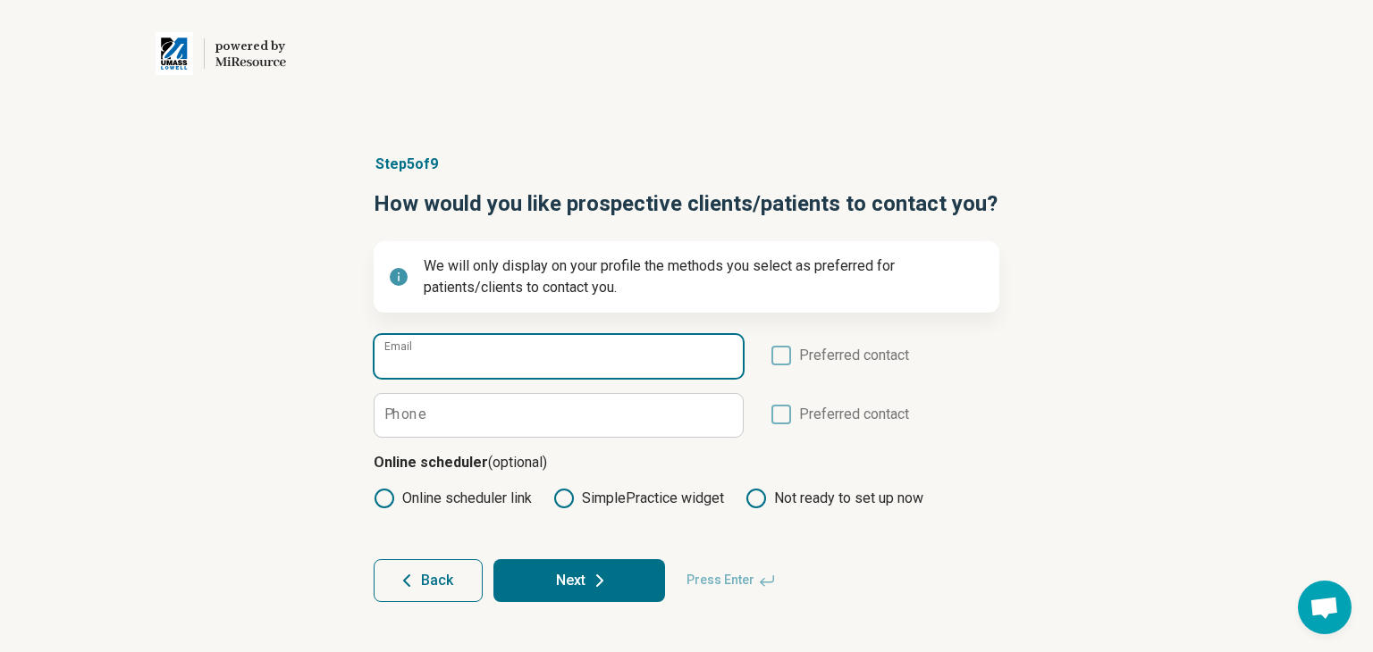
click at [652, 355] on input "Email" at bounding box center [558, 356] width 368 height 43
type input "**********"
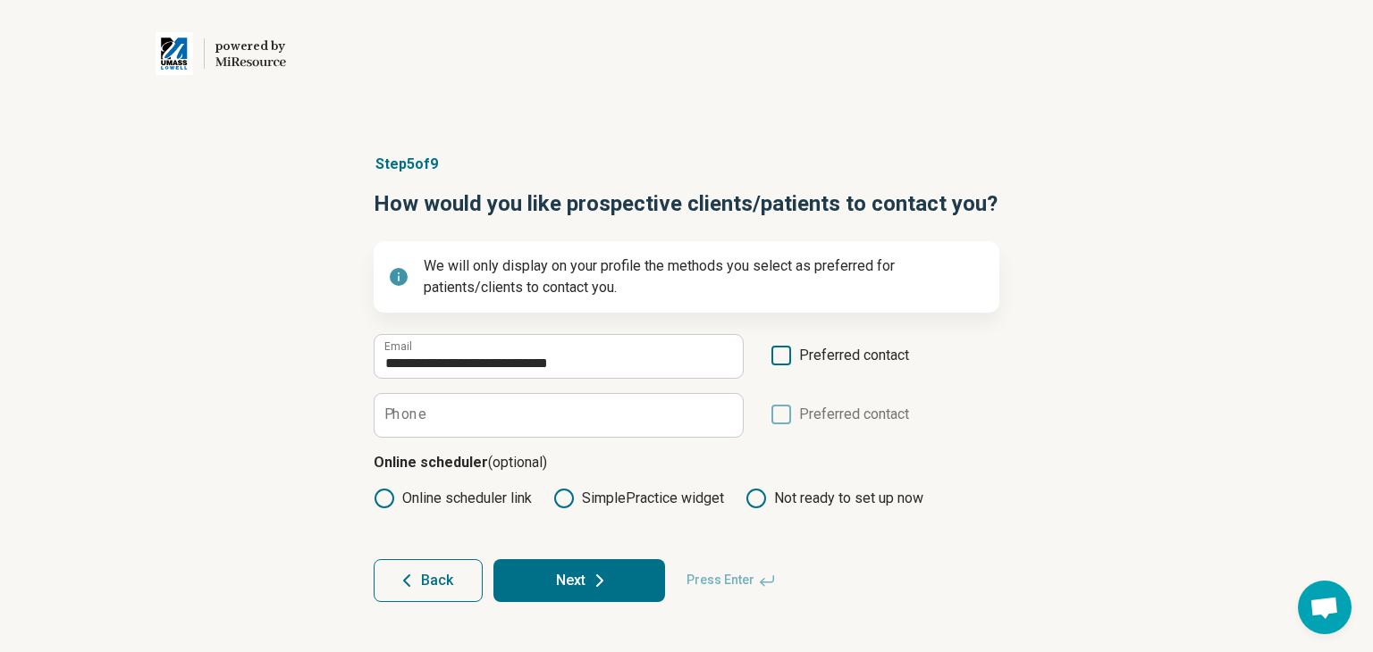
click at [785, 357] on icon at bounding box center [781, 356] width 20 height 20
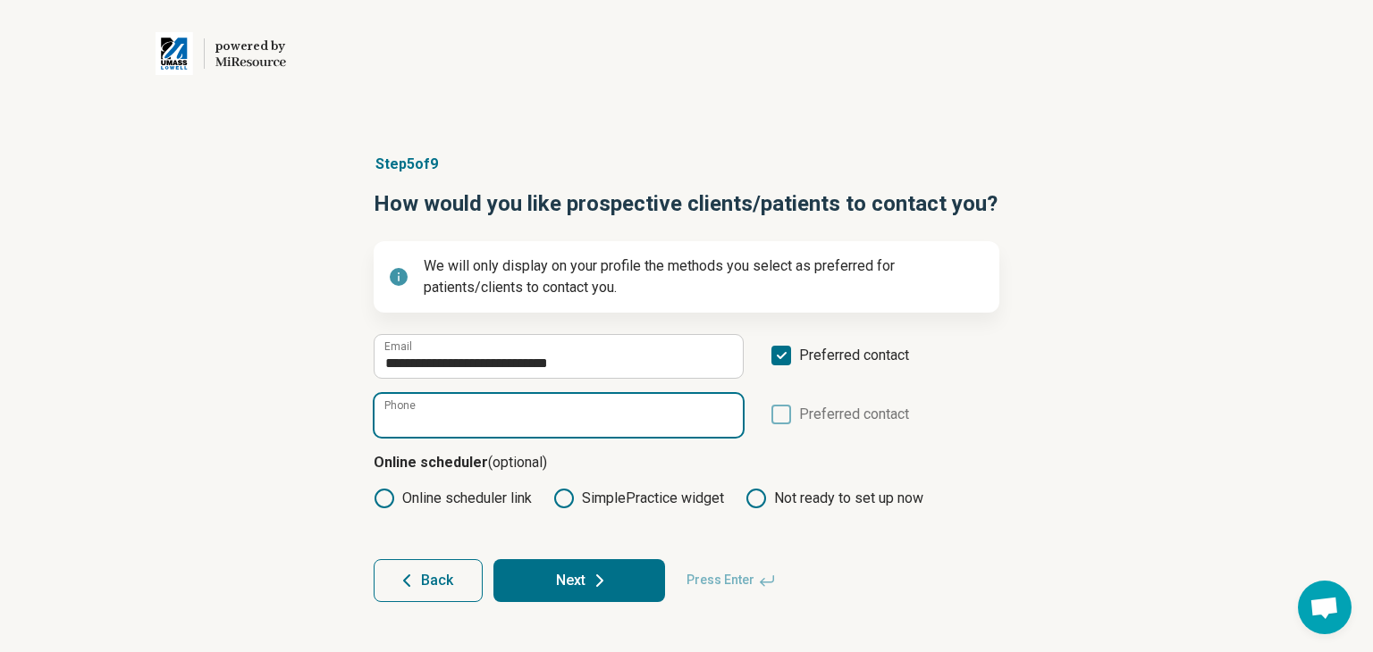
click at [597, 413] on input "Phone" at bounding box center [558, 415] width 368 height 43
type input "**********"
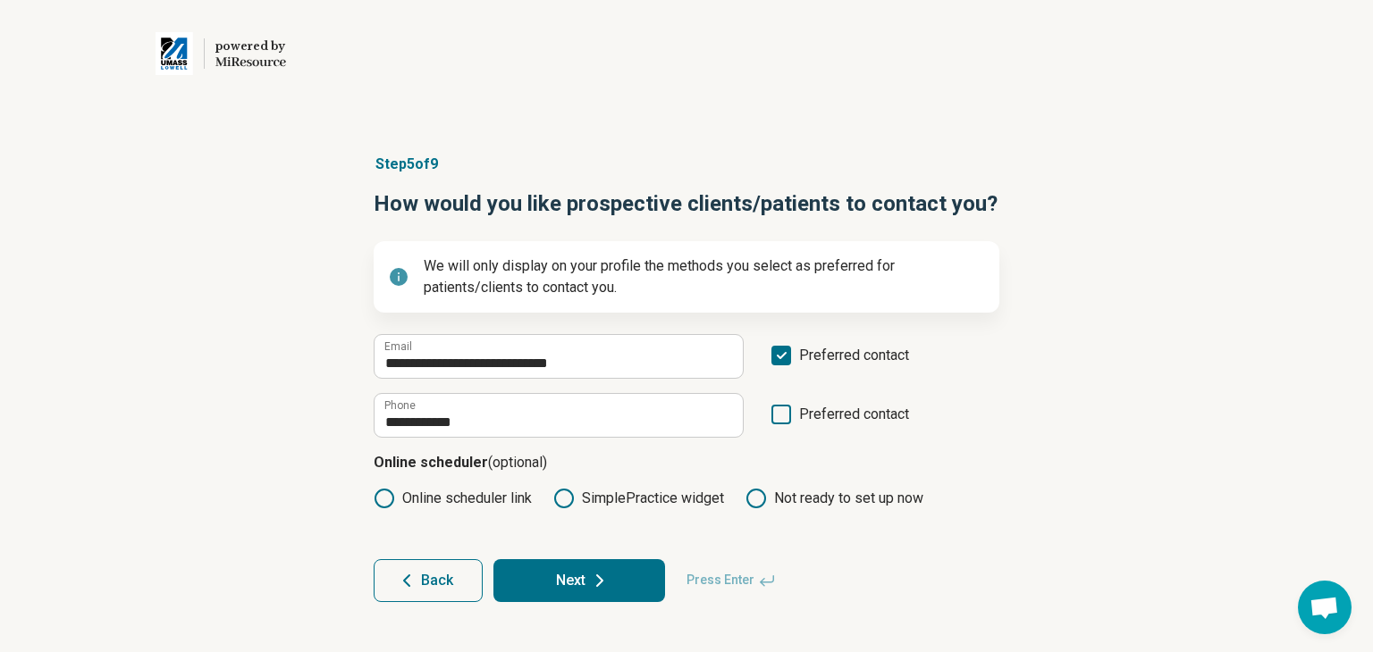
click at [590, 585] on icon at bounding box center [599, 580] width 21 height 21
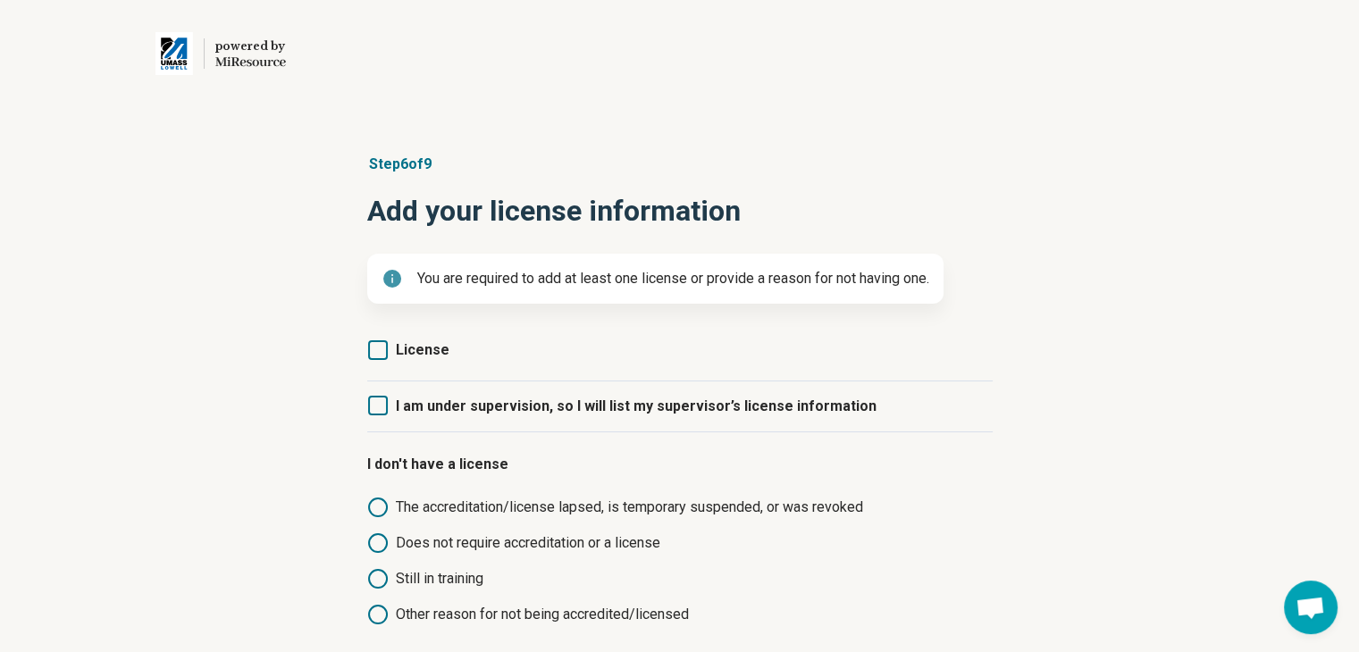
click at [379, 351] on icon at bounding box center [378, 351] width 20 height 20
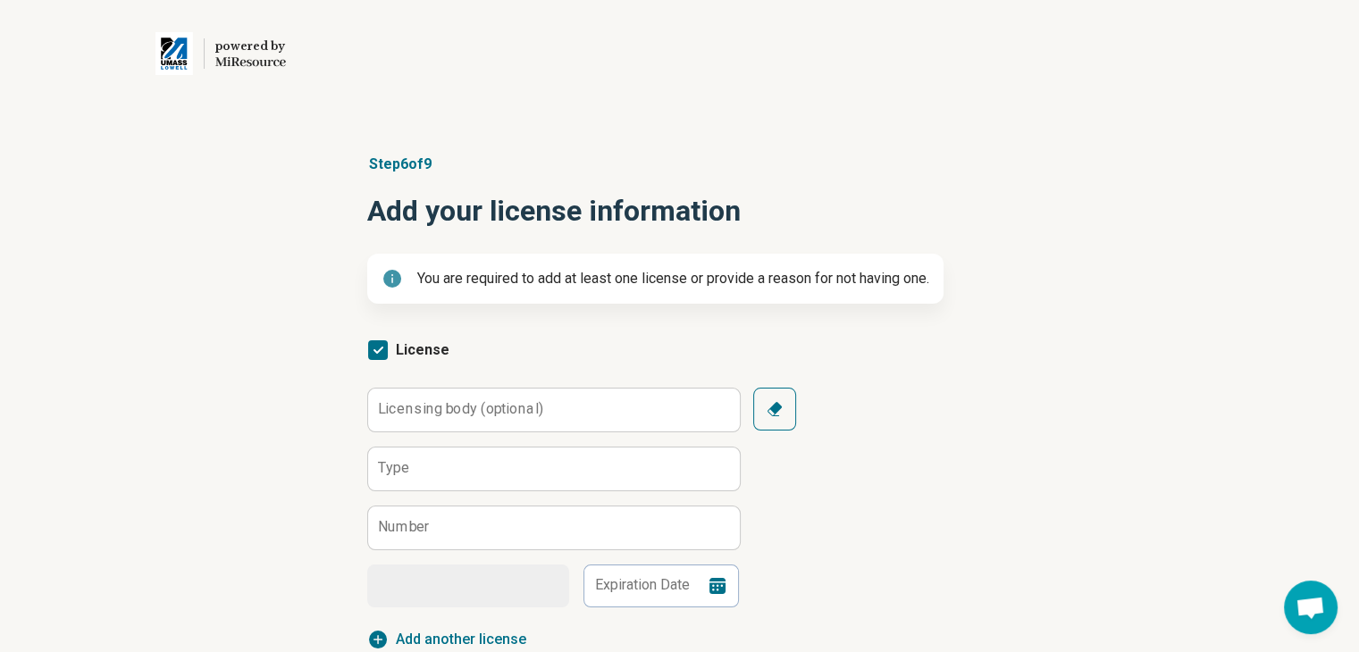
scroll to position [9, 0]
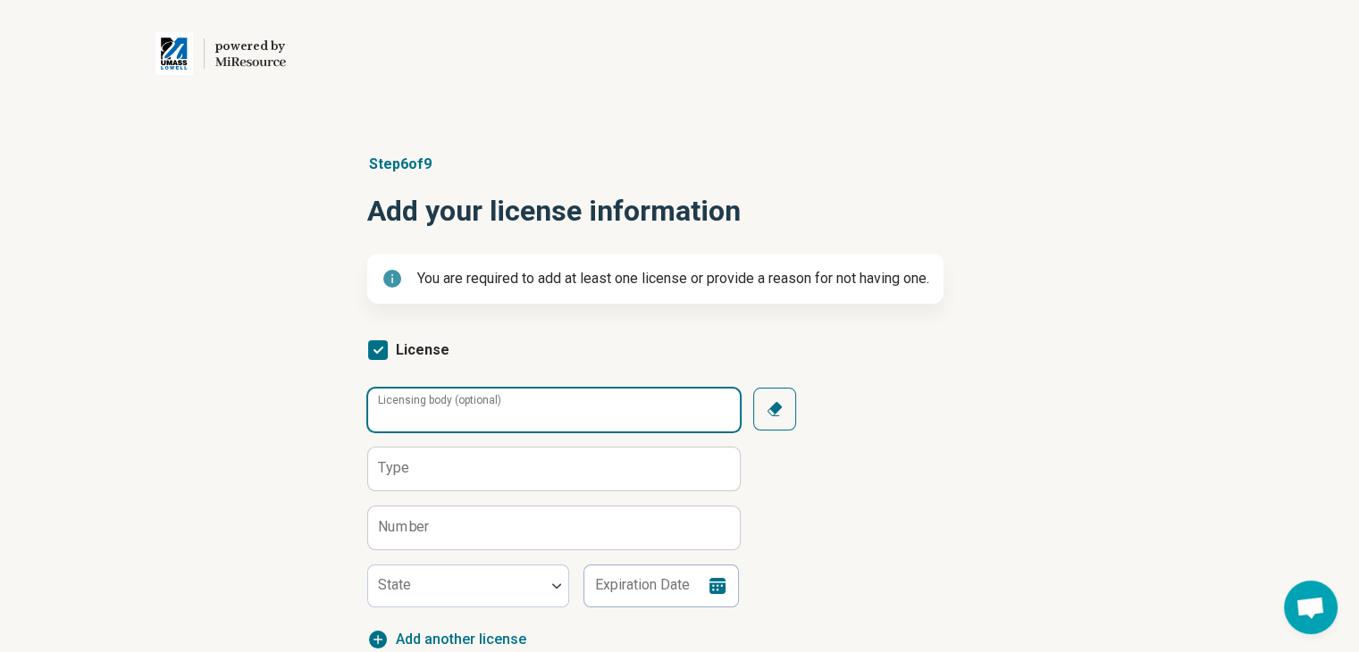
click at [618, 420] on input "Licensing body (optional)" at bounding box center [554, 410] width 372 height 43
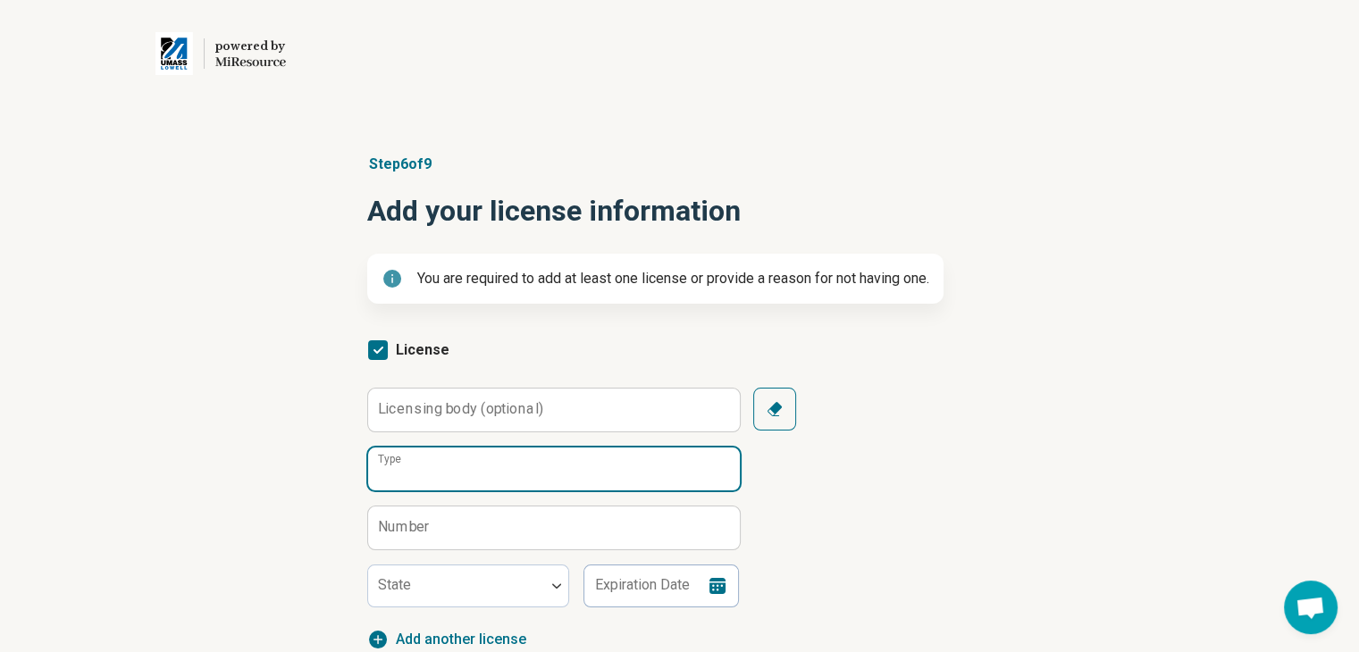
click at [534, 477] on input "Type" at bounding box center [554, 469] width 372 height 43
click at [534, 459] on input "Type" at bounding box center [554, 469] width 372 height 43
type input "*"
type input "****"
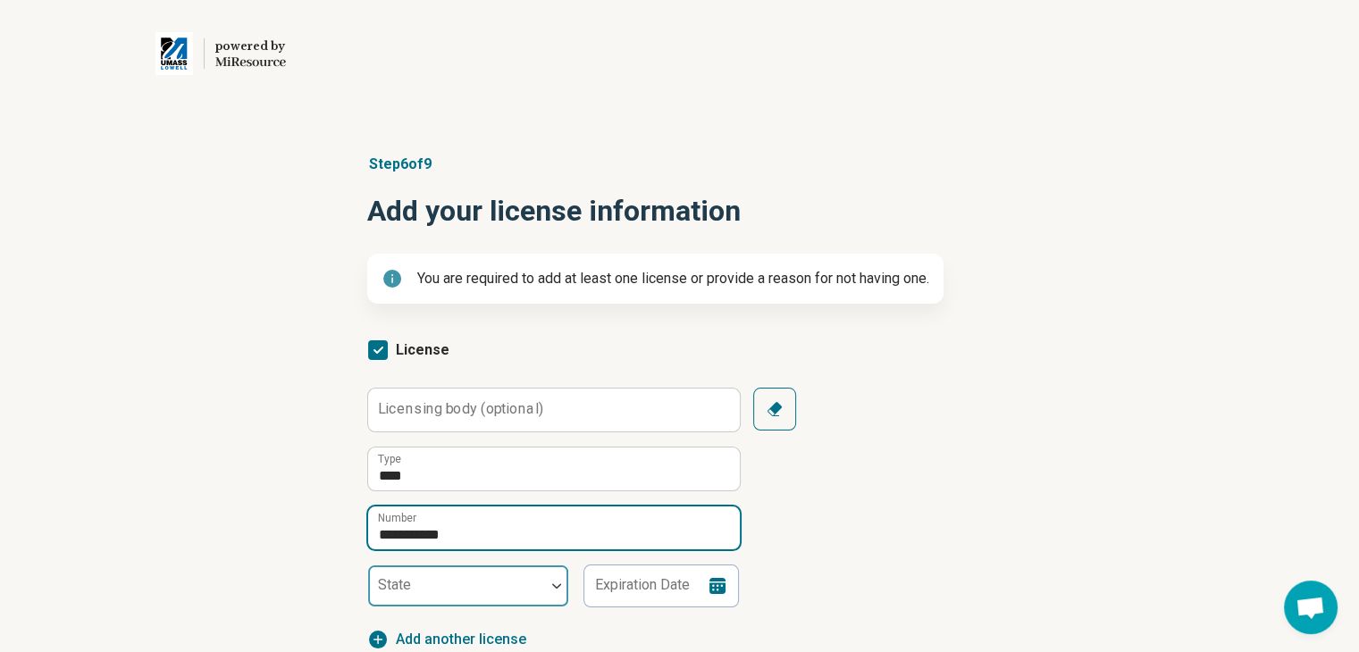
type input "**********"
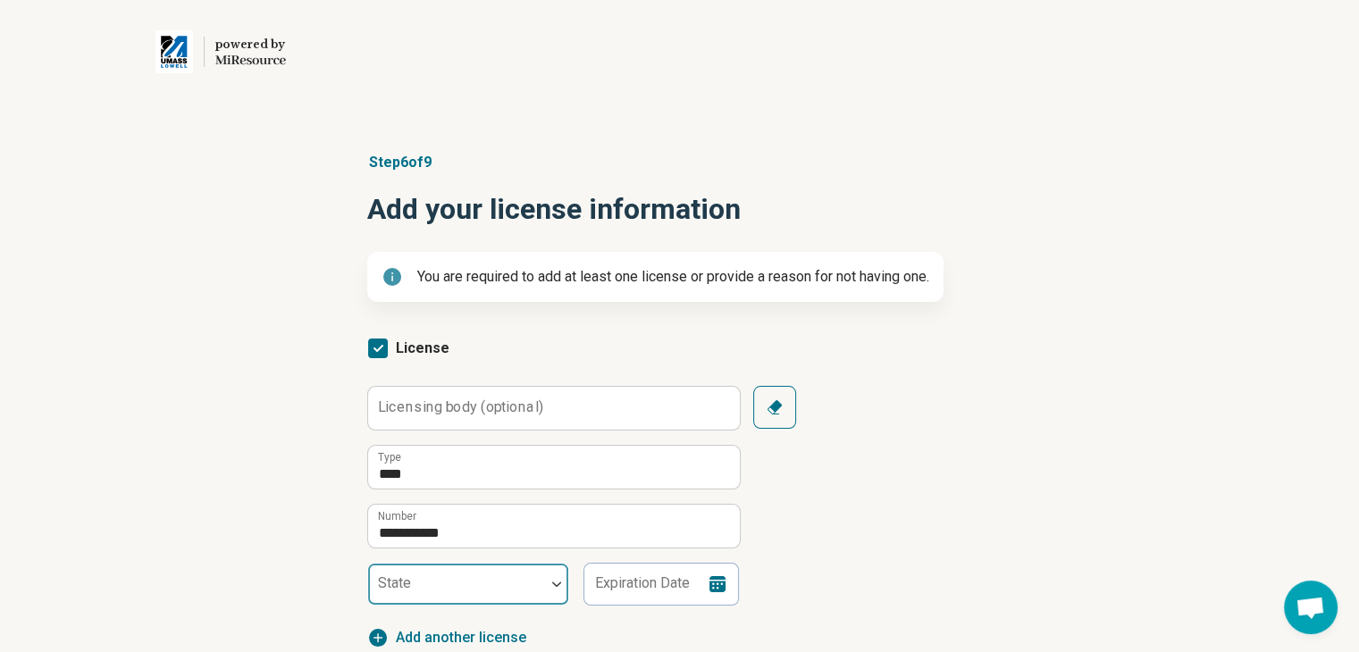
click at [441, 587] on div at bounding box center [456, 591] width 163 height 25
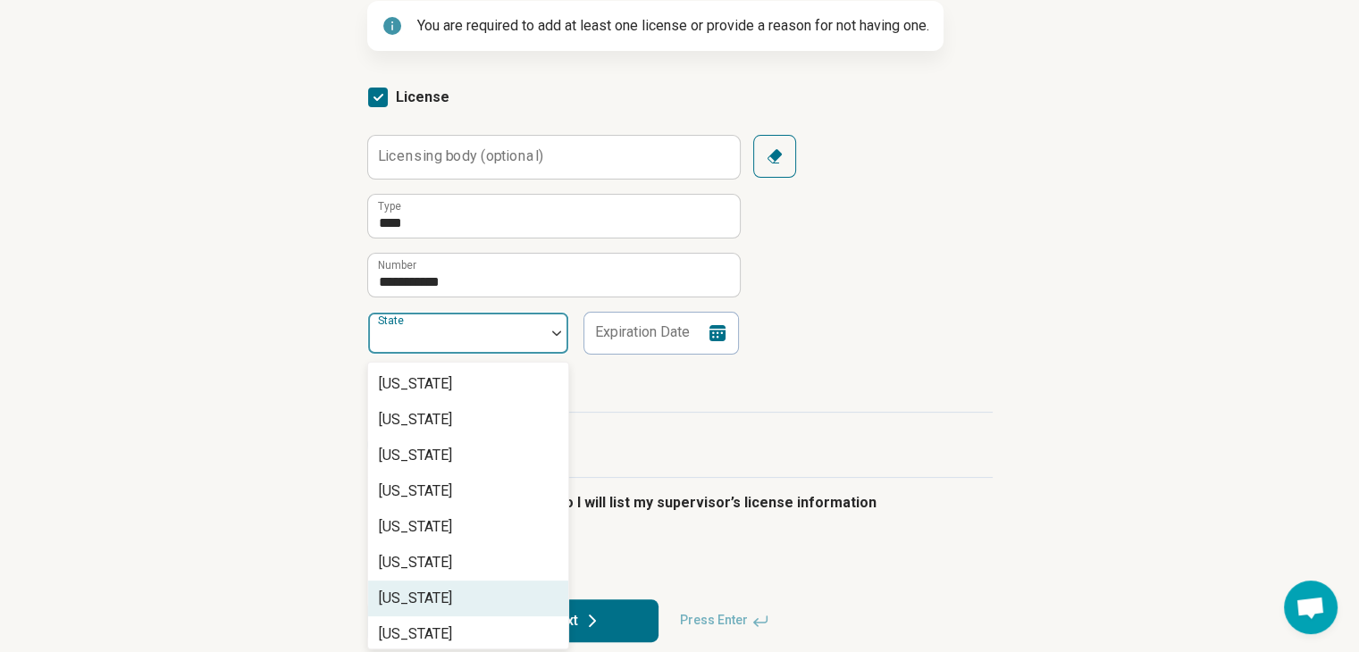
scroll to position [256, 0]
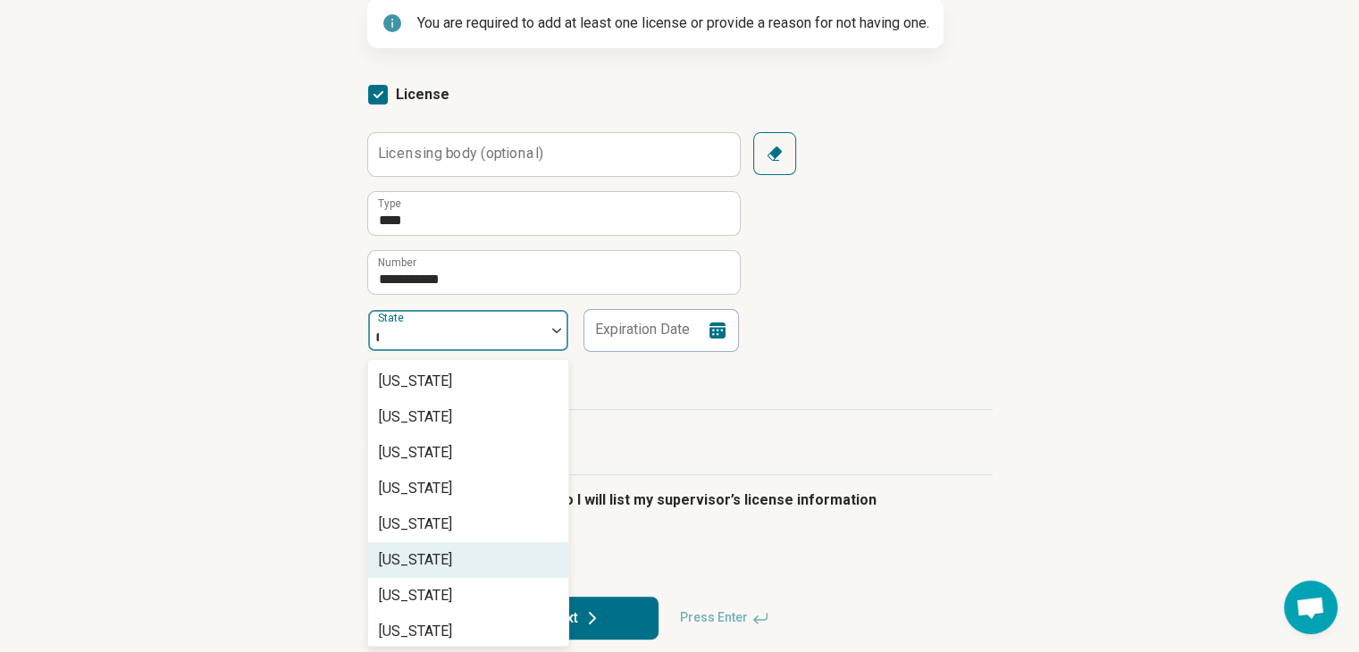
type input "***"
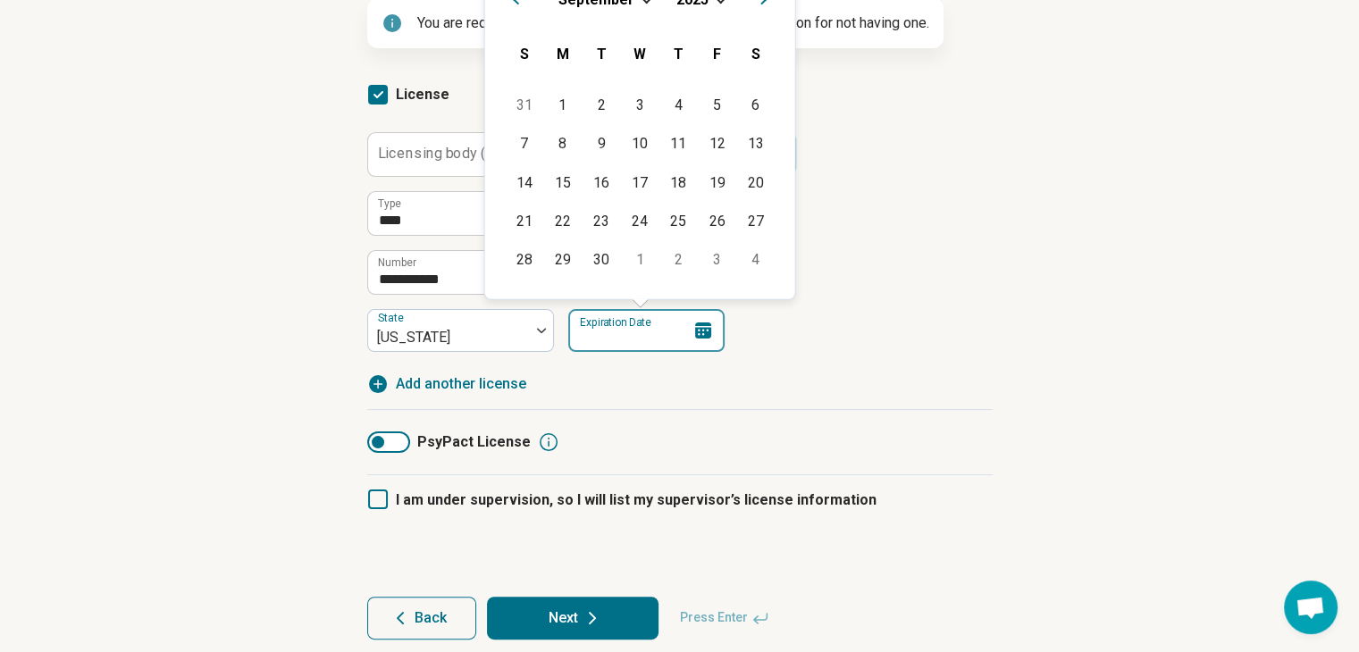
click at [655, 332] on input "Expiration Date" at bounding box center [646, 330] width 156 height 43
type input "********"
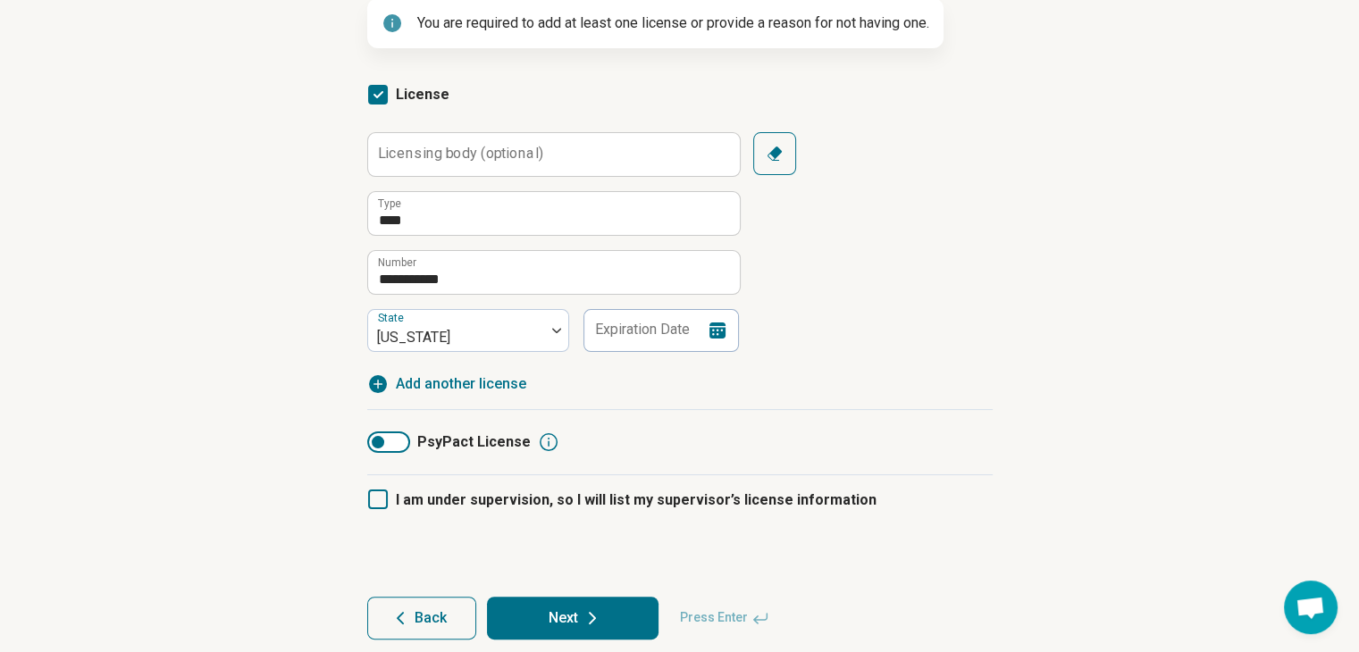
click at [1141, 358] on div "**********" at bounding box center [679, 268] width 1359 height 813
click at [541, 438] on icon at bounding box center [548, 442] width 21 height 21
click at [548, 446] on icon at bounding box center [548, 442] width 21 height 21
click at [547, 450] on div "PsyPact License" at bounding box center [680, 441] width 626 height 65
click at [100, 490] on div "**********" at bounding box center [679, 268] width 1359 height 813
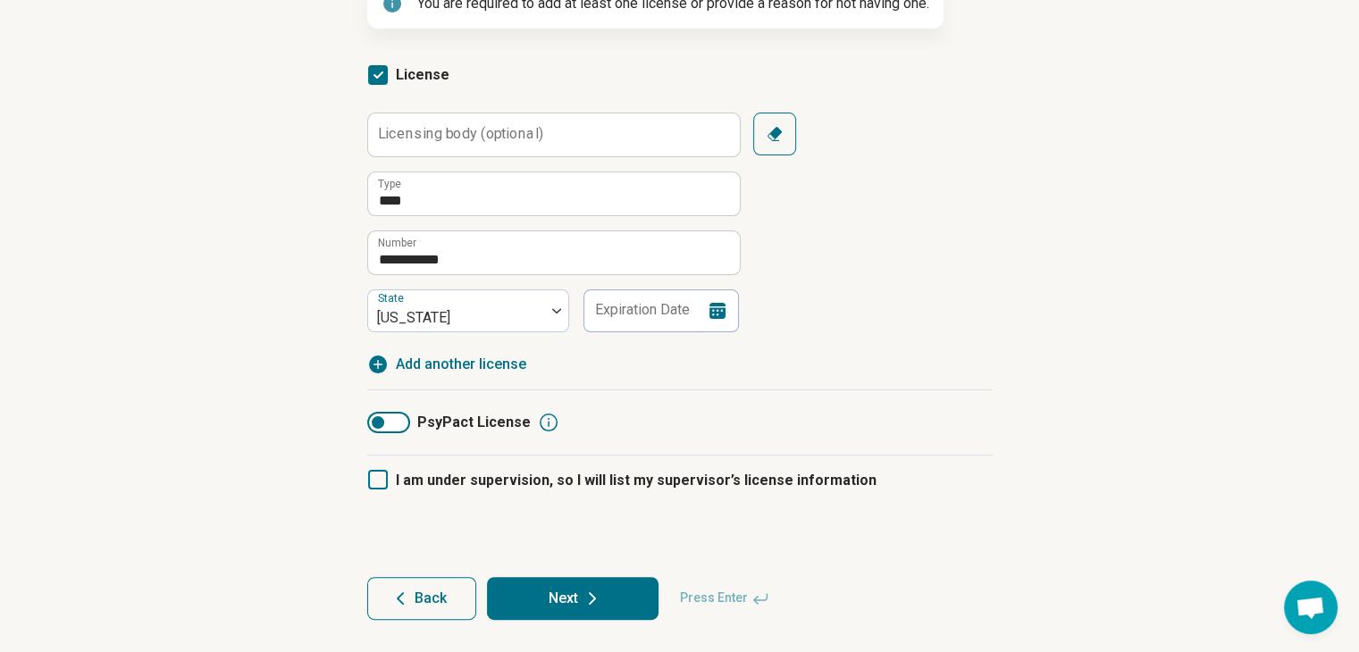
scroll to position [278, 0]
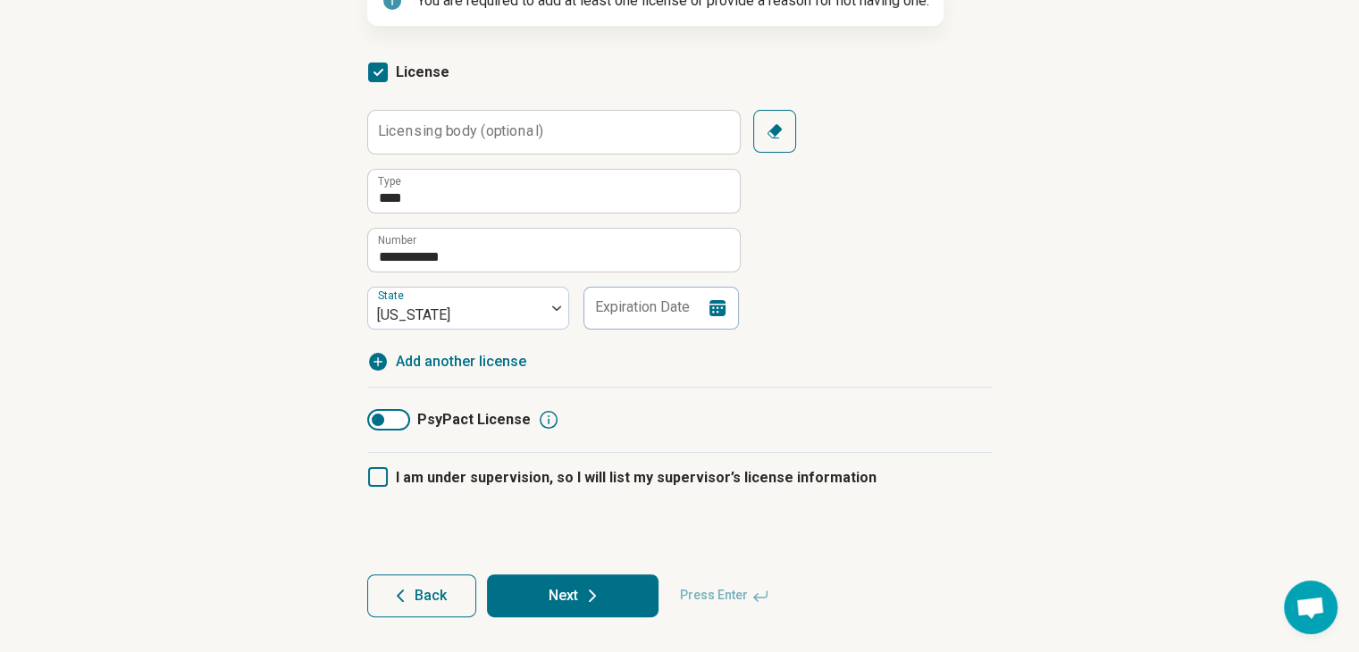
click at [592, 585] on icon at bounding box center [592, 595] width 21 height 21
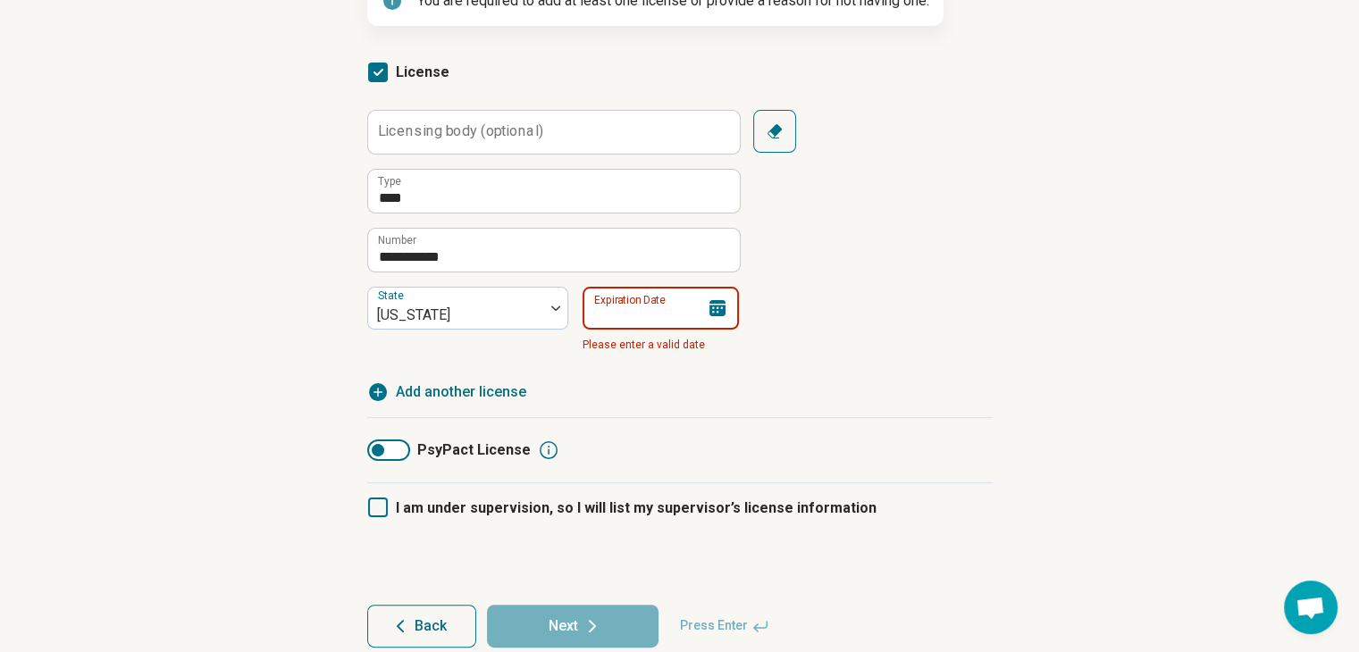
click at [658, 307] on input "Expiration Date" at bounding box center [661, 308] width 156 height 43
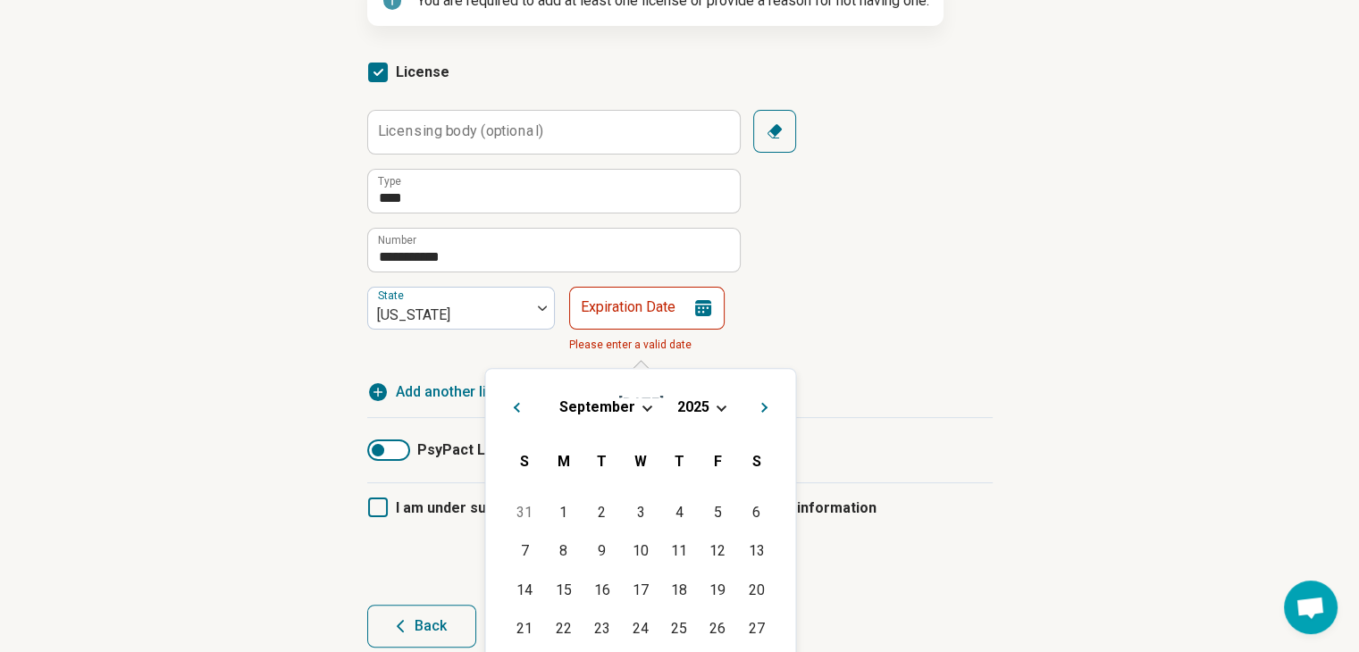
click at [623, 409] on span "September" at bounding box center [597, 407] width 76 height 17
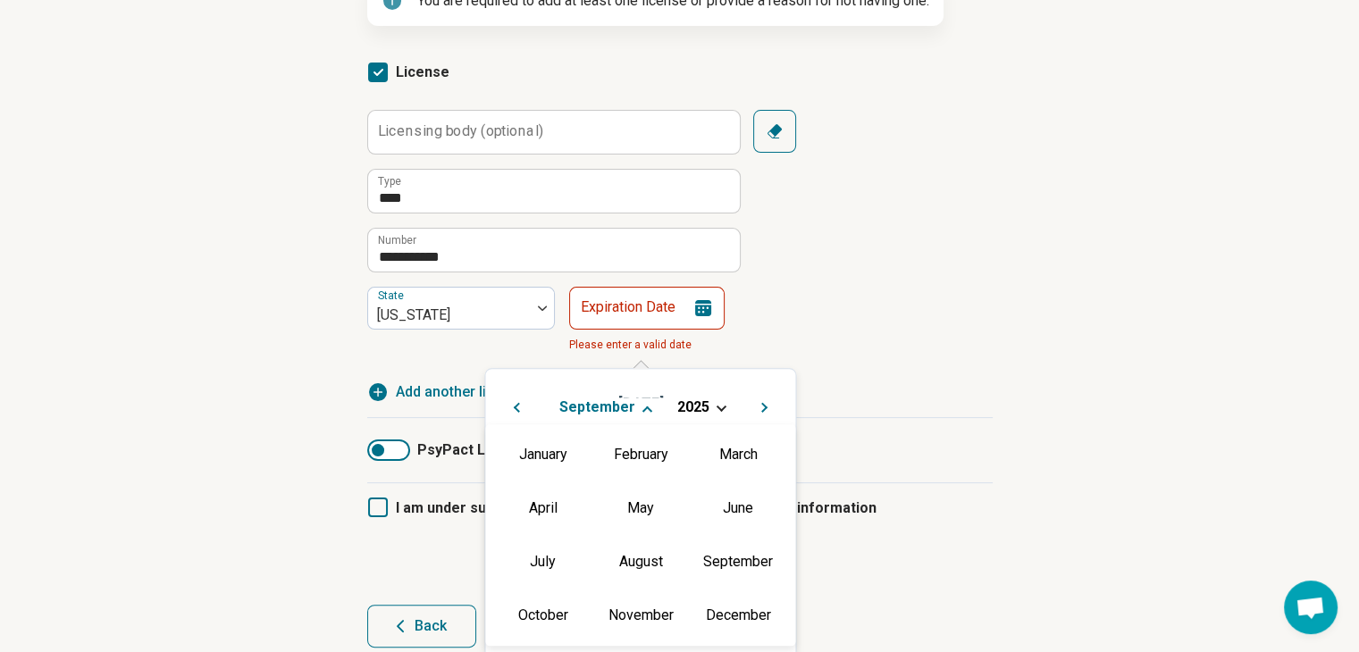
scroll to position [332, 0]
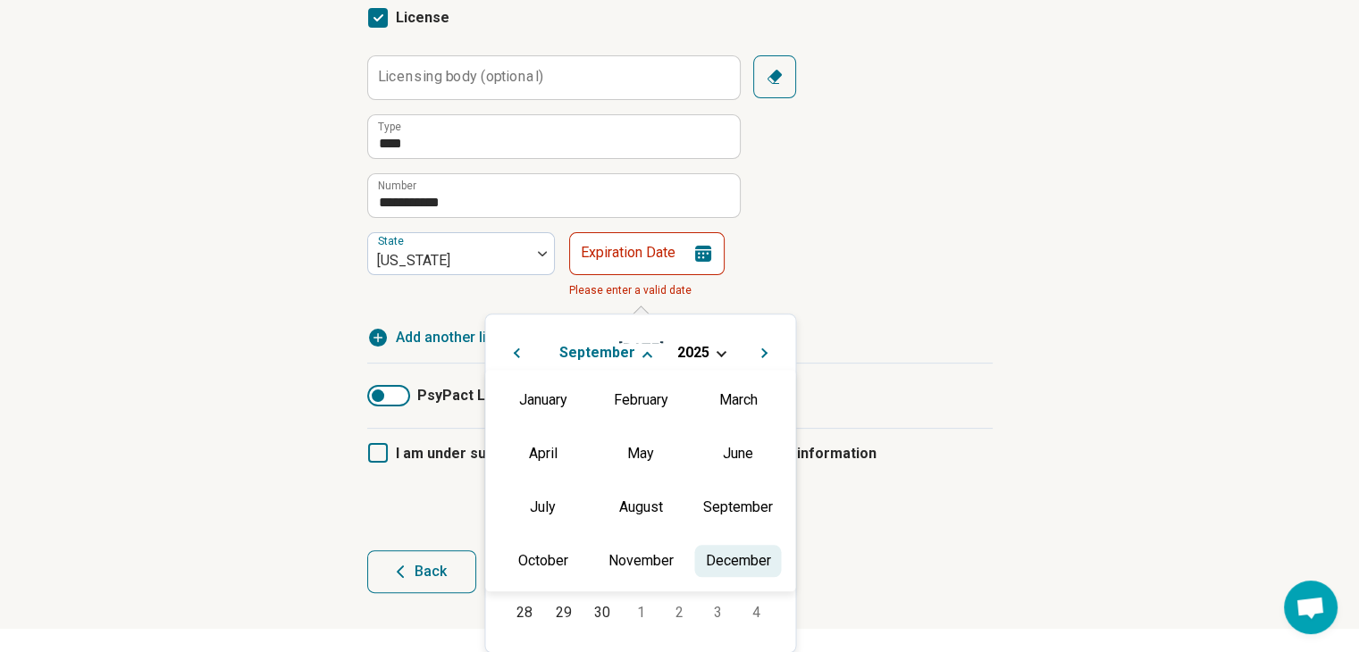
click at [742, 564] on div "December" at bounding box center [737, 561] width 87 height 32
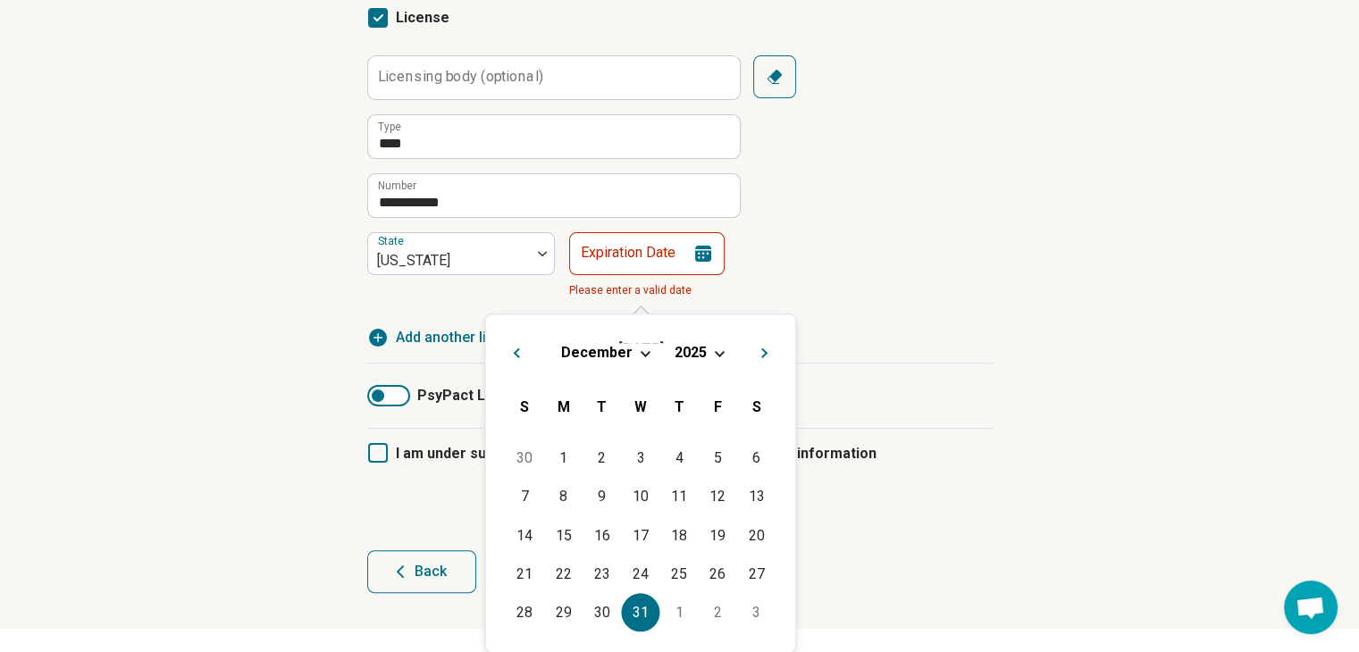
click at [635, 616] on div "31" at bounding box center [640, 612] width 38 height 38
type input "**********"
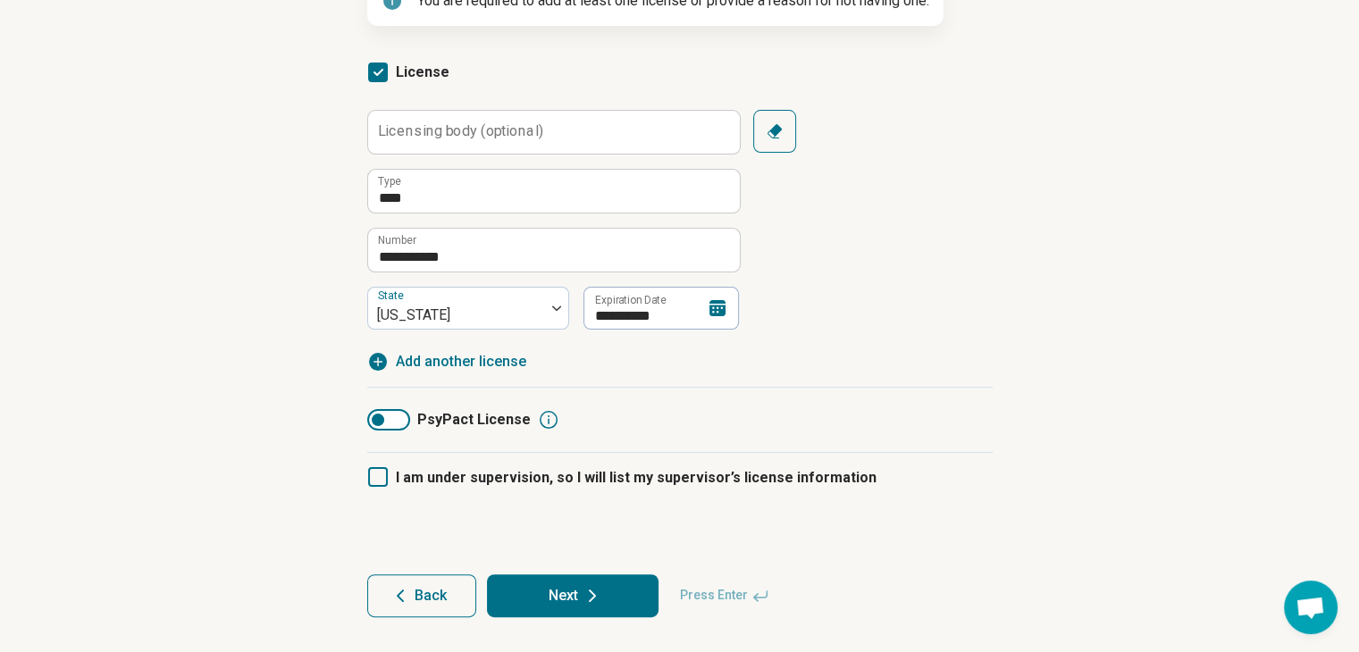
click at [880, 433] on div "PsyPact License" at bounding box center [680, 419] width 626 height 65
click at [554, 593] on button "Next" at bounding box center [573, 596] width 172 height 43
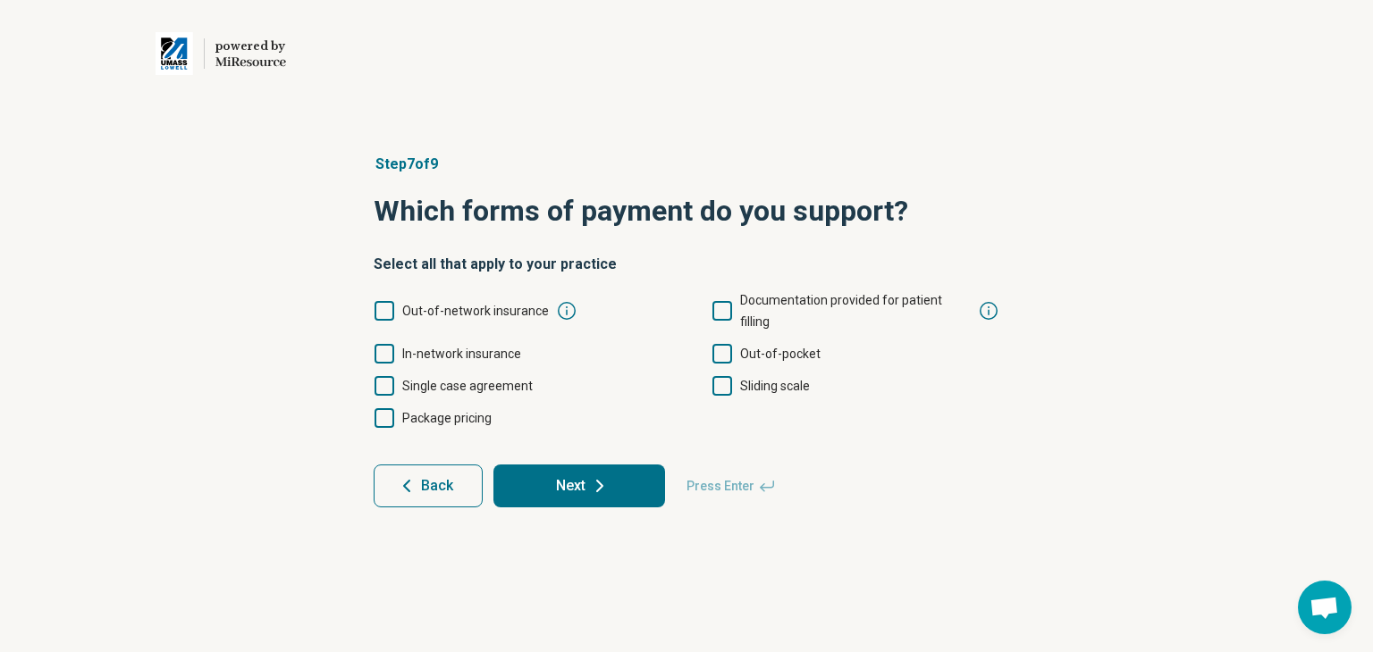
click at [383, 301] on icon at bounding box center [384, 311] width 20 height 20
click at [395, 343] on label "In-network insurance" at bounding box center [447, 353] width 147 height 21
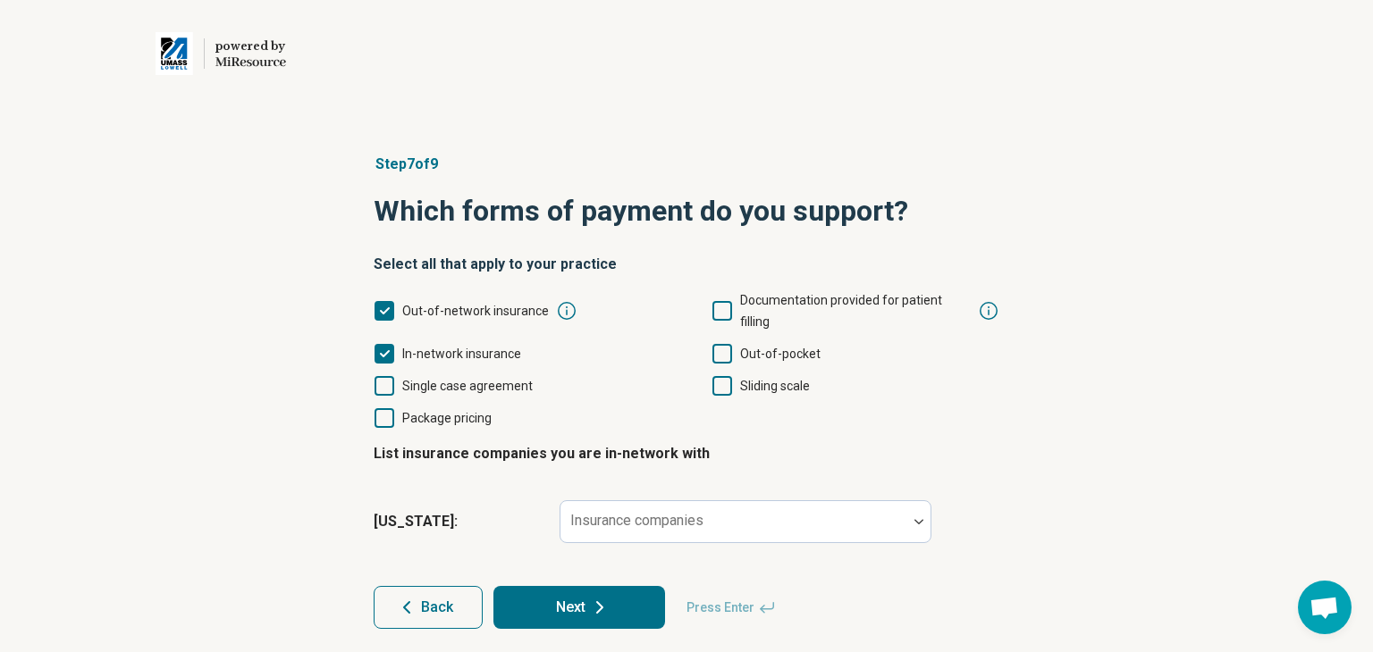
click at [387, 376] on icon at bounding box center [384, 386] width 20 height 20
click at [726, 344] on icon at bounding box center [722, 354] width 20 height 20
click at [721, 376] on icon at bounding box center [722, 386] width 20 height 20
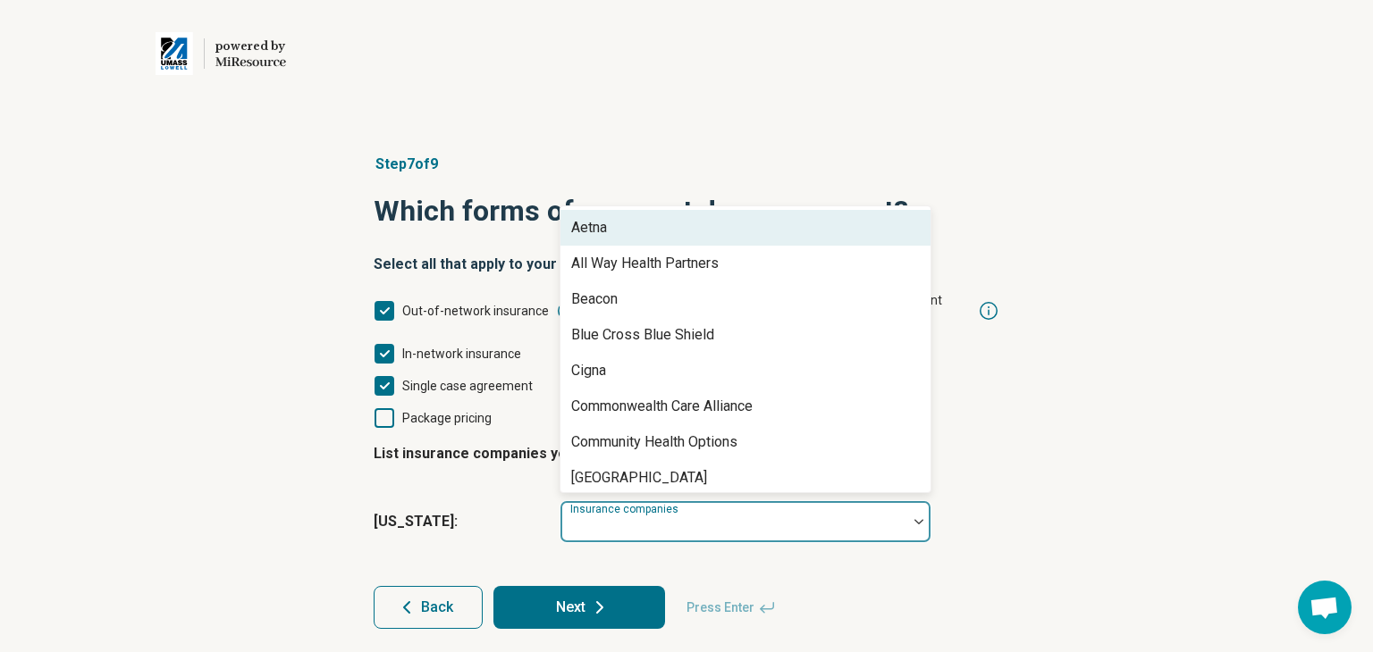
click at [668, 501] on div "Insurance companies" at bounding box center [746, 522] width 372 height 43
click at [641, 212] on div "Aetna" at bounding box center [745, 228] width 370 height 36
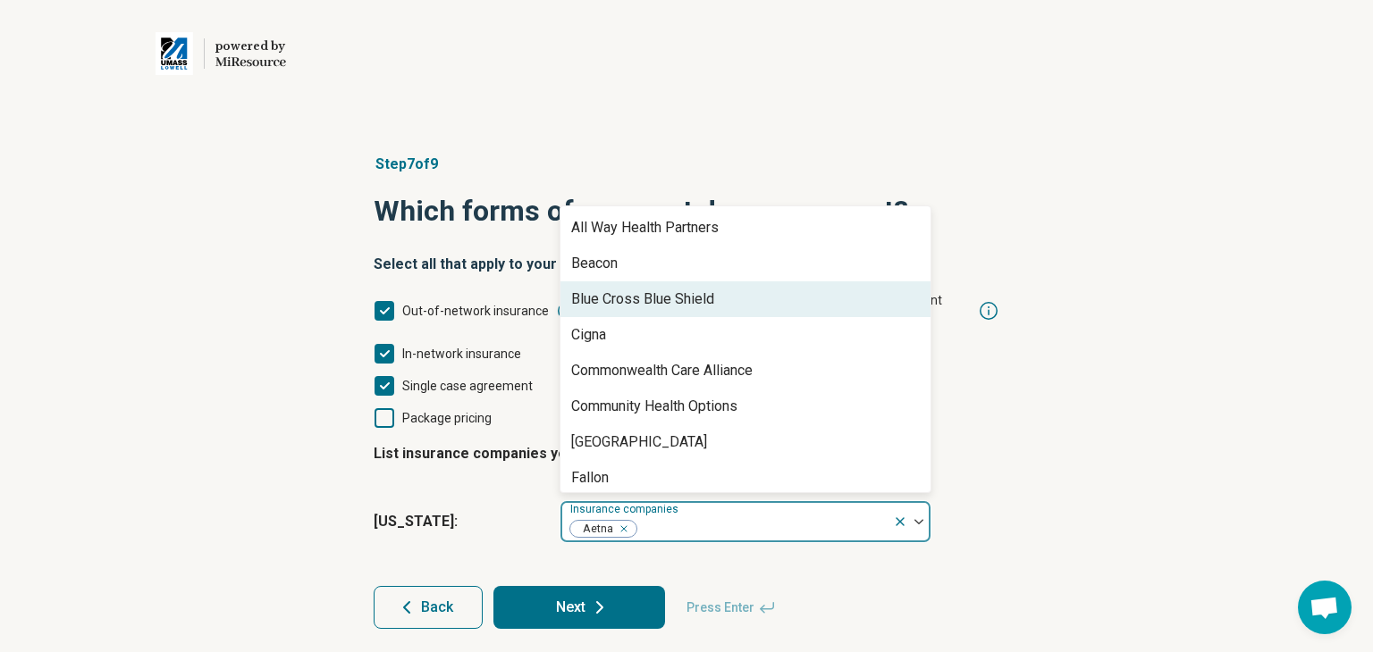
click at [629, 289] on div "Blue Cross Blue Shield" at bounding box center [642, 299] width 143 height 21
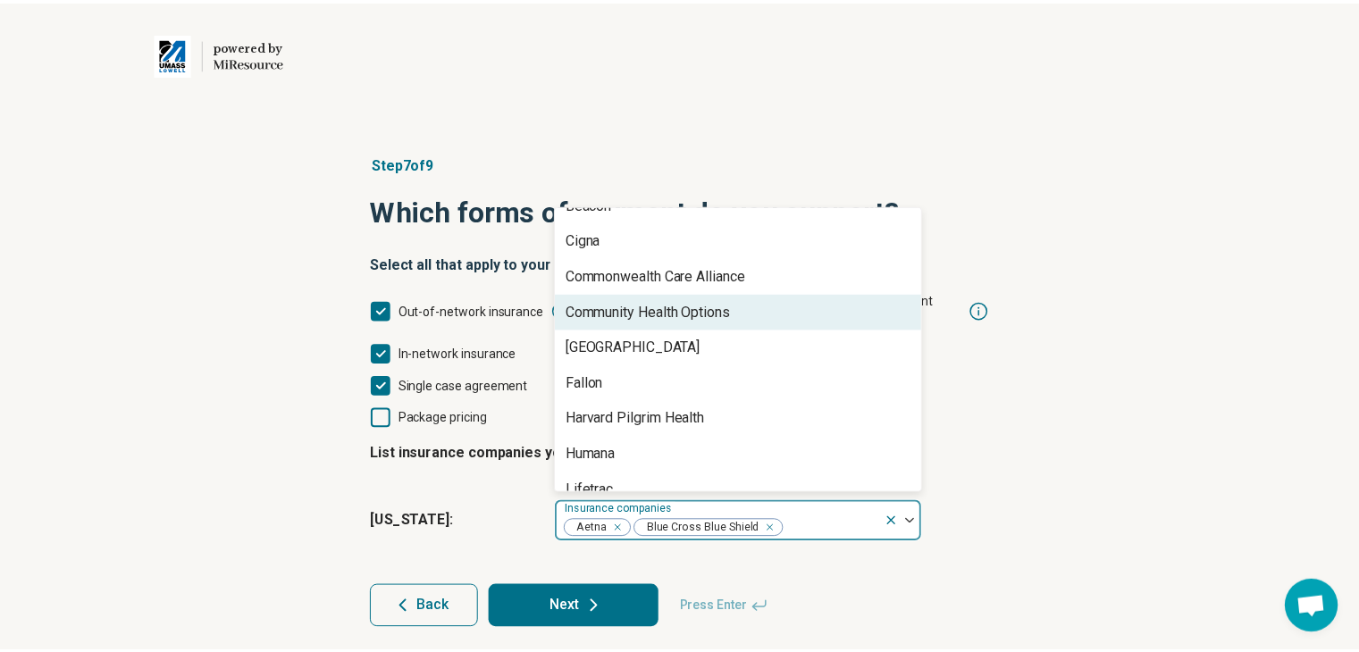
scroll to position [89, 0]
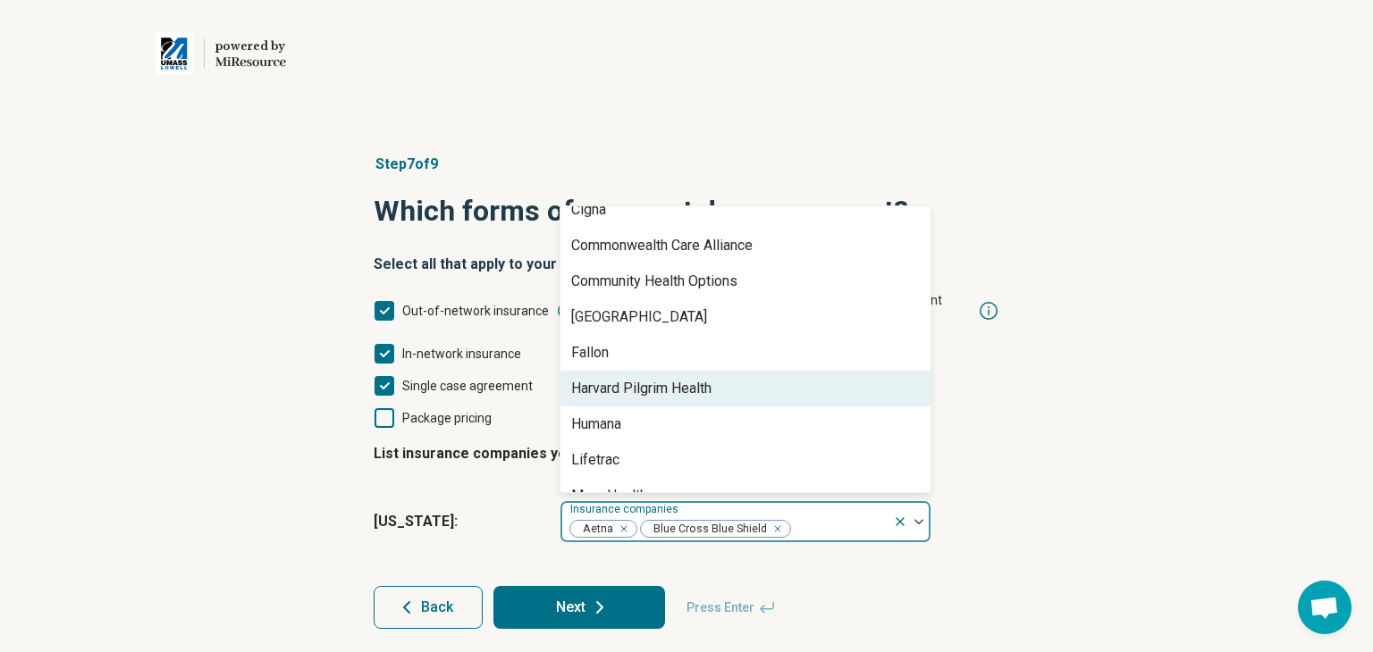
click at [689, 378] on div "Harvard Pilgrim Health" at bounding box center [641, 388] width 140 height 21
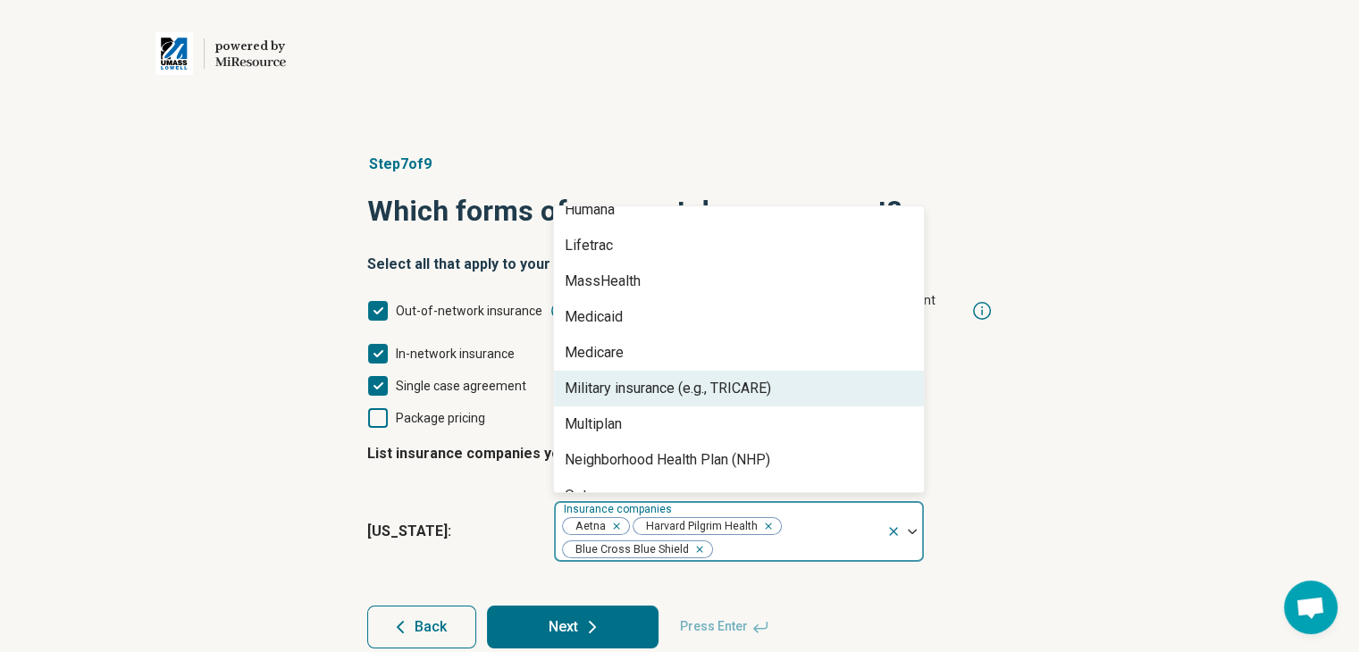
scroll to position [329, 0]
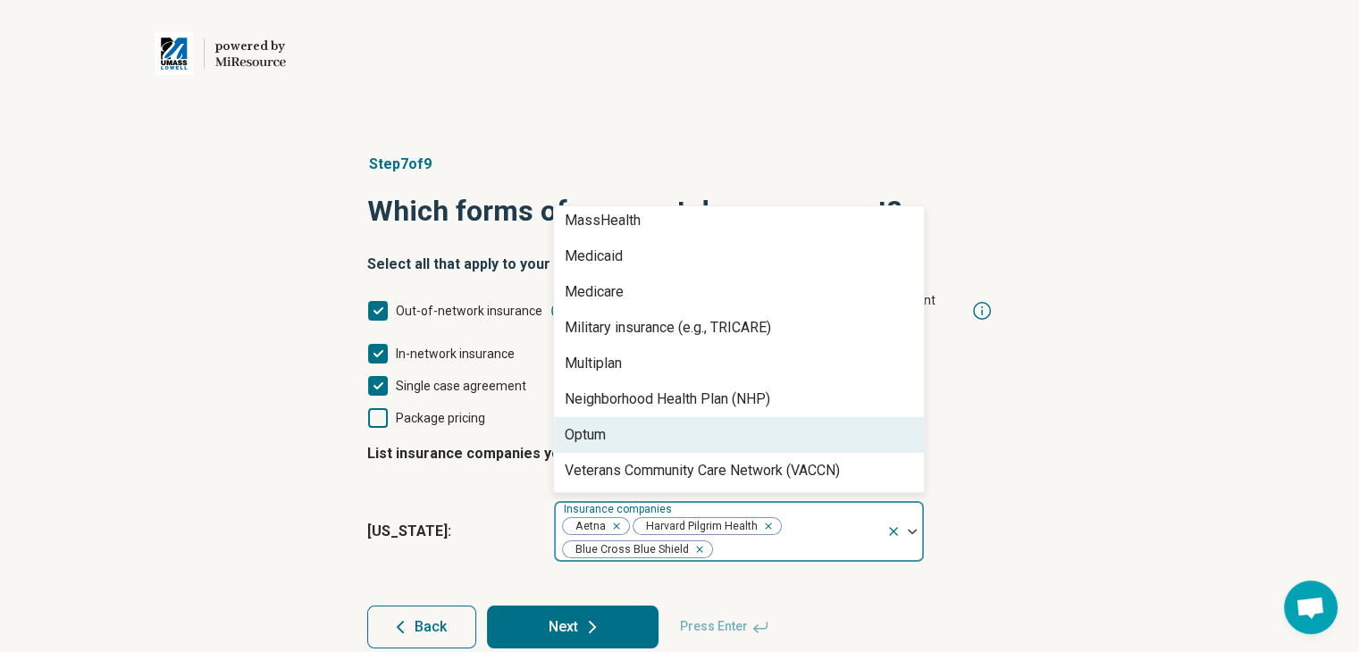
click at [685, 417] on div "Optum" at bounding box center [739, 435] width 370 height 36
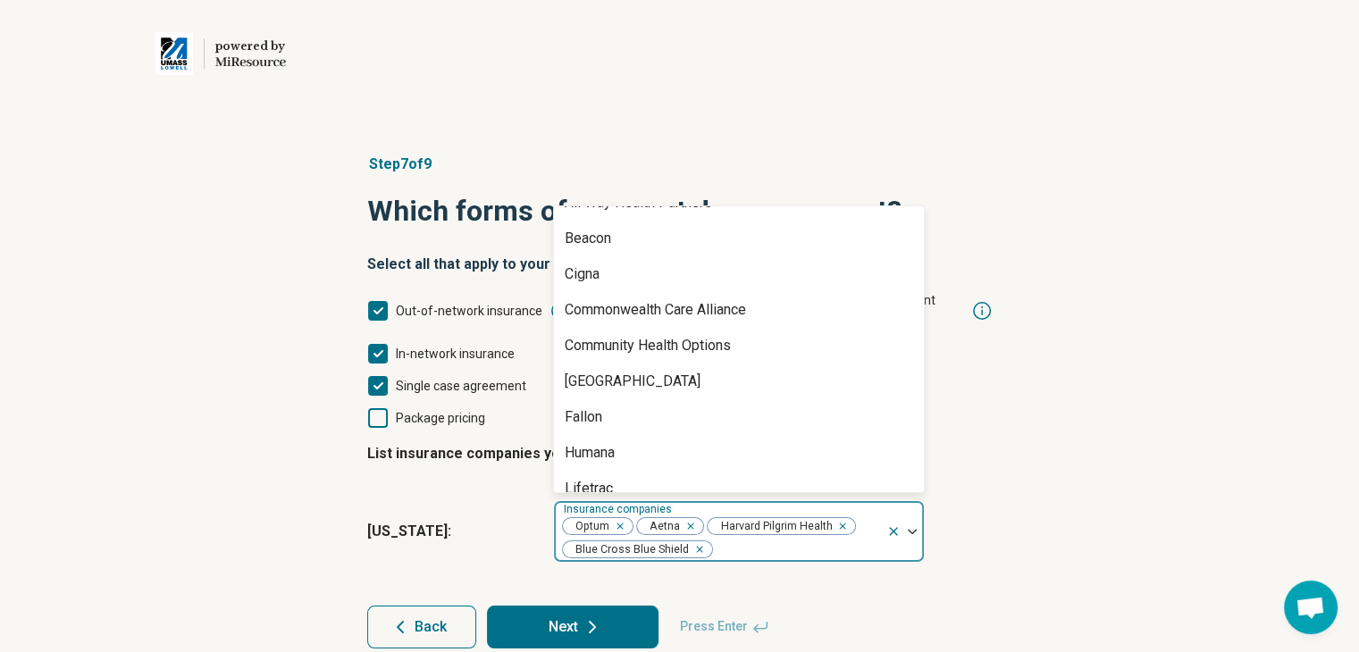
scroll to position [0, 0]
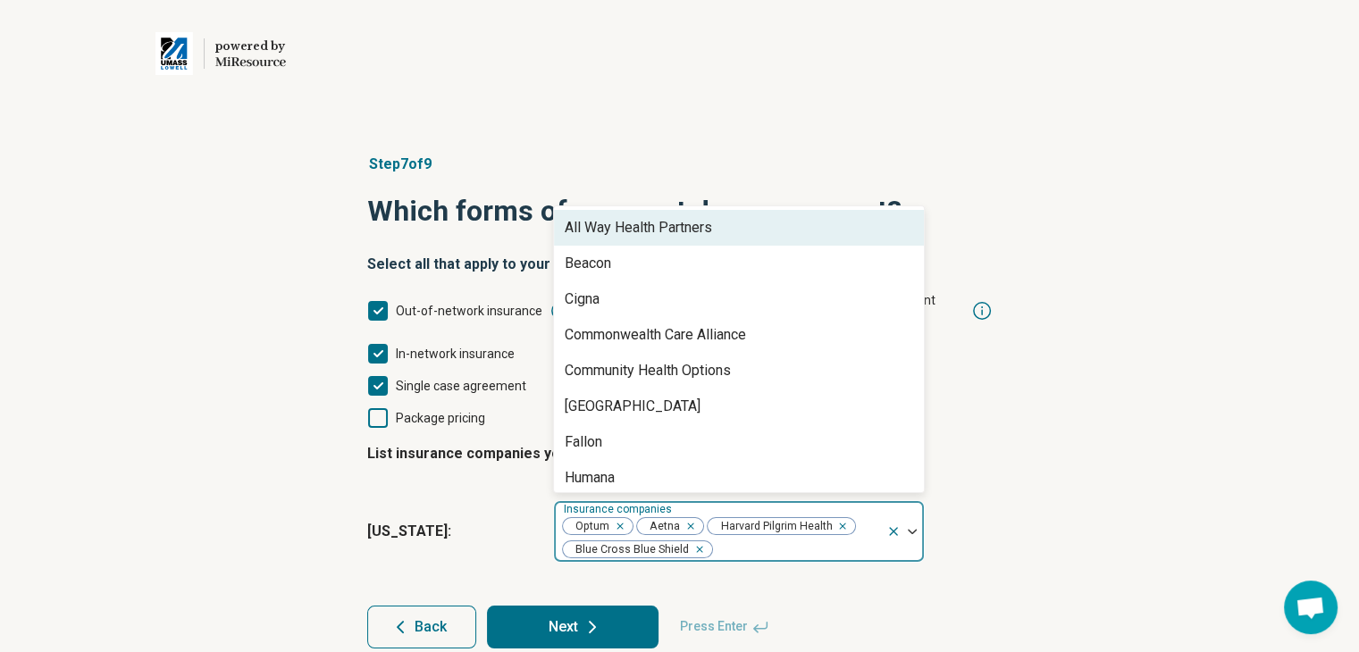
click at [741, 211] on div "All Way Health Partners" at bounding box center [739, 228] width 370 height 36
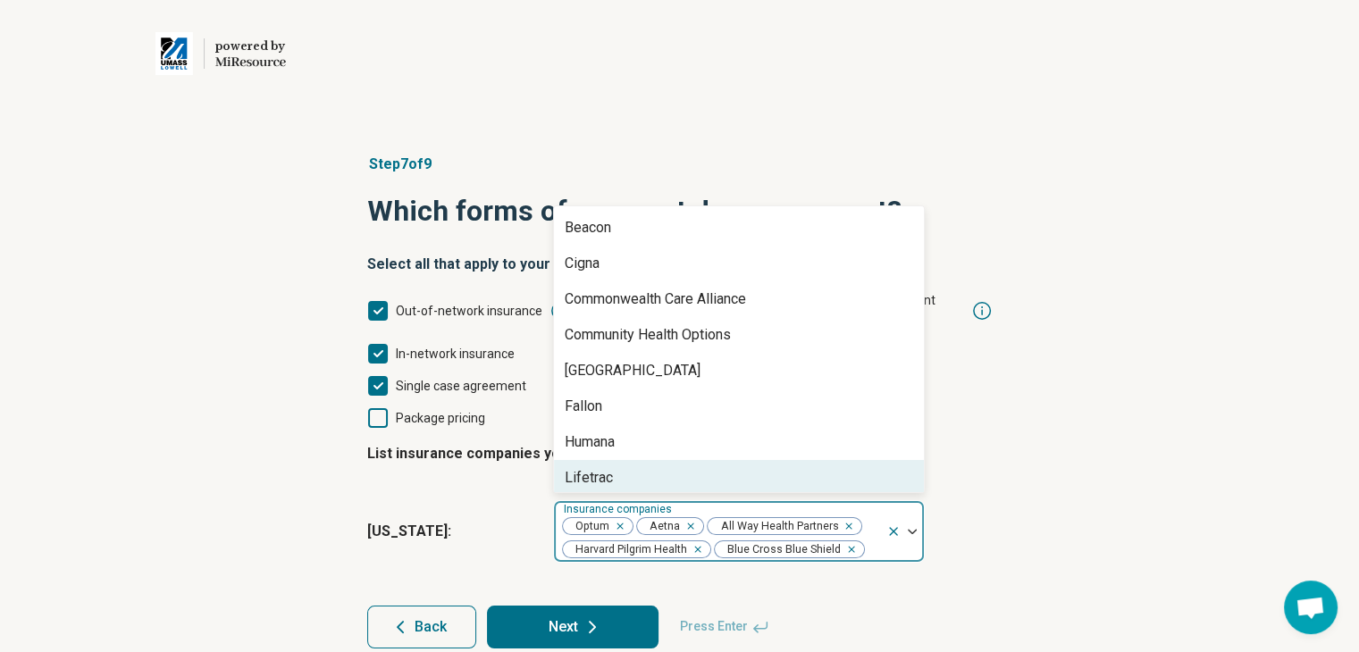
click at [1134, 428] on div "Step 7 of 9 Which forms of payment do you support? Select all that apply to you…" at bounding box center [679, 401] width 1359 height 567
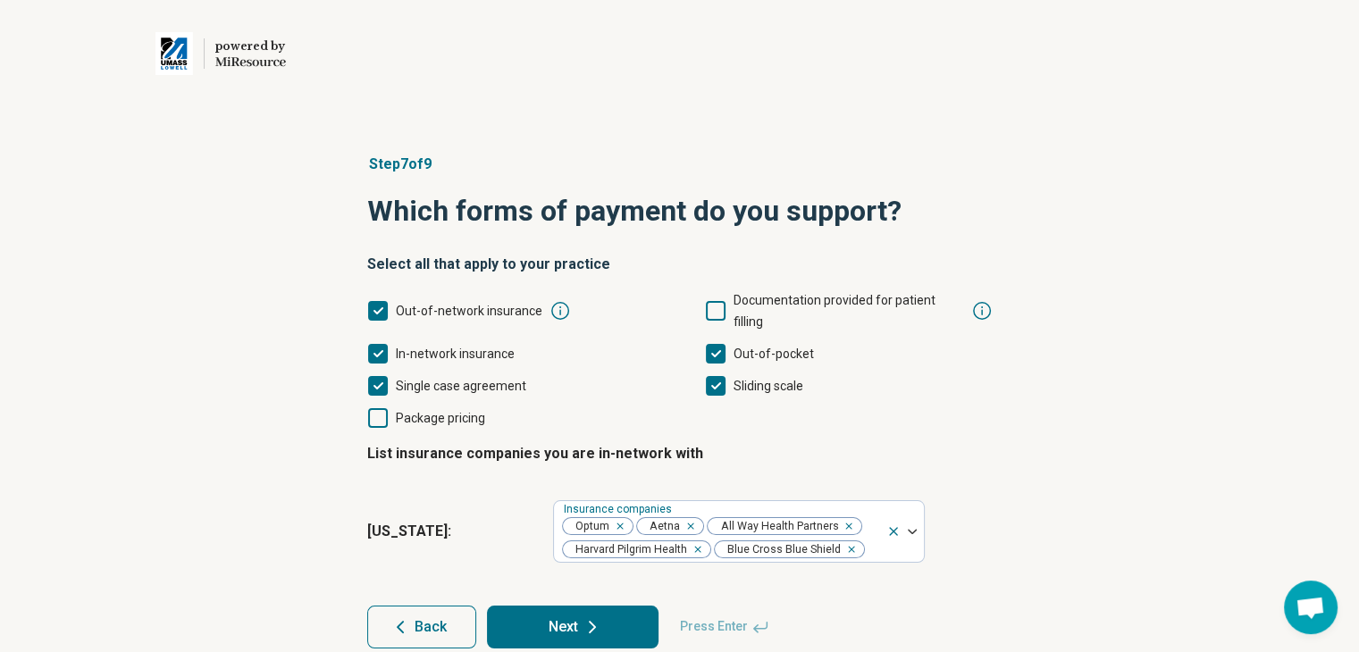
click at [599, 606] on button "Next" at bounding box center [573, 627] width 172 height 43
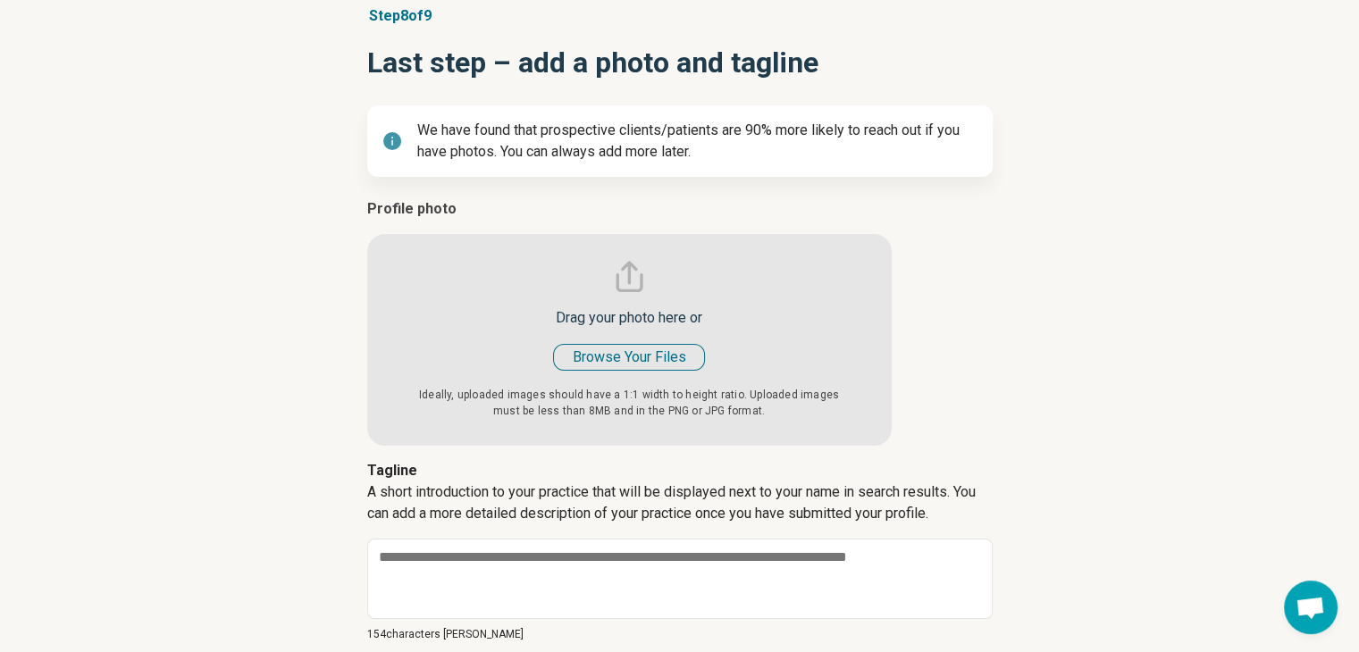
scroll to position [179, 0]
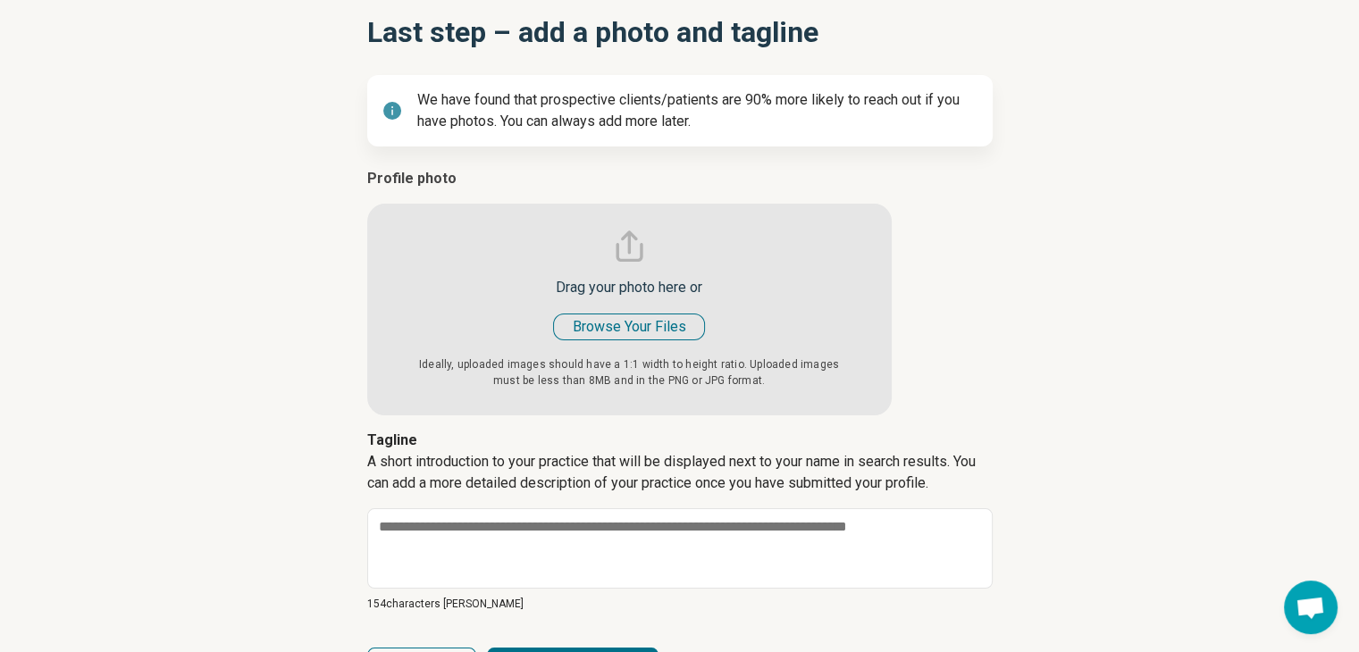
click at [641, 326] on input "file" at bounding box center [629, 292] width 525 height 248
type input "**********"
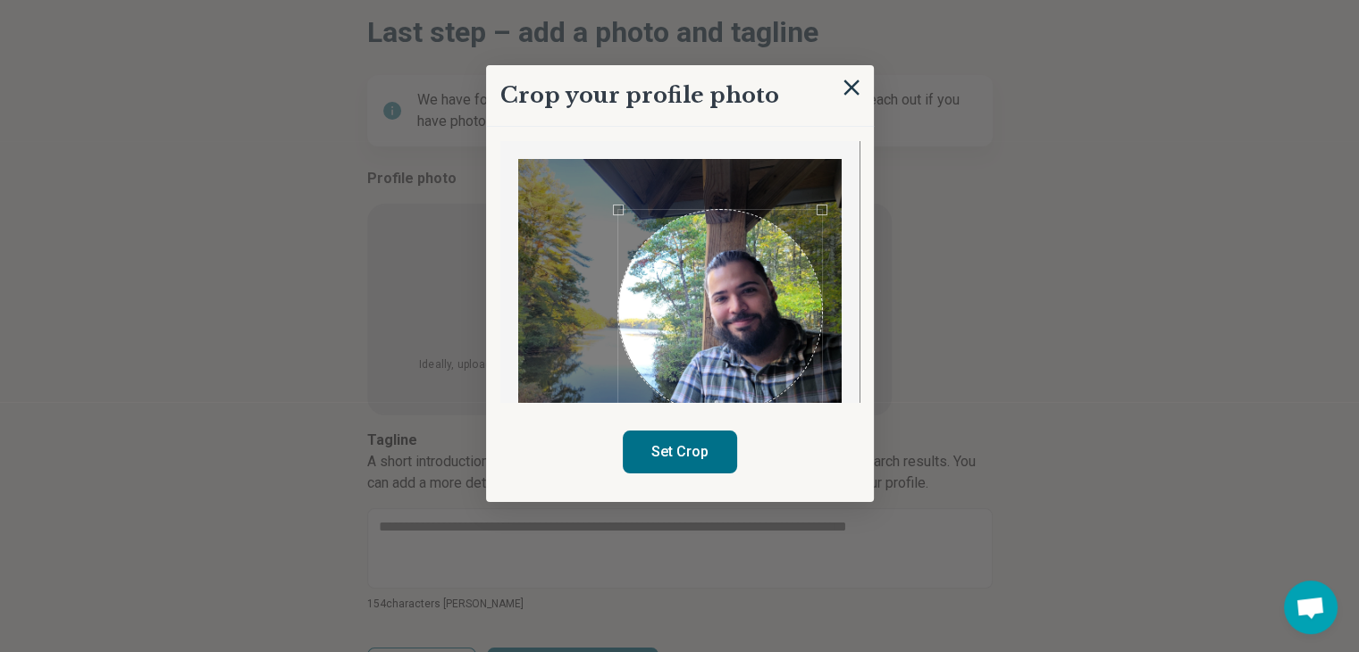
click at [695, 373] on div "Use the arrow keys to move the crop selection area" at bounding box center [721, 312] width 204 height 204
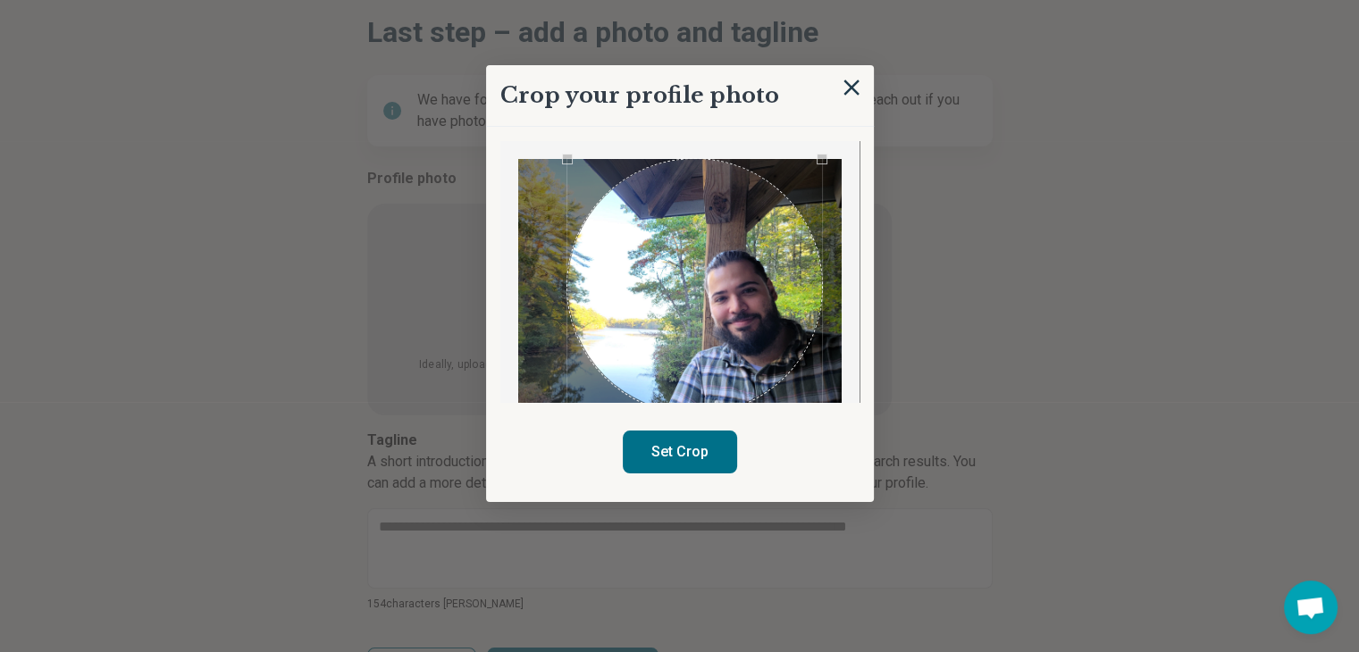
click at [565, 189] on div at bounding box center [680, 291] width 324 height 265
click at [728, 368] on div "Use the arrow keys to move the crop selection area" at bounding box center [701, 286] width 255 height 255
click at [577, 176] on div at bounding box center [680, 291] width 324 height 265
click at [691, 447] on button "Set Crop" at bounding box center [680, 452] width 114 height 43
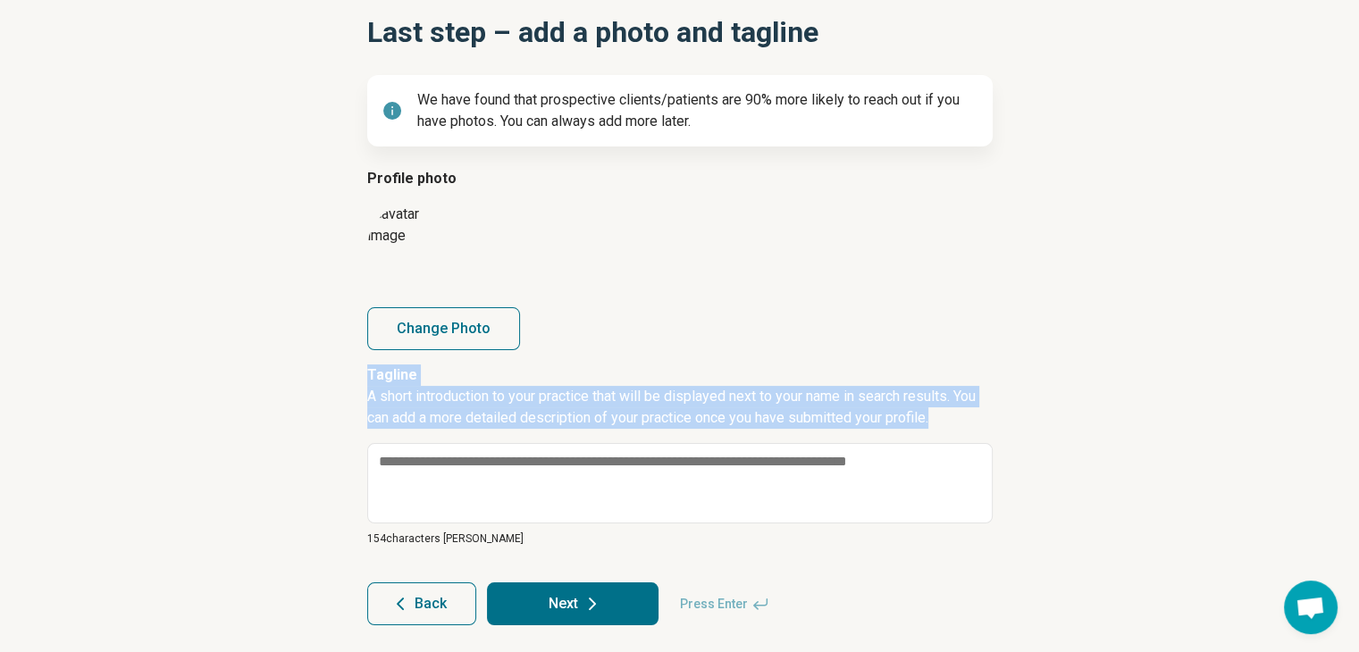
drag, startPoint x: 368, startPoint y: 366, endPoint x: 1039, endPoint y: 416, distance: 673.0
click at [1039, 416] on div "Step 8 of 9 Last step – add a photo and tagline We have found that prospective …" at bounding box center [679, 300] width 1359 height 722
copy div "Tagline A short introduction to your practice that will be displayed next to yo…"
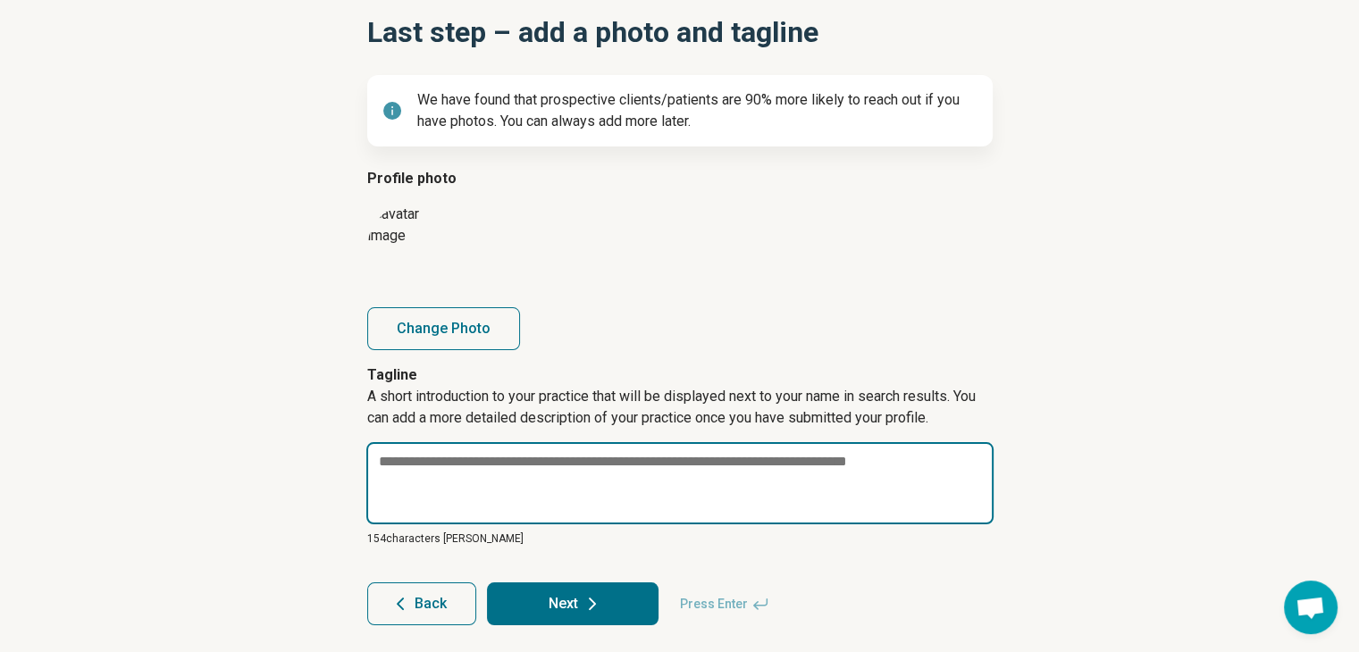
click at [722, 492] on textarea at bounding box center [679, 483] width 627 height 82
paste textarea "**********"
type textarea "*"
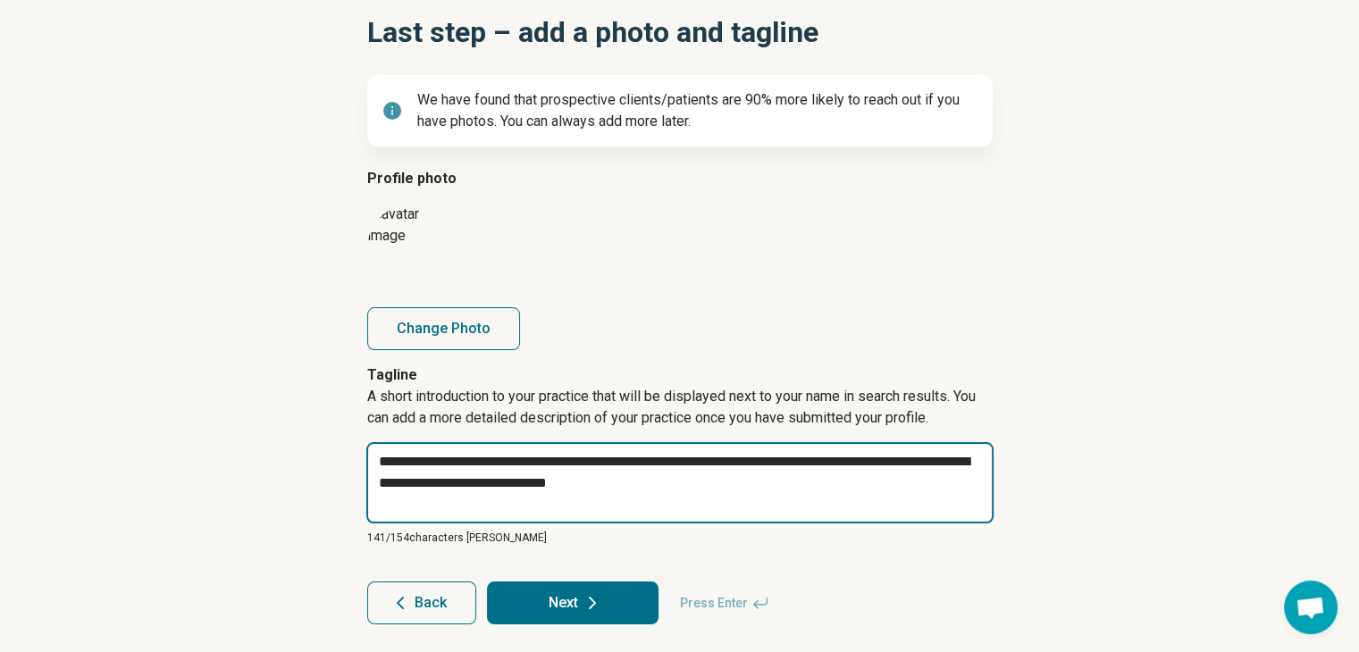
type textarea "**********"
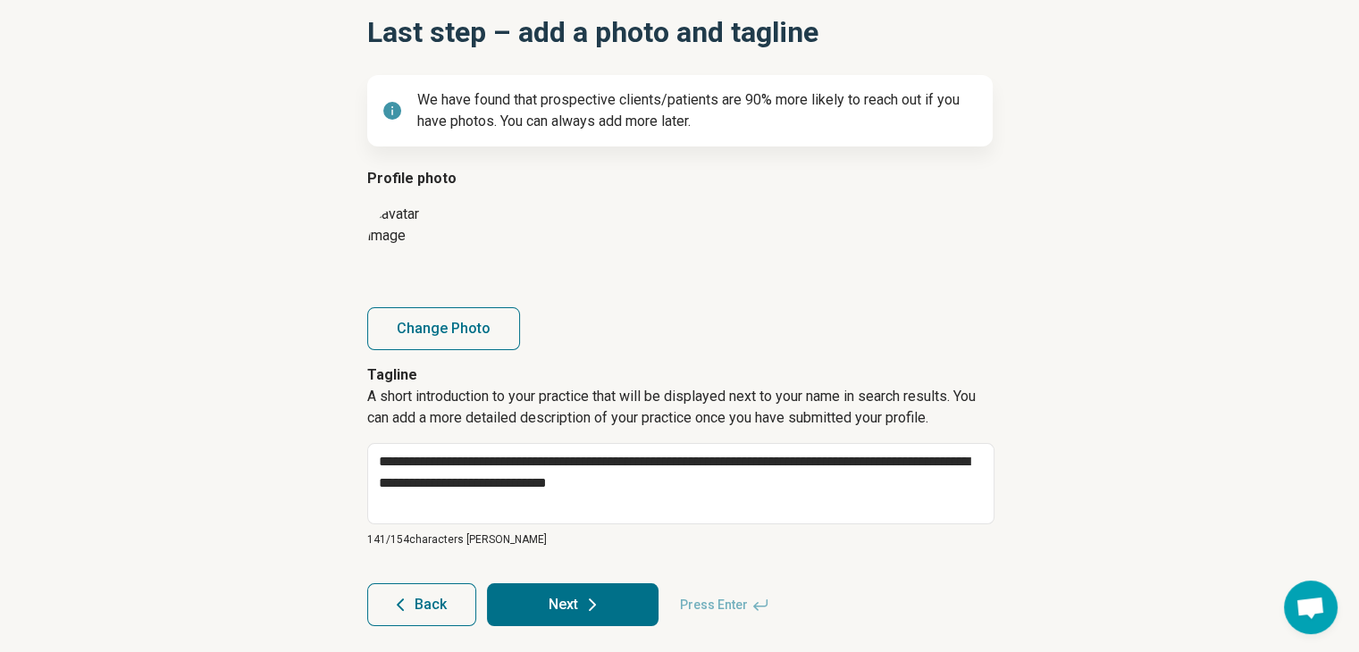
click at [609, 609] on button "Next" at bounding box center [573, 605] width 172 height 43
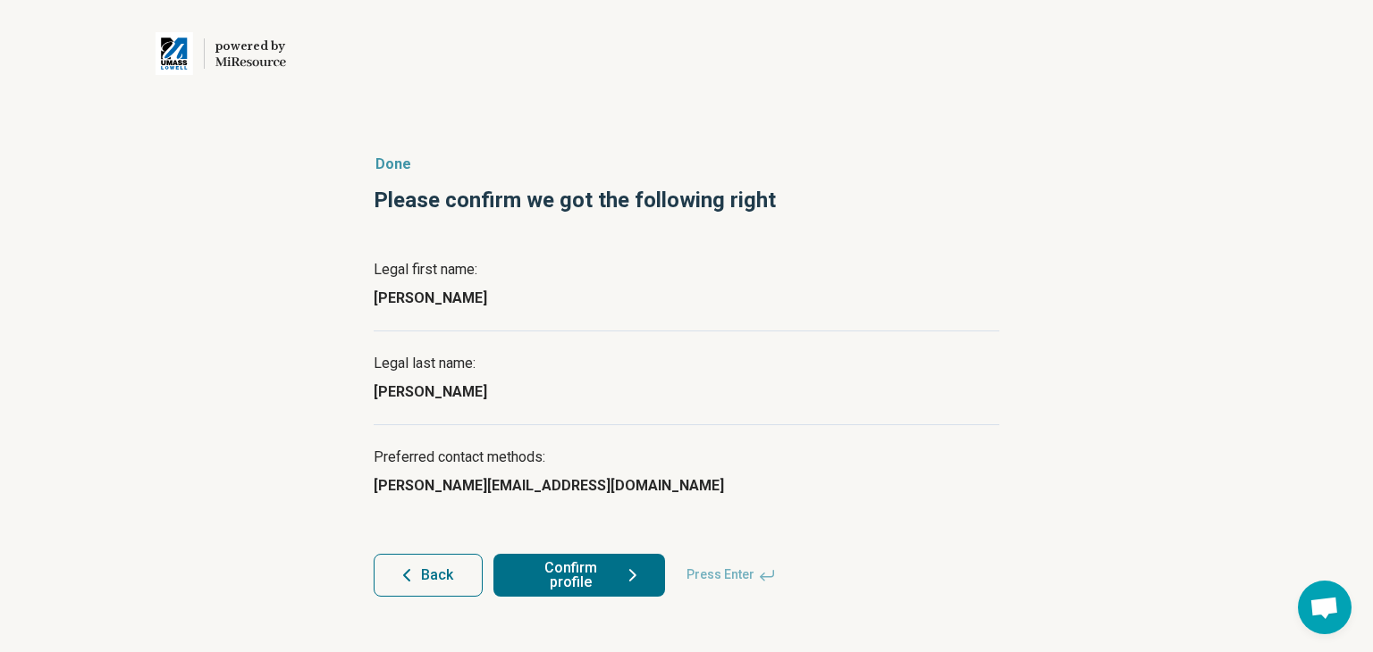
click at [608, 568] on button "Confirm profile" at bounding box center [579, 575] width 172 height 43
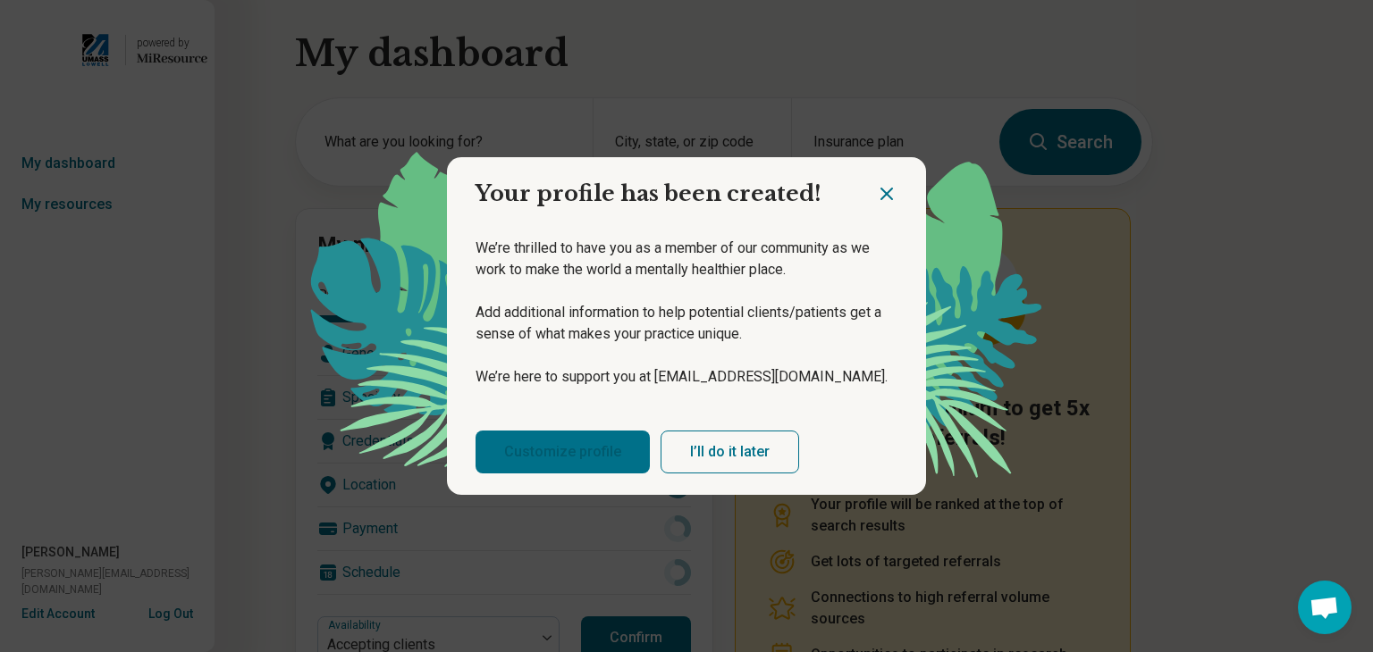
click at [546, 467] on link "Customize profile" at bounding box center [562, 452] width 174 height 43
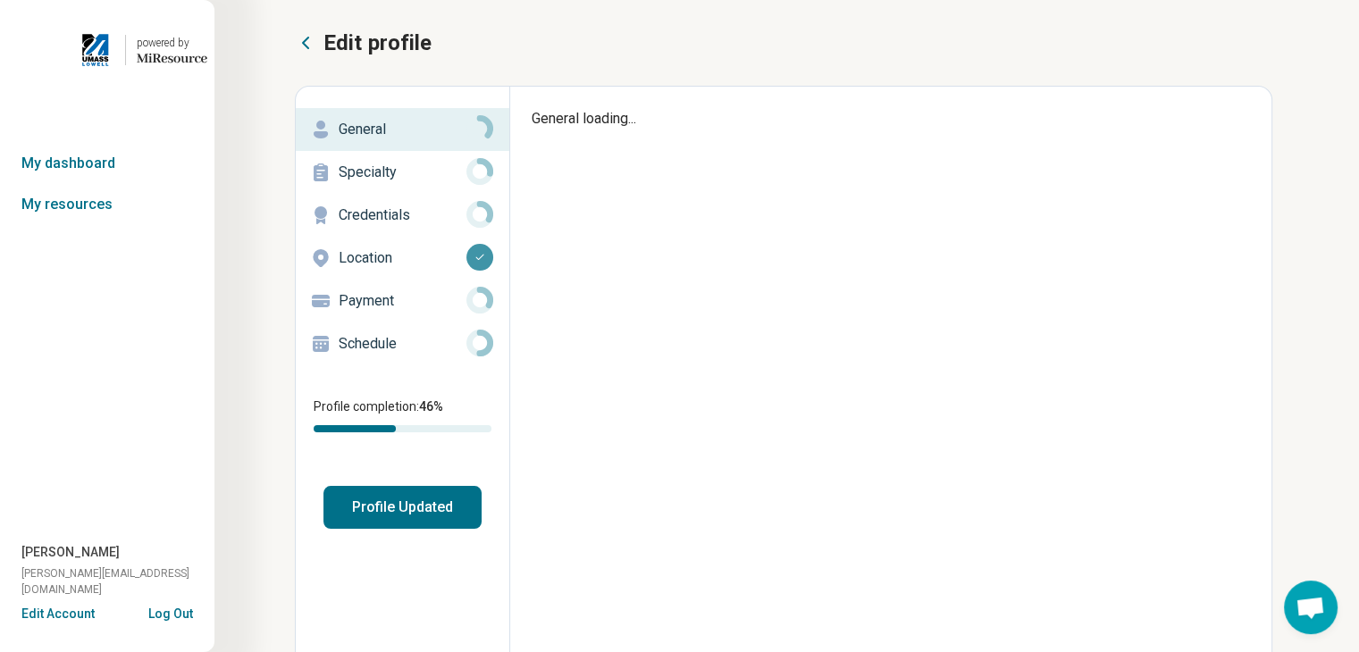
type textarea "*"
